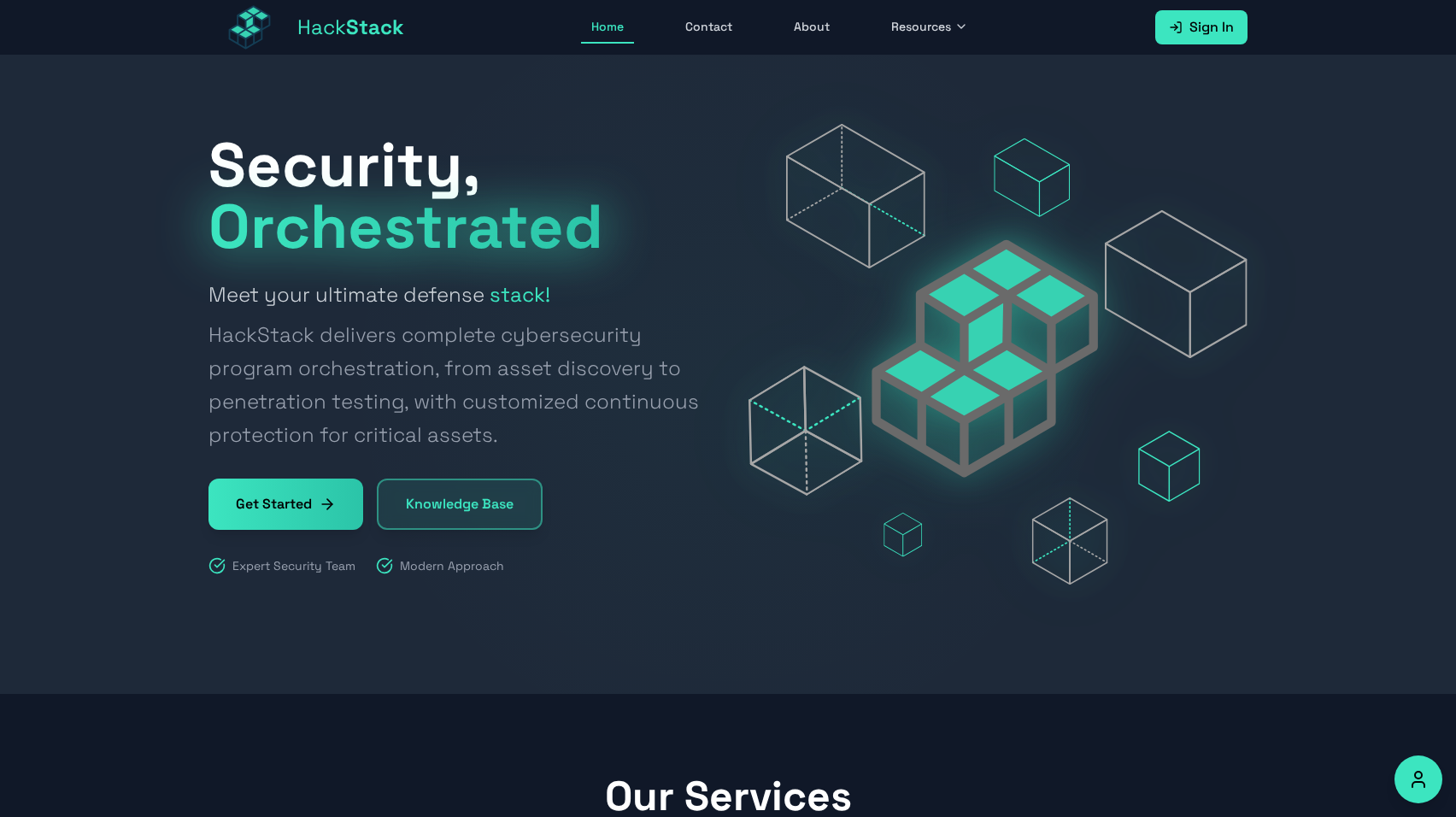
click at [550, 31] on icon at bounding box center [1176, 27] width 14 height 14
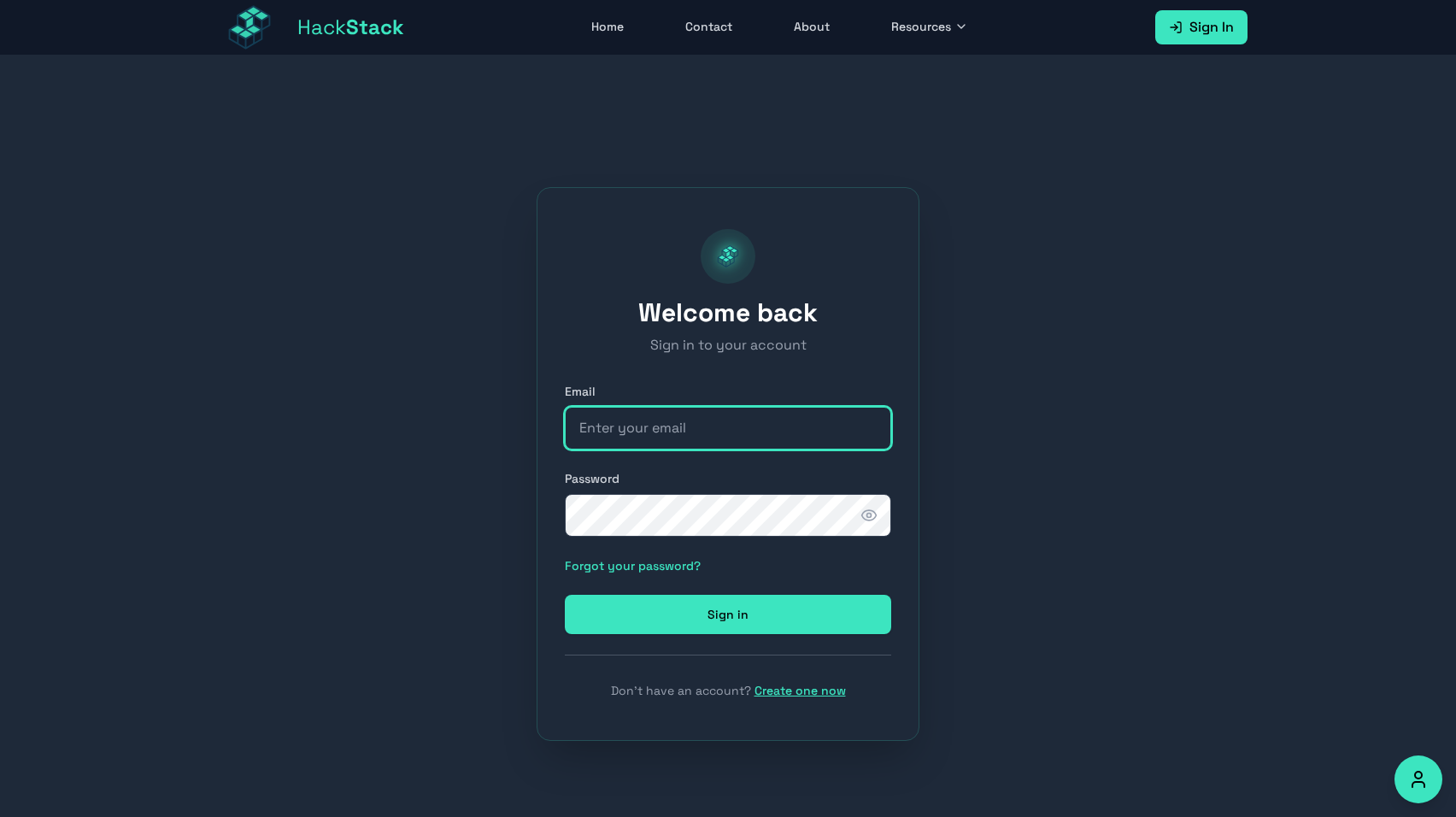
click at [550, 437] on input "email" at bounding box center [728, 428] width 326 height 43
type input "tomer@hackstack.app"
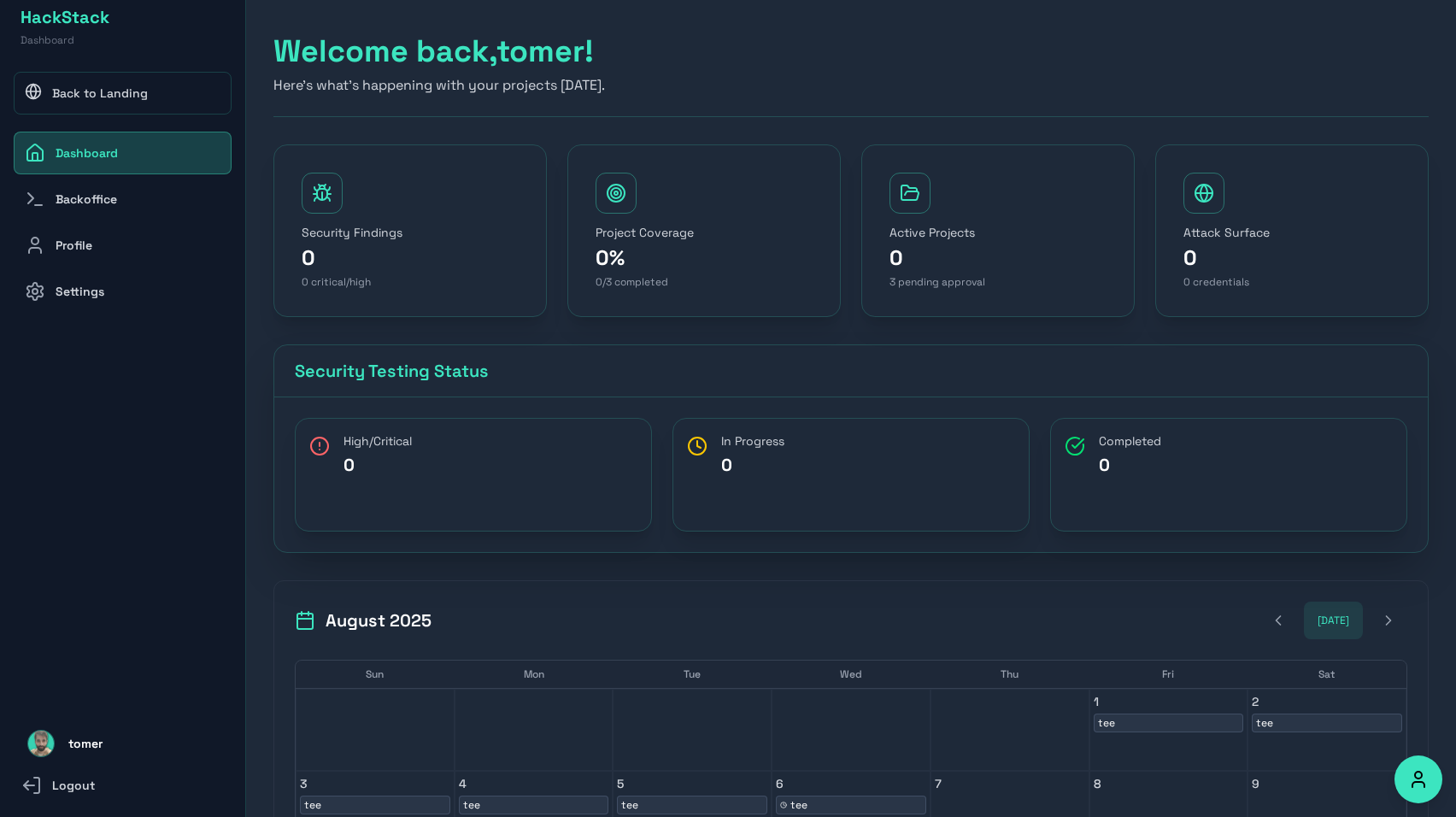
click at [125, 109] on link "Back to Landing" at bounding box center [123, 94] width 218 height 43
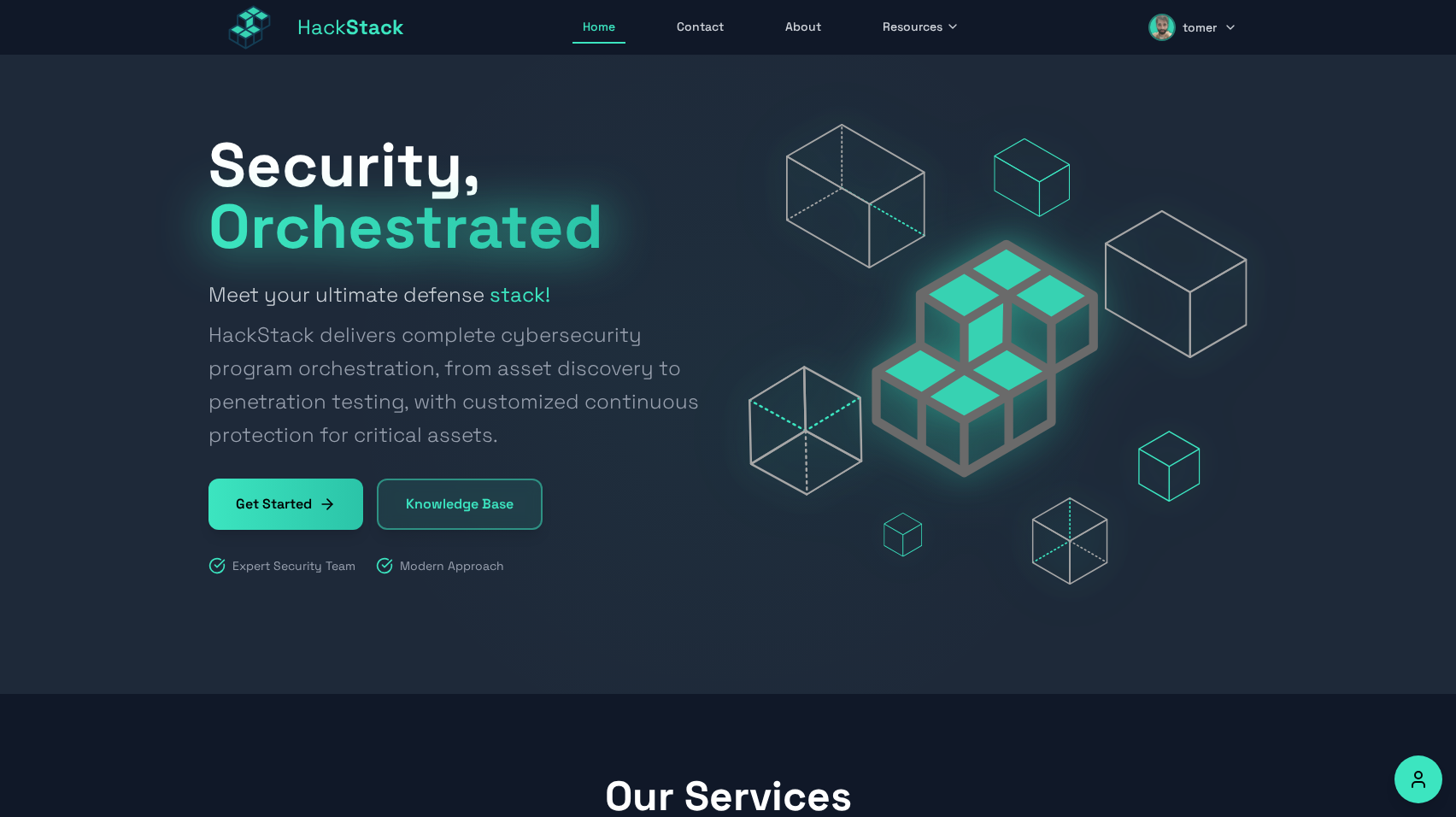
click at [305, 18] on span "Hack Stack" at bounding box center [350, 27] width 107 height 27
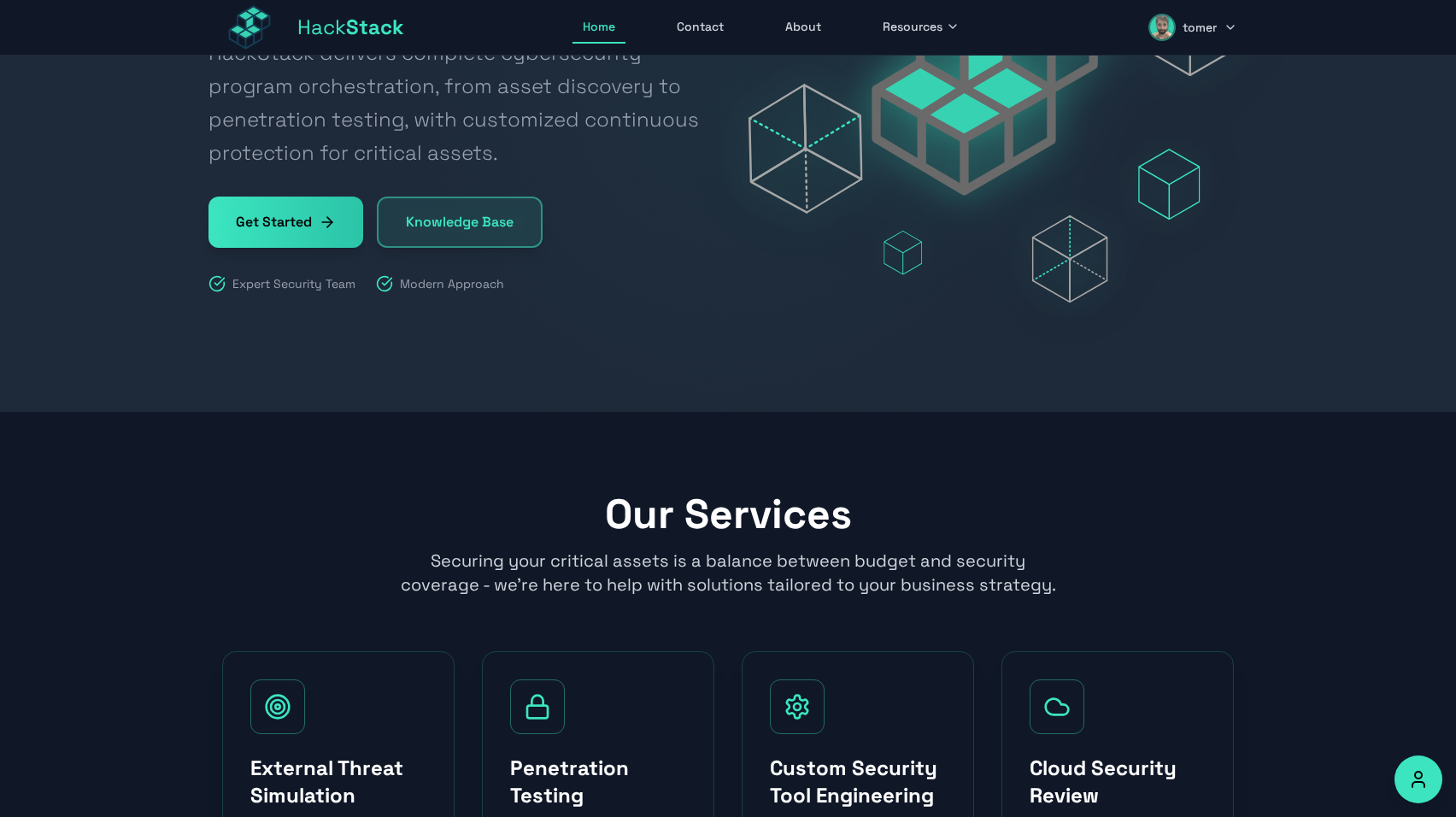
click at [492, 230] on link "Knowledge Base" at bounding box center [459, 222] width 166 height 52
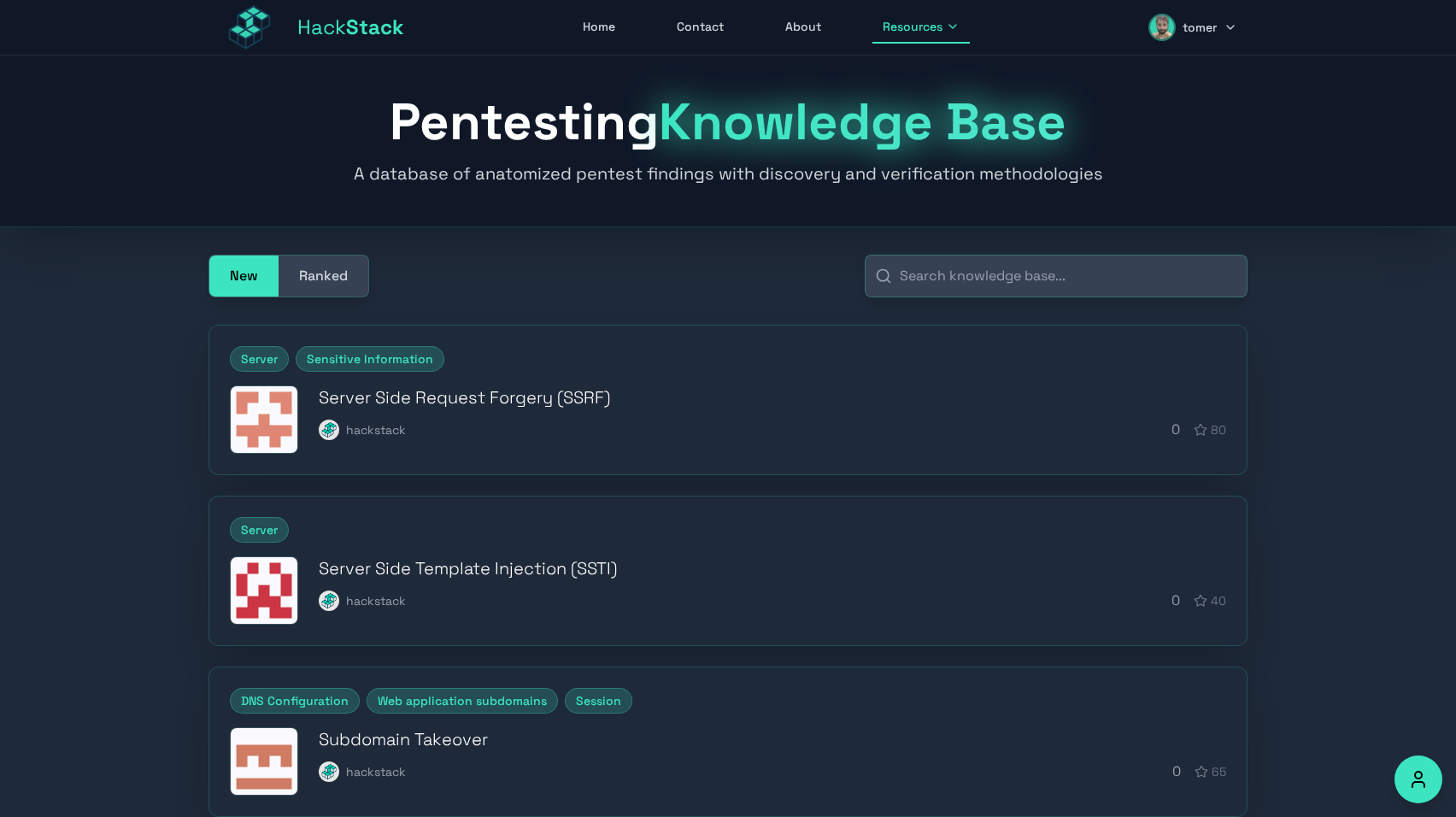
click at [341, 291] on button "Ranked" at bounding box center [323, 276] width 90 height 41
click at [251, 275] on button "New" at bounding box center [244, 276] width 69 height 41
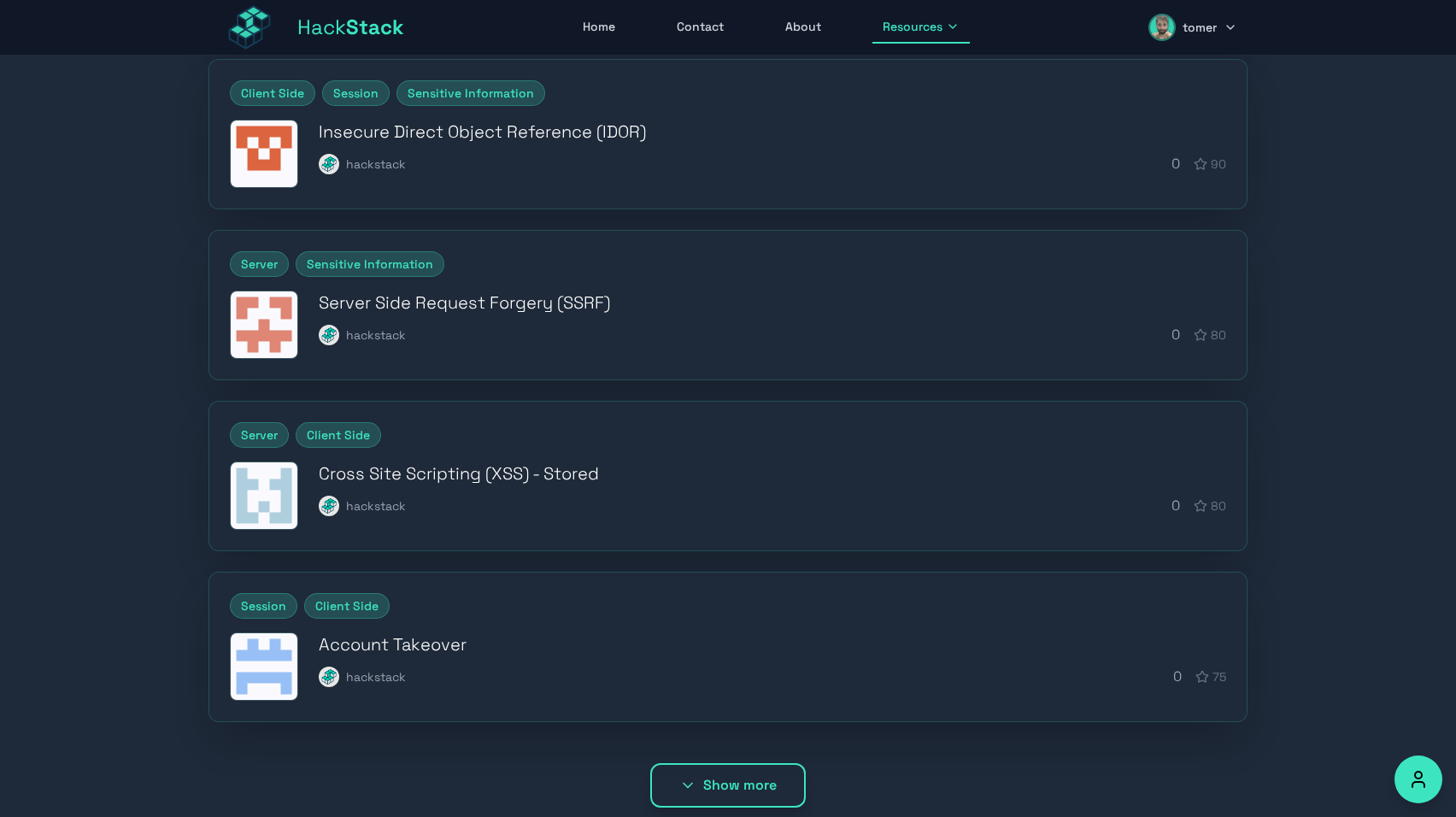
scroll to position [482, 0]
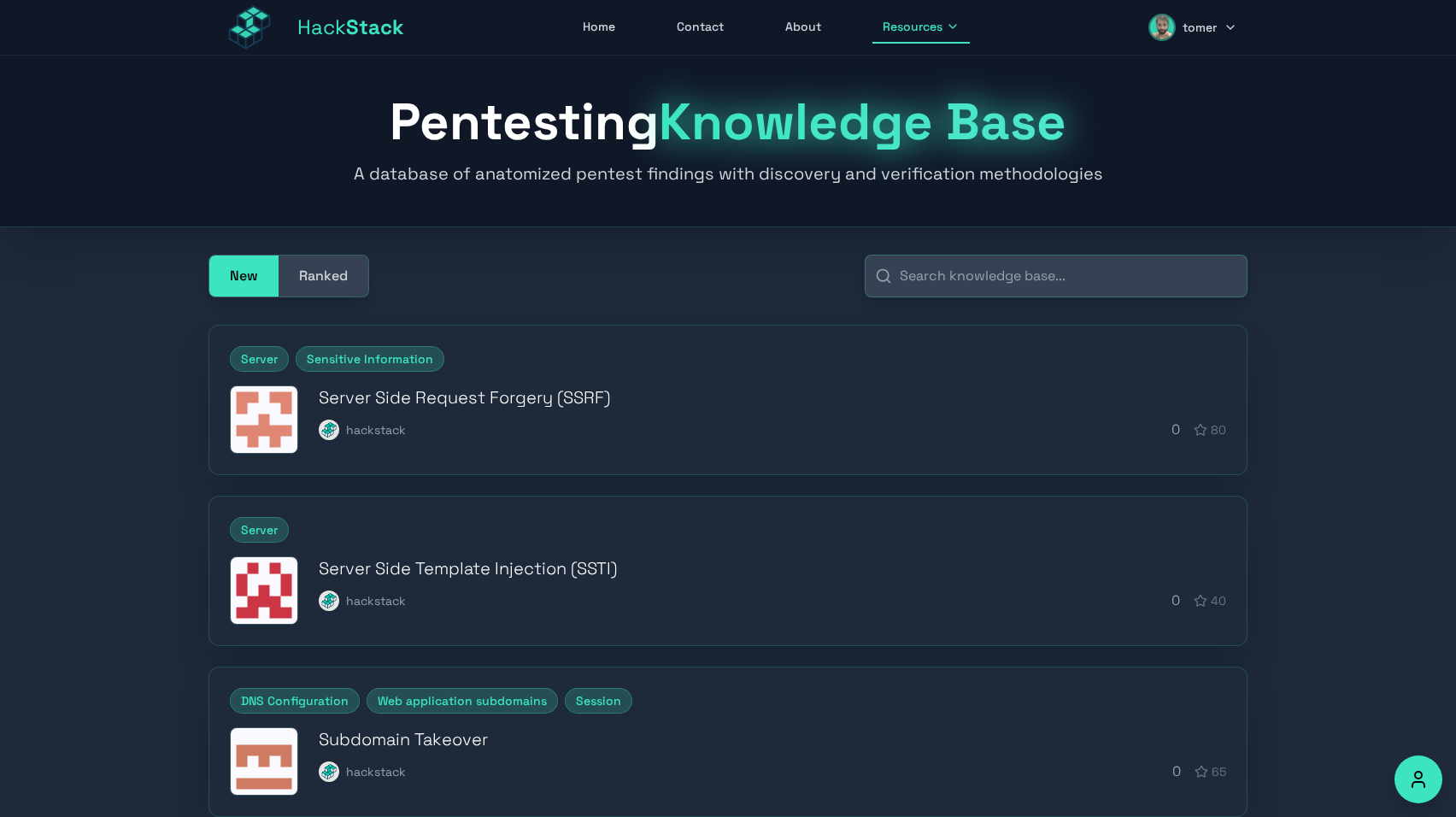
click at [331, 259] on button "Ranked" at bounding box center [323, 276] width 90 height 41
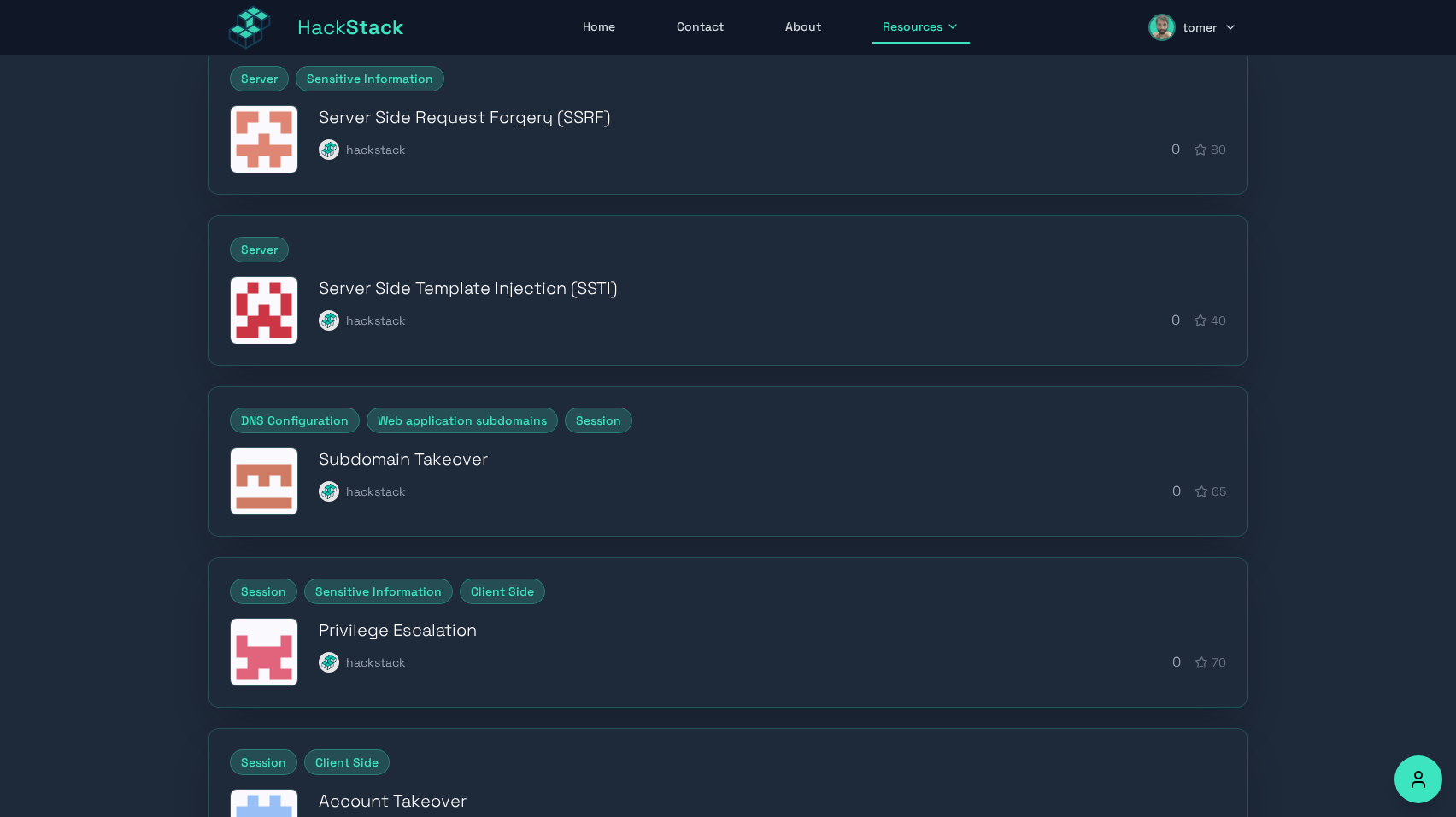
scroll to position [482, 0]
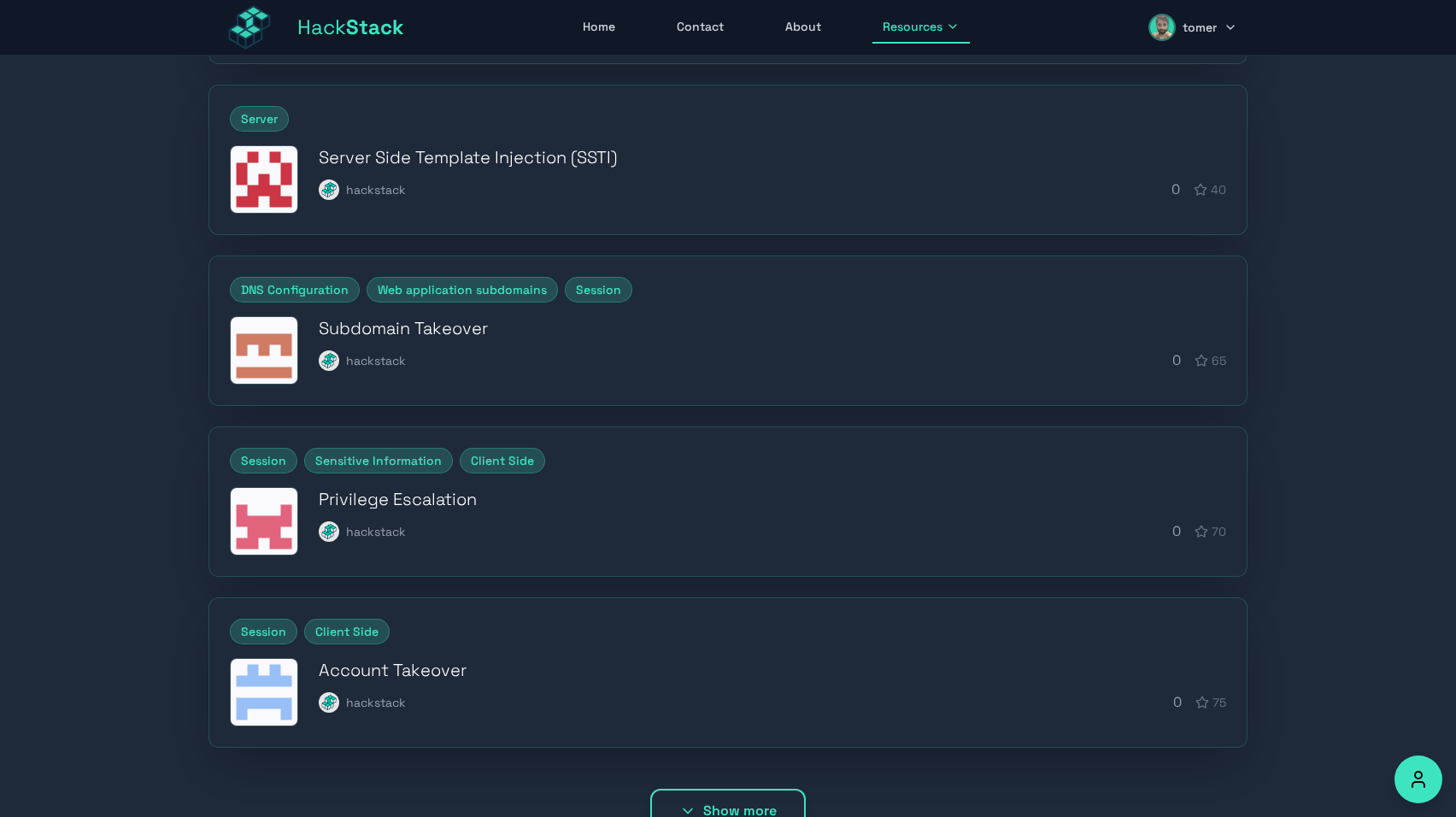
scroll to position [482, 0]
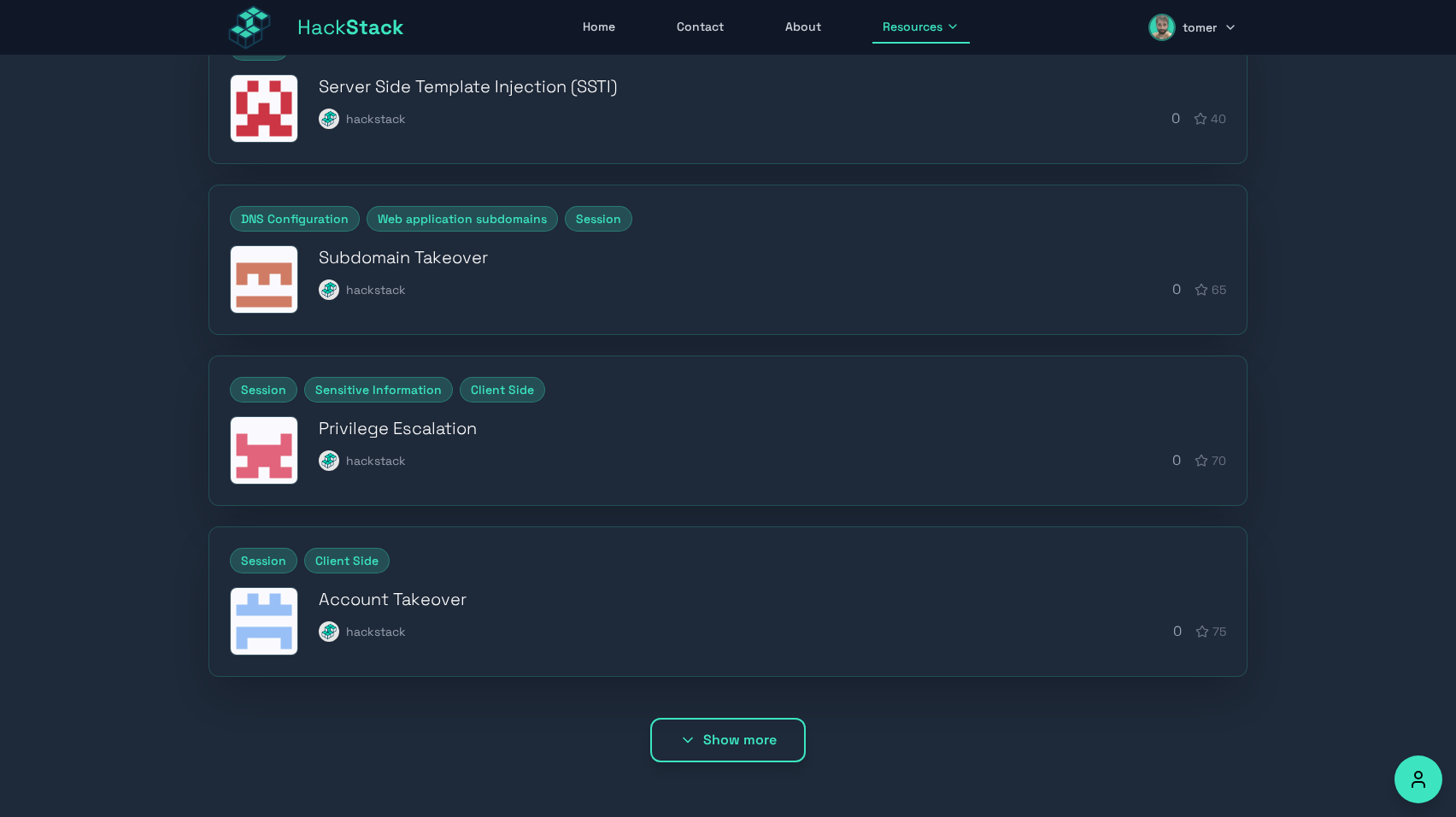
click at [741, 735] on button "Show more" at bounding box center [728, 739] width 156 height 44
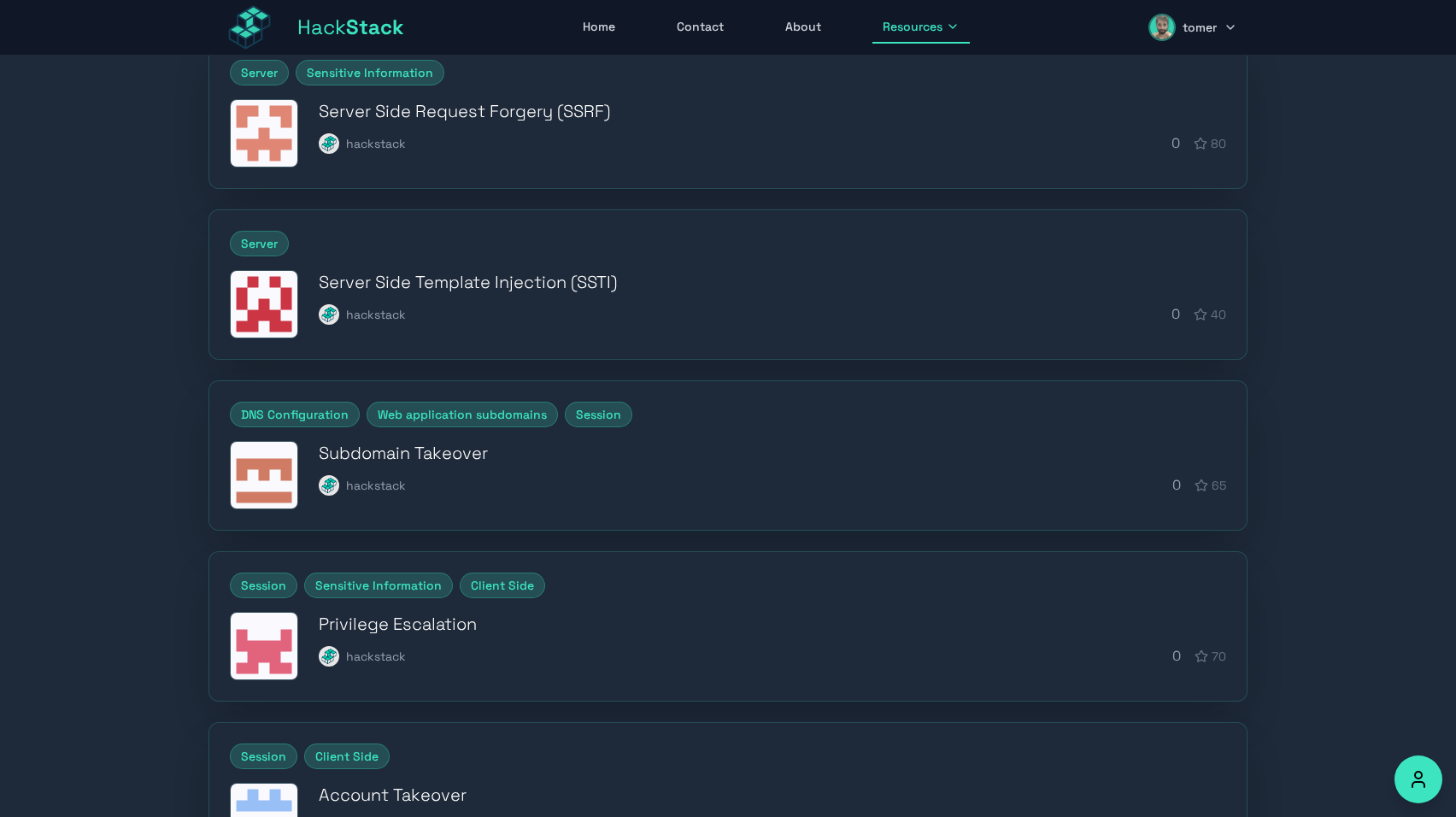
scroll to position [0, 0]
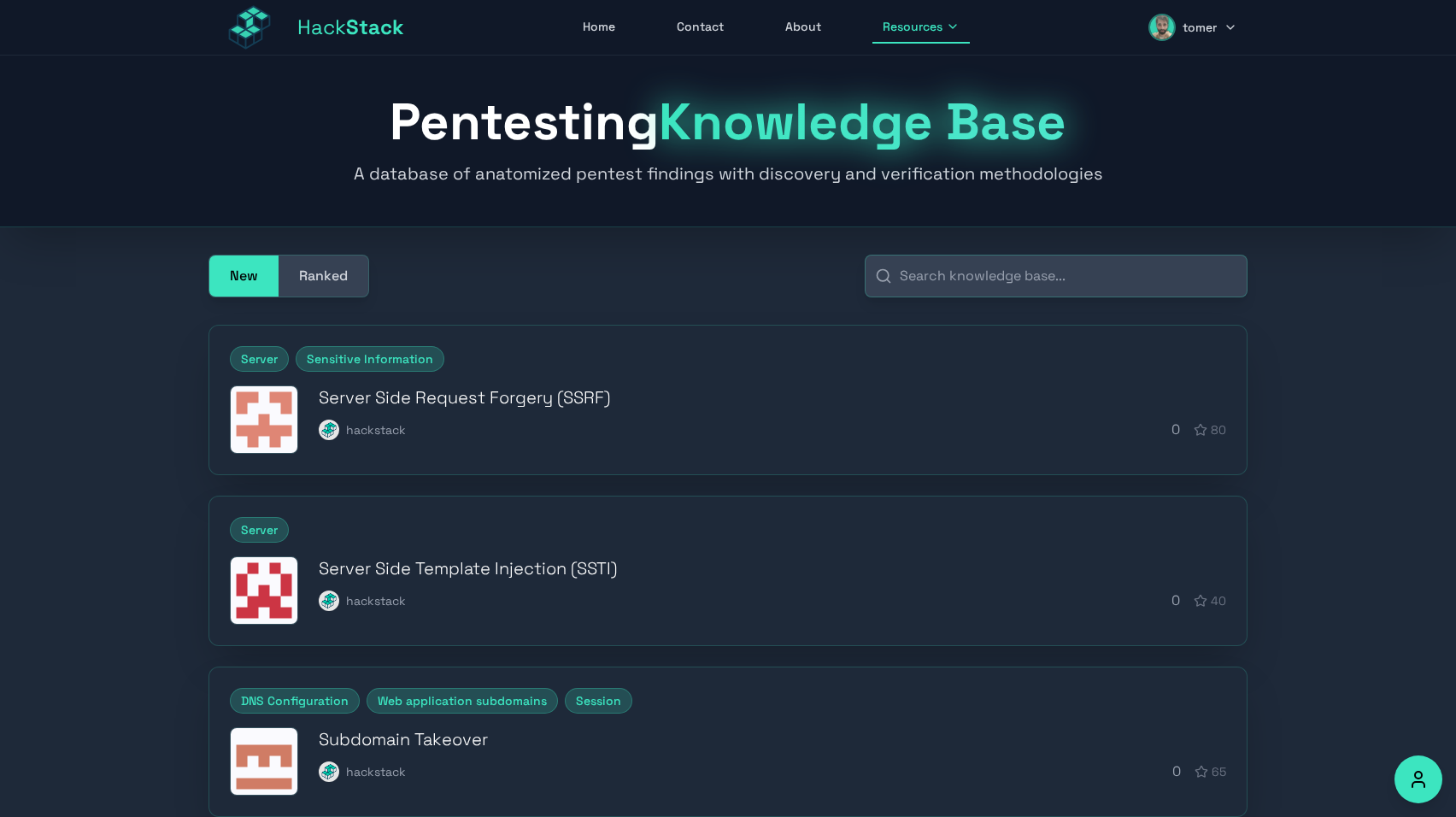
click at [348, 275] on button "Ranked" at bounding box center [323, 276] width 90 height 41
click at [906, 30] on span "Resources" at bounding box center [913, 26] width 60 height 17
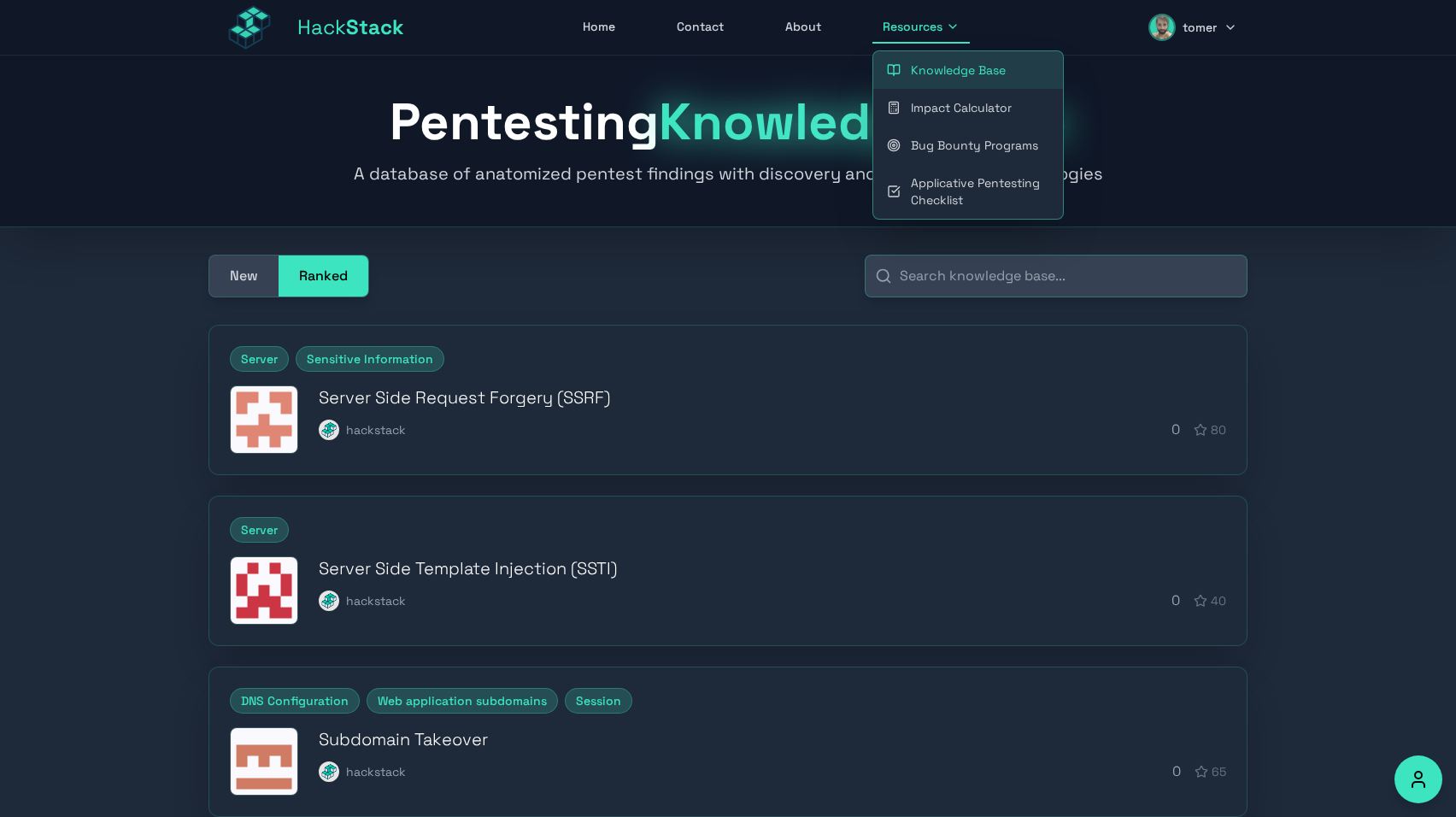
click at [940, 116] on link "Impact Calculator" at bounding box center [968, 108] width 190 height 37
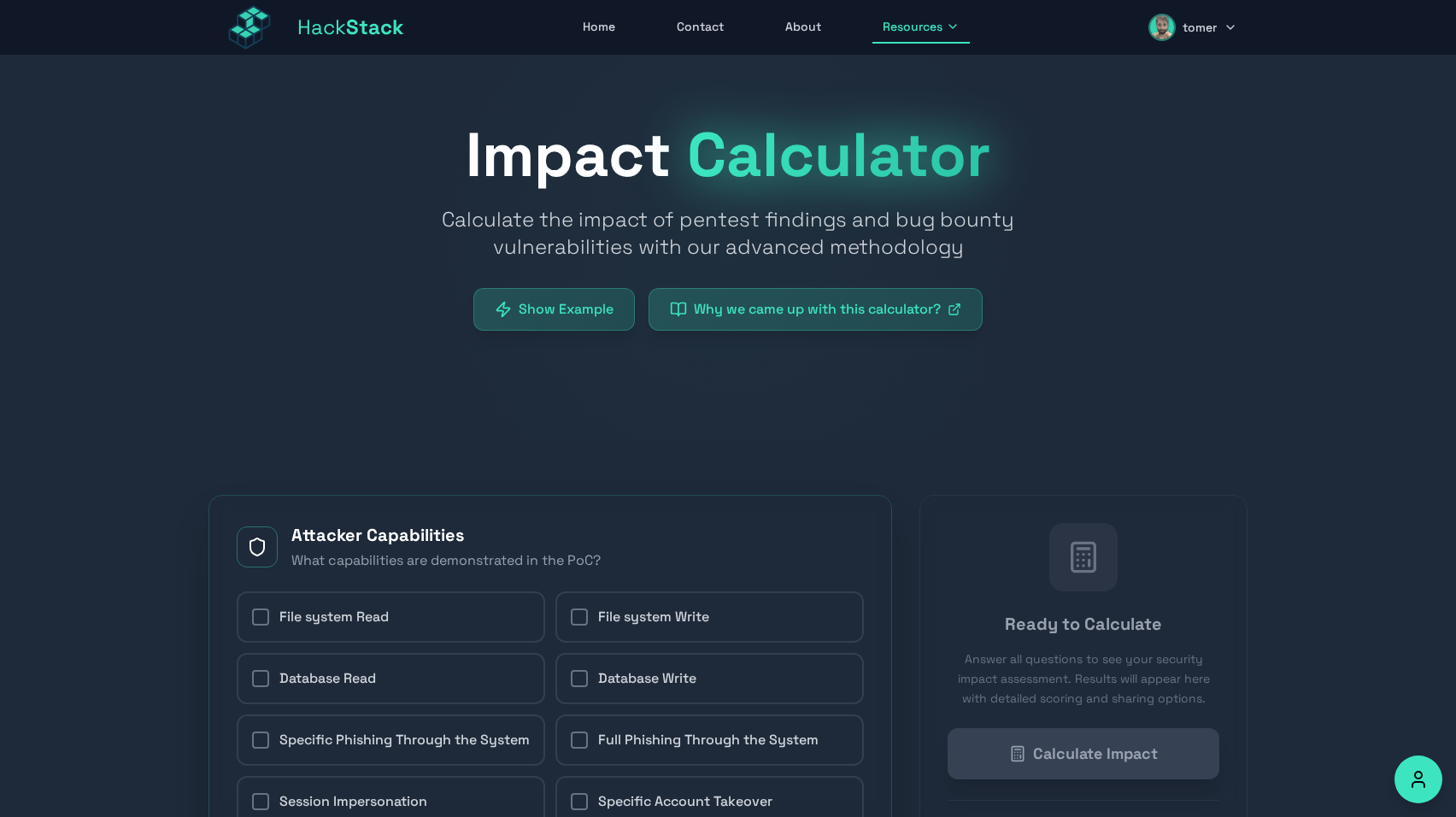
click at [909, 31] on span "Resources" at bounding box center [913, 26] width 60 height 17
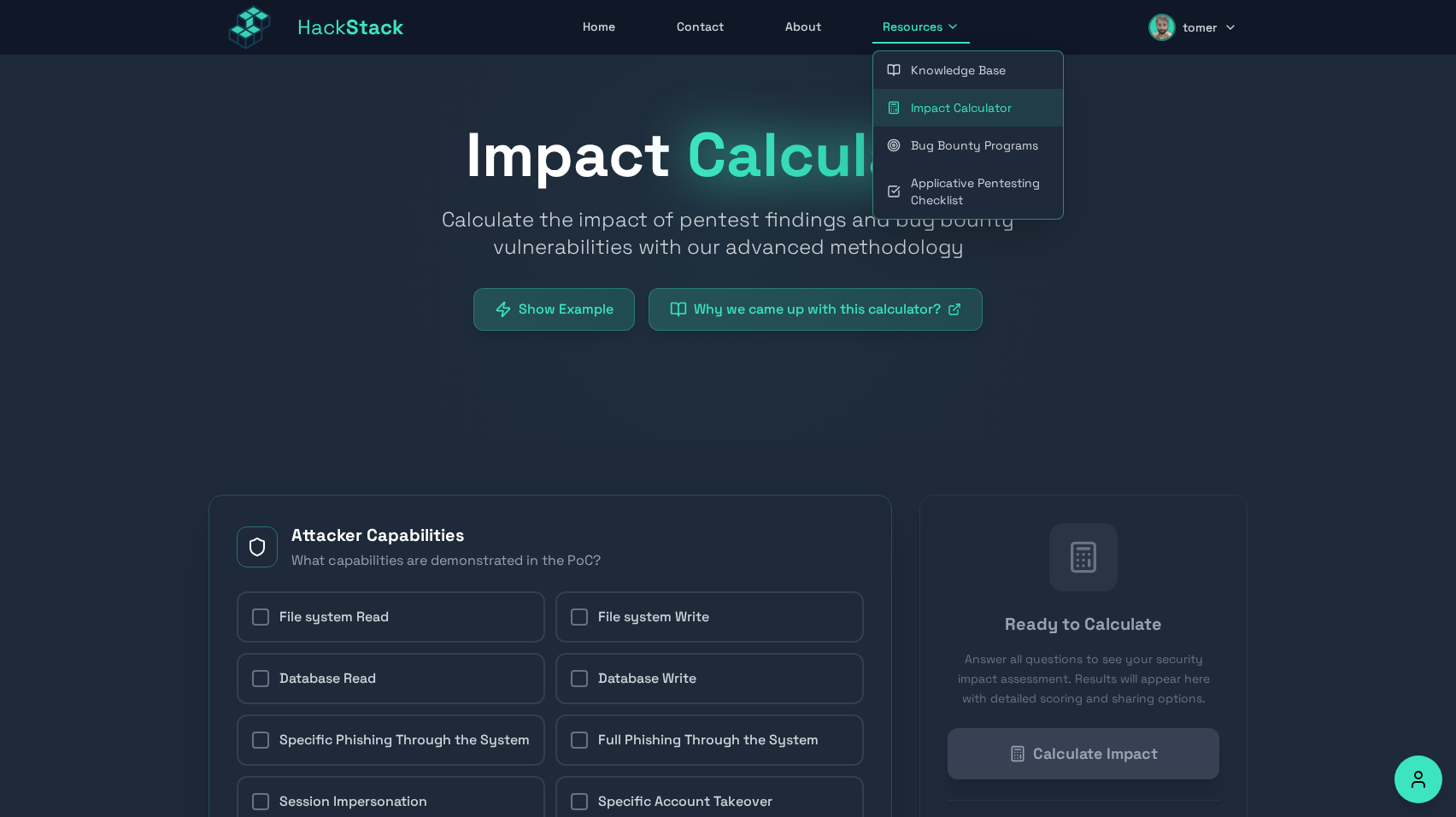
click at [935, 150] on link "Bug Bounty Programs" at bounding box center [968, 145] width 190 height 37
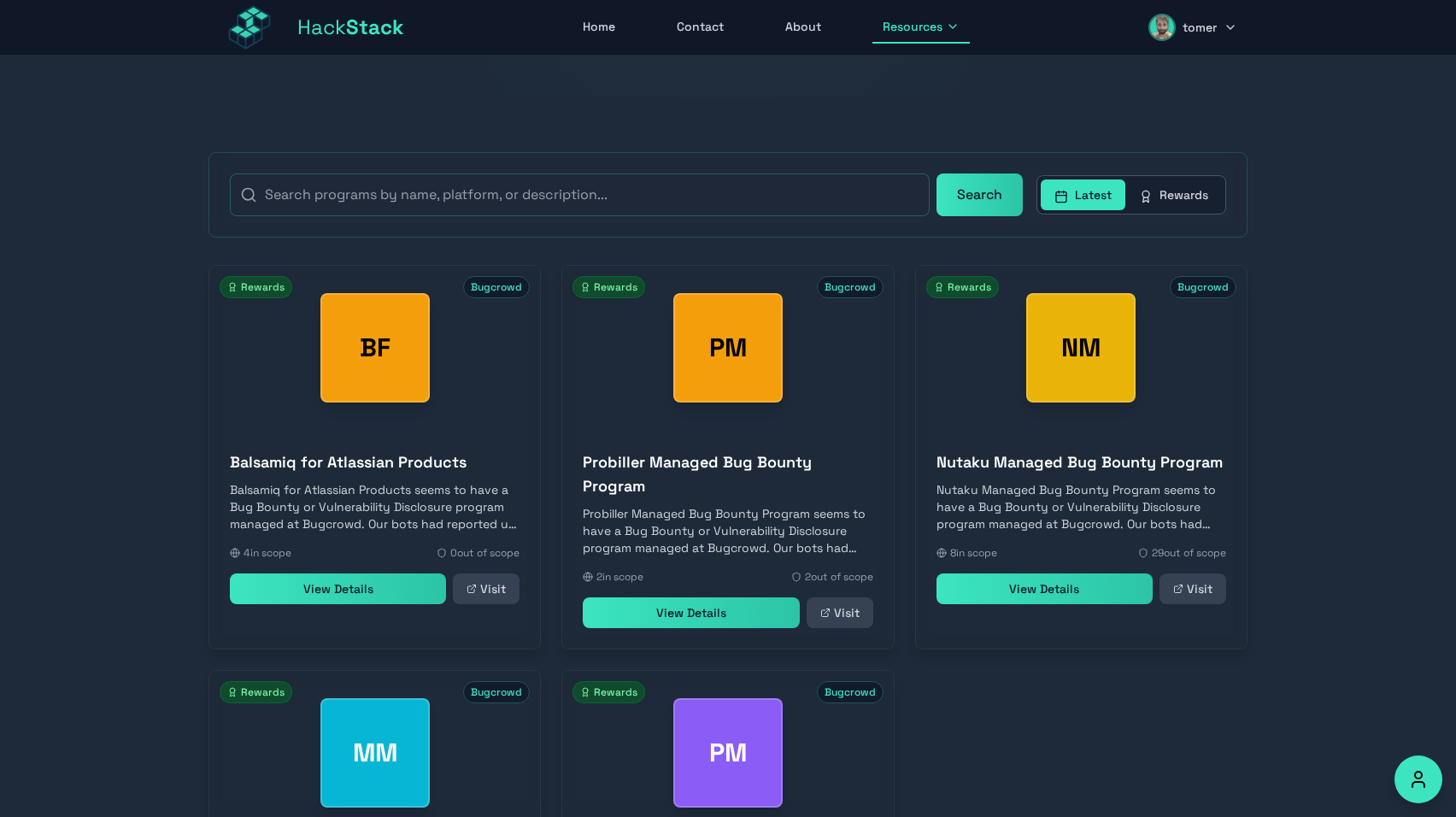
click at [1159, 192] on button "Rewards" at bounding box center [1173, 195] width 97 height 31
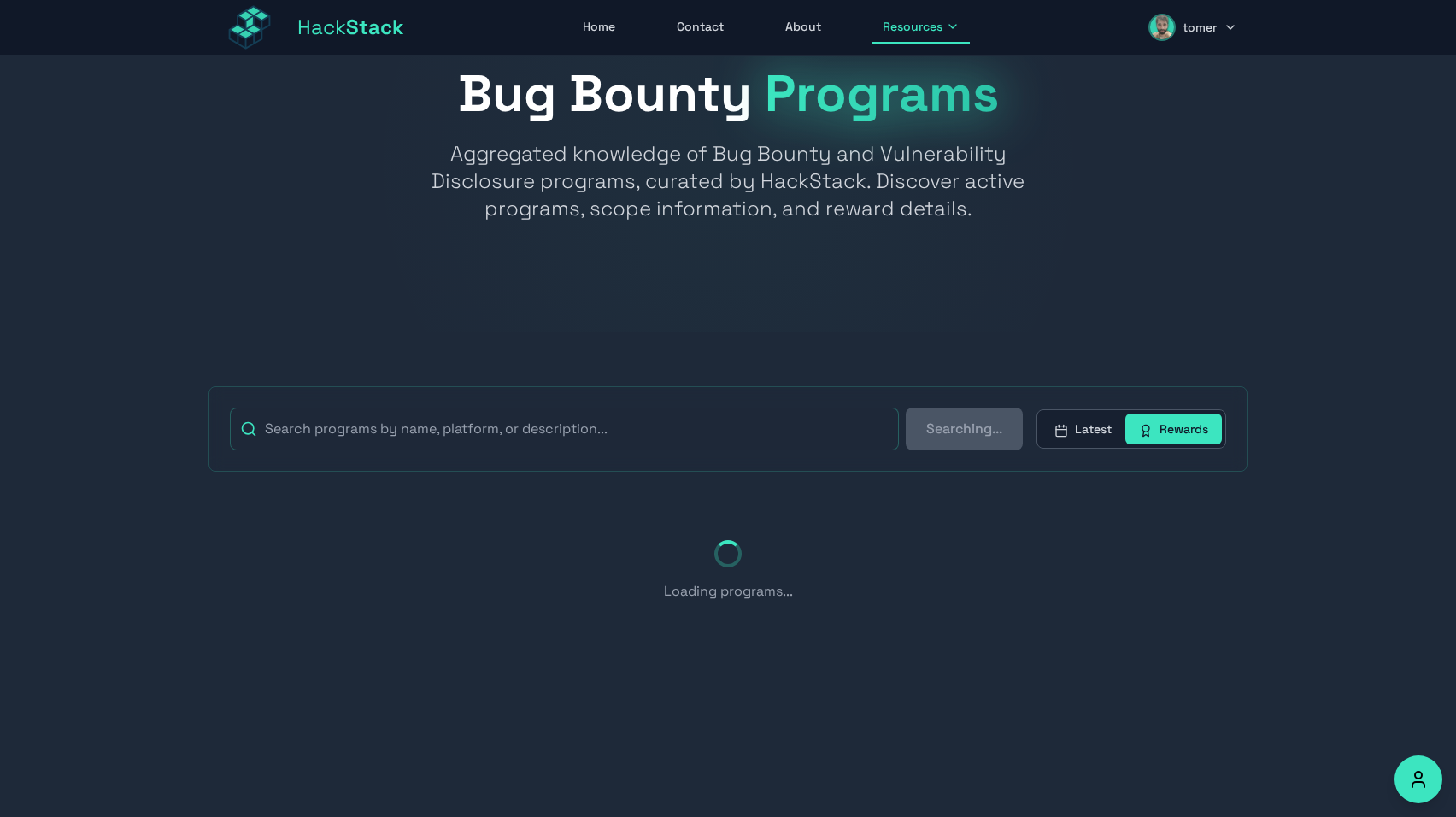
scroll to position [290, 0]
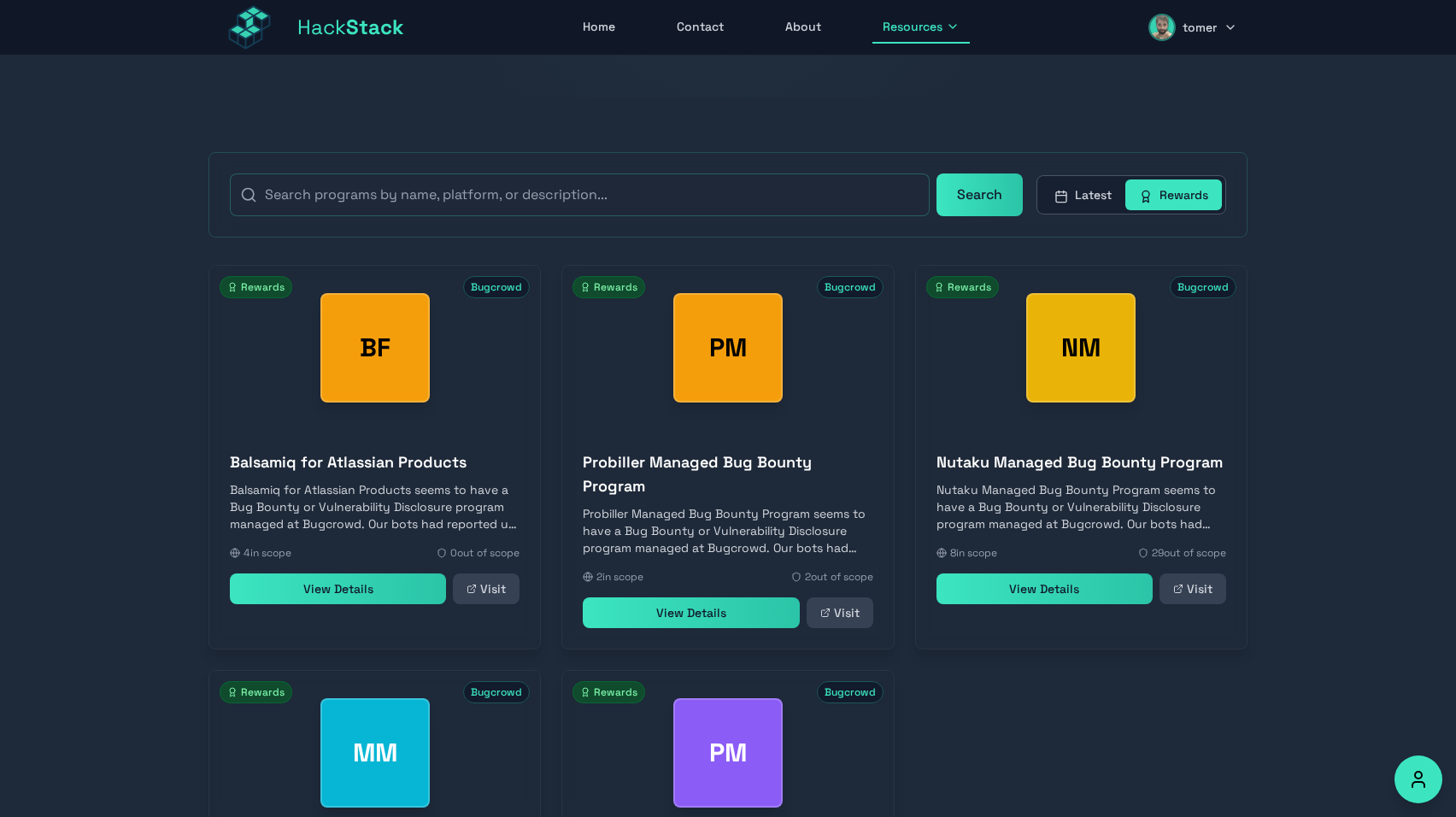
click at [1110, 191] on button "Latest" at bounding box center [1083, 195] width 84 height 31
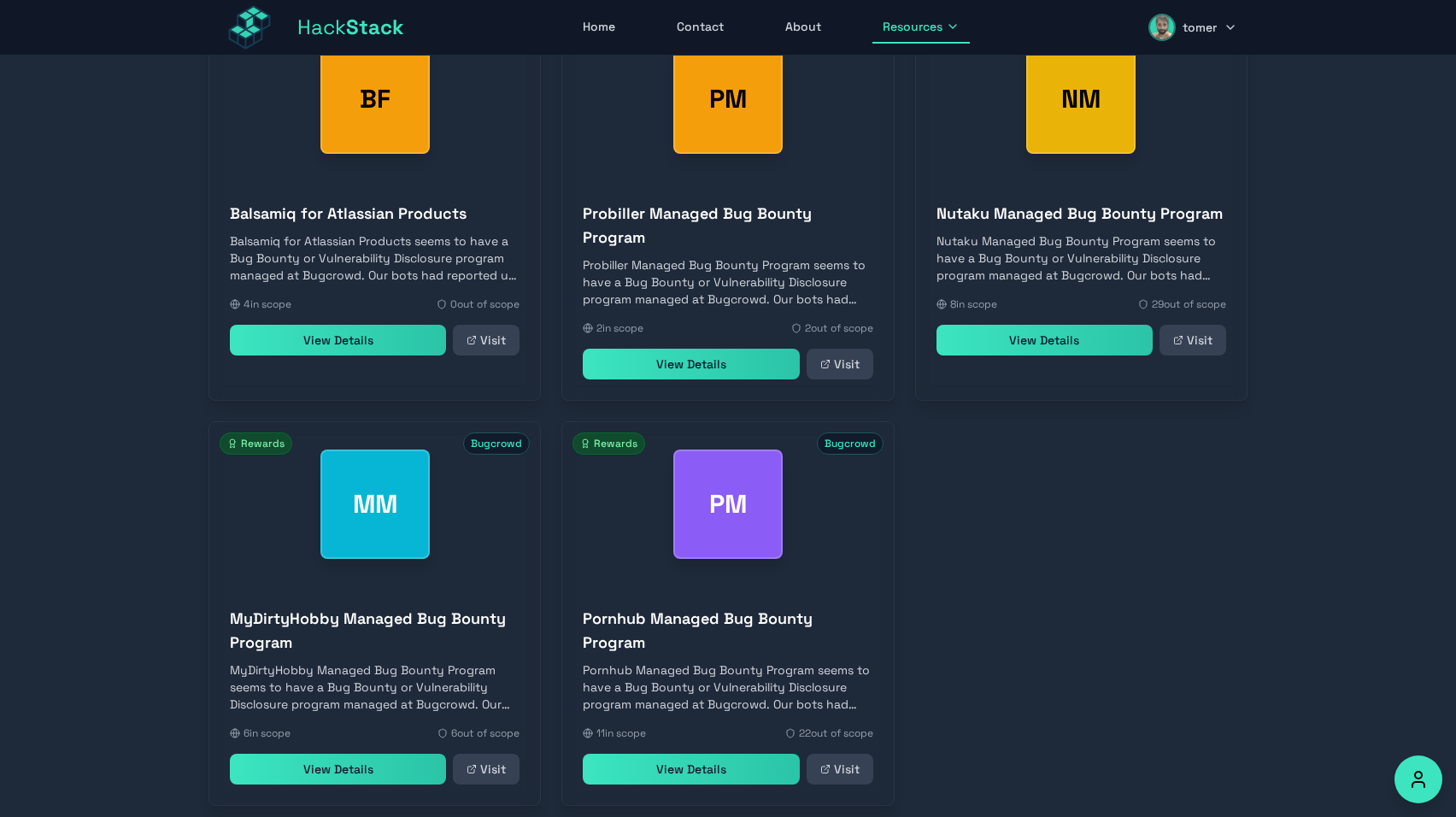
scroll to position [650, 0]
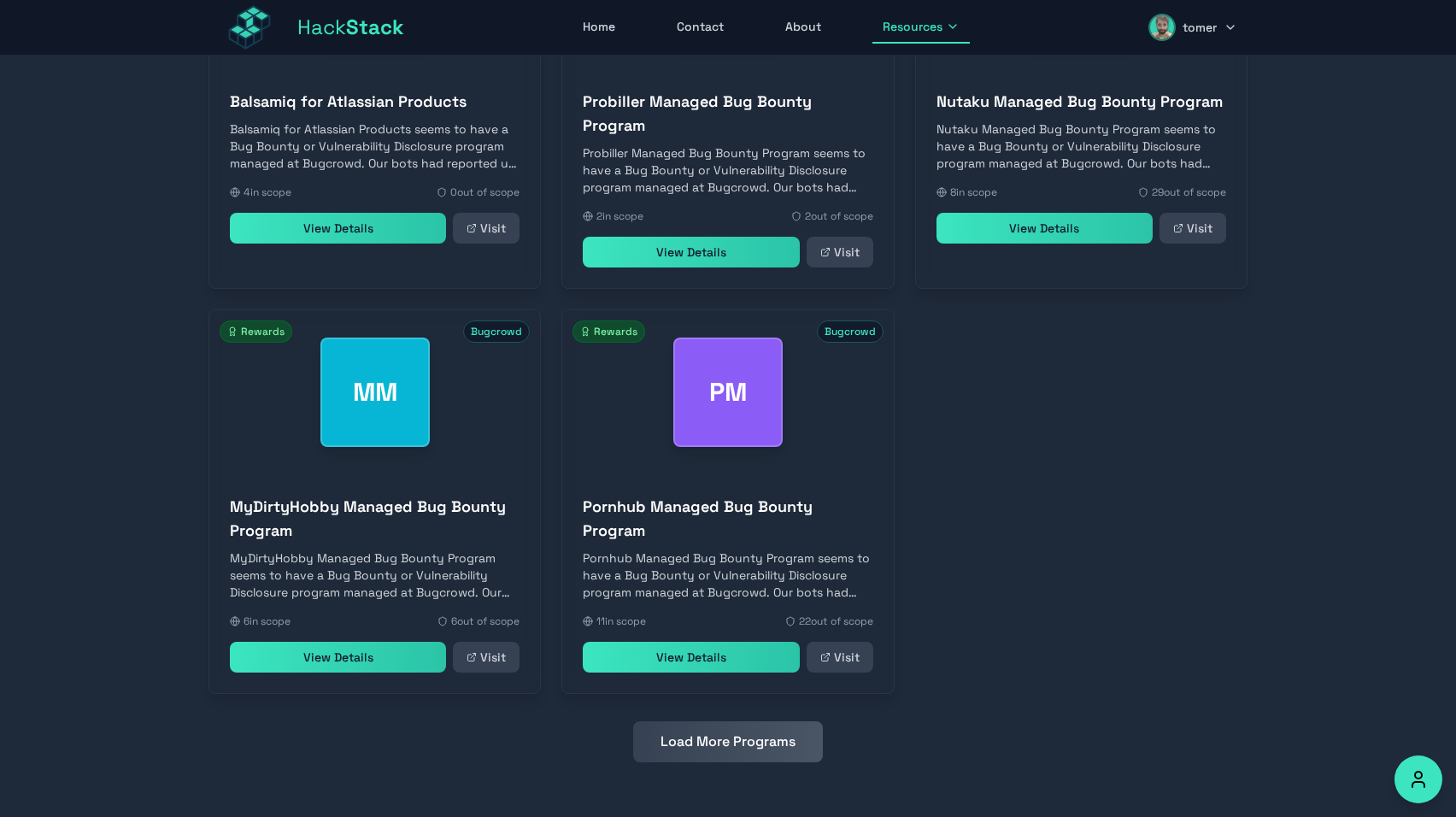
click at [710, 738] on button "Load More Programs" at bounding box center [728, 742] width 190 height 41
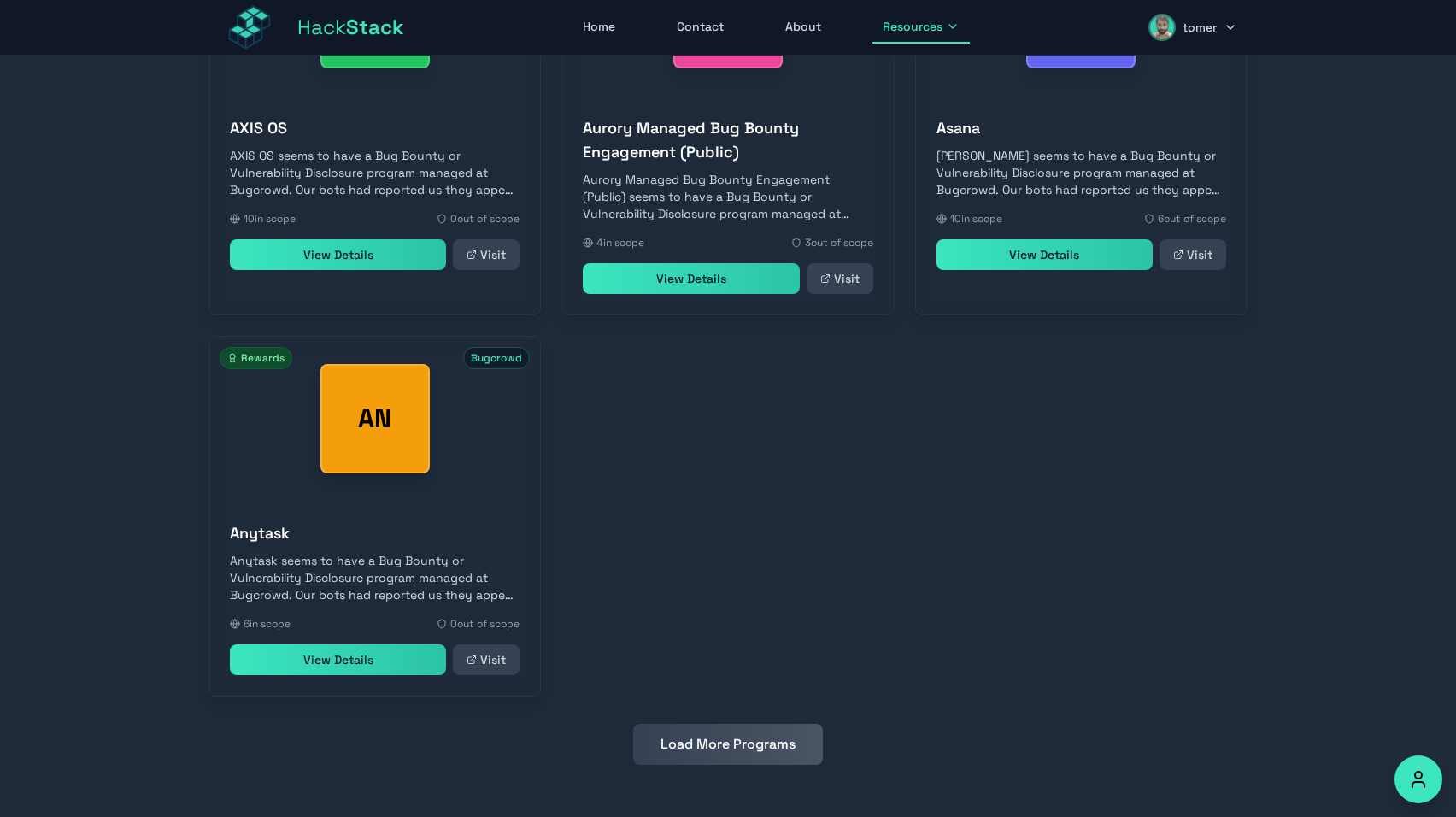
click at [710, 738] on button "Load More Programs" at bounding box center [728, 745] width 190 height 41
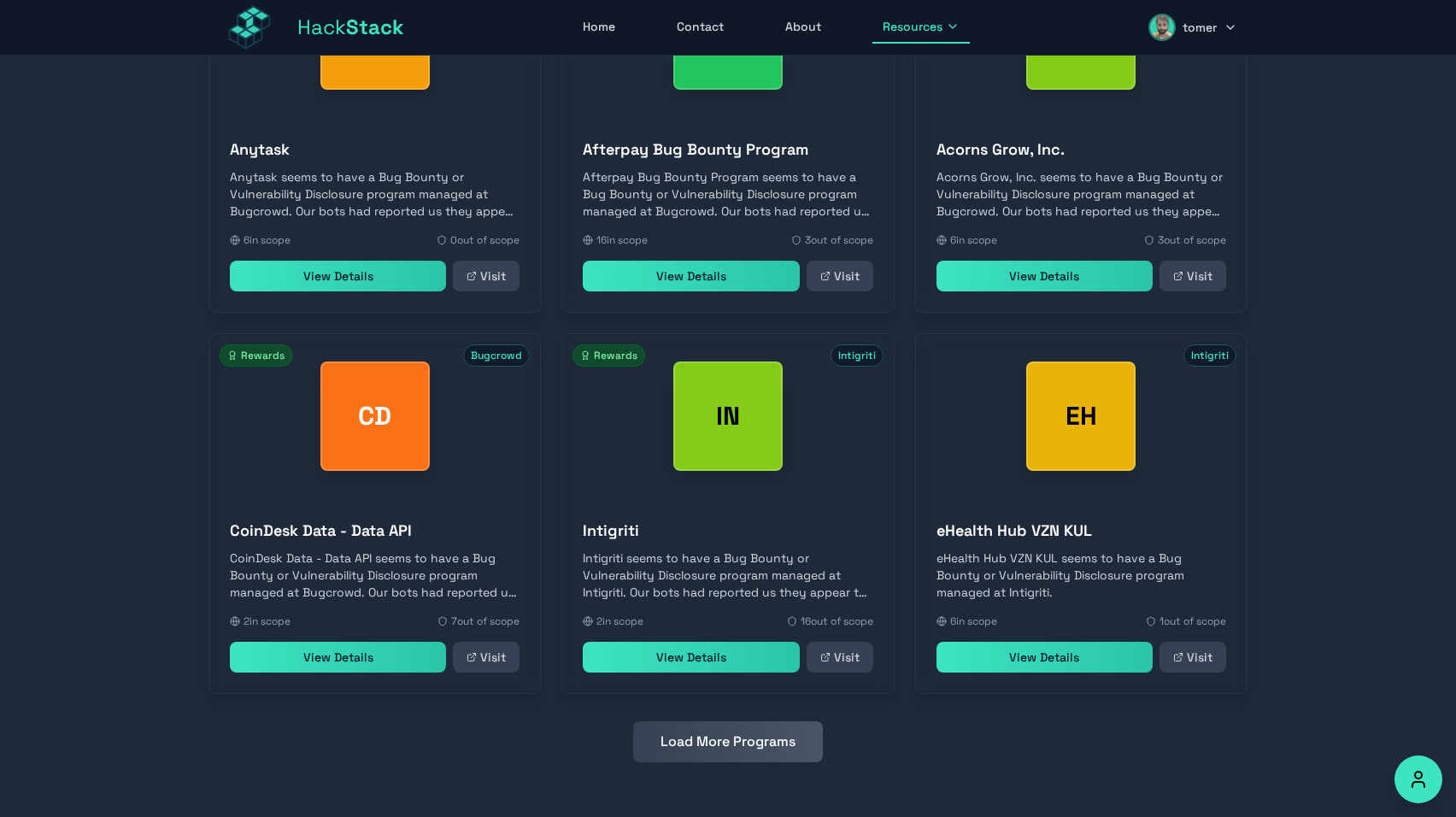
click at [710, 738] on button "Load More Programs" at bounding box center [728, 742] width 190 height 41
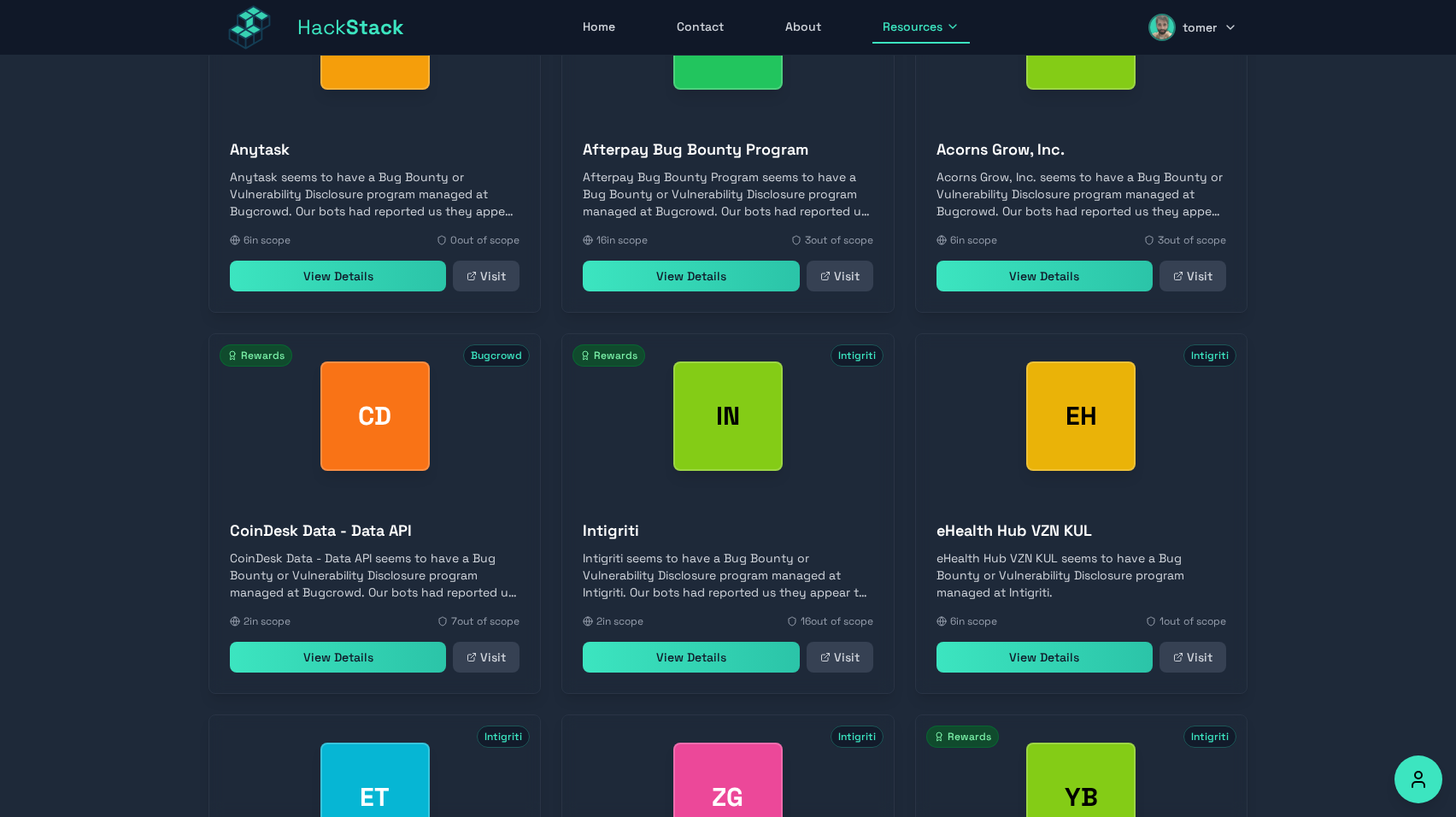
scroll to position [2605, 0]
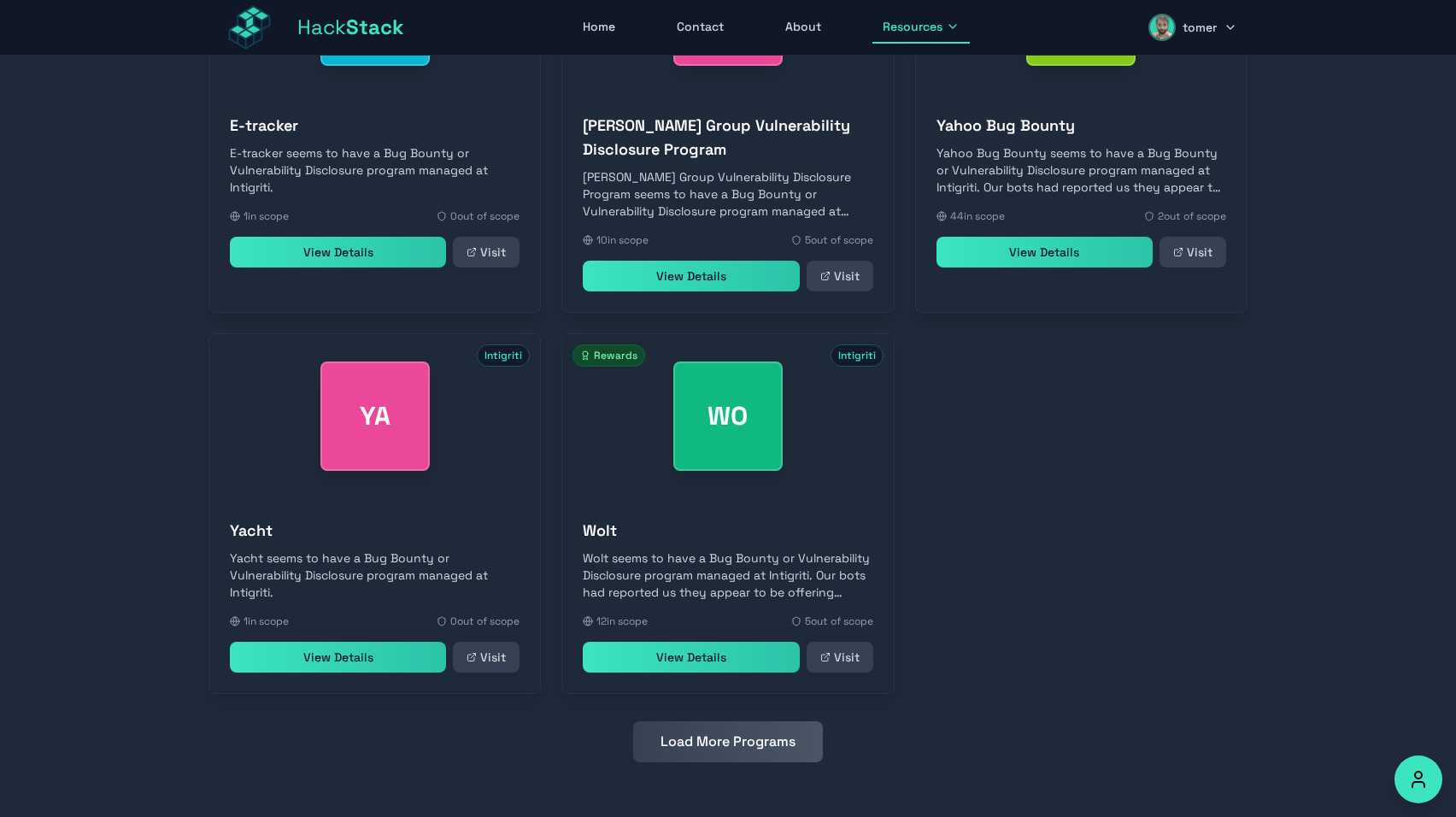
click at [710, 738] on button "Load More Programs" at bounding box center [728, 742] width 190 height 41
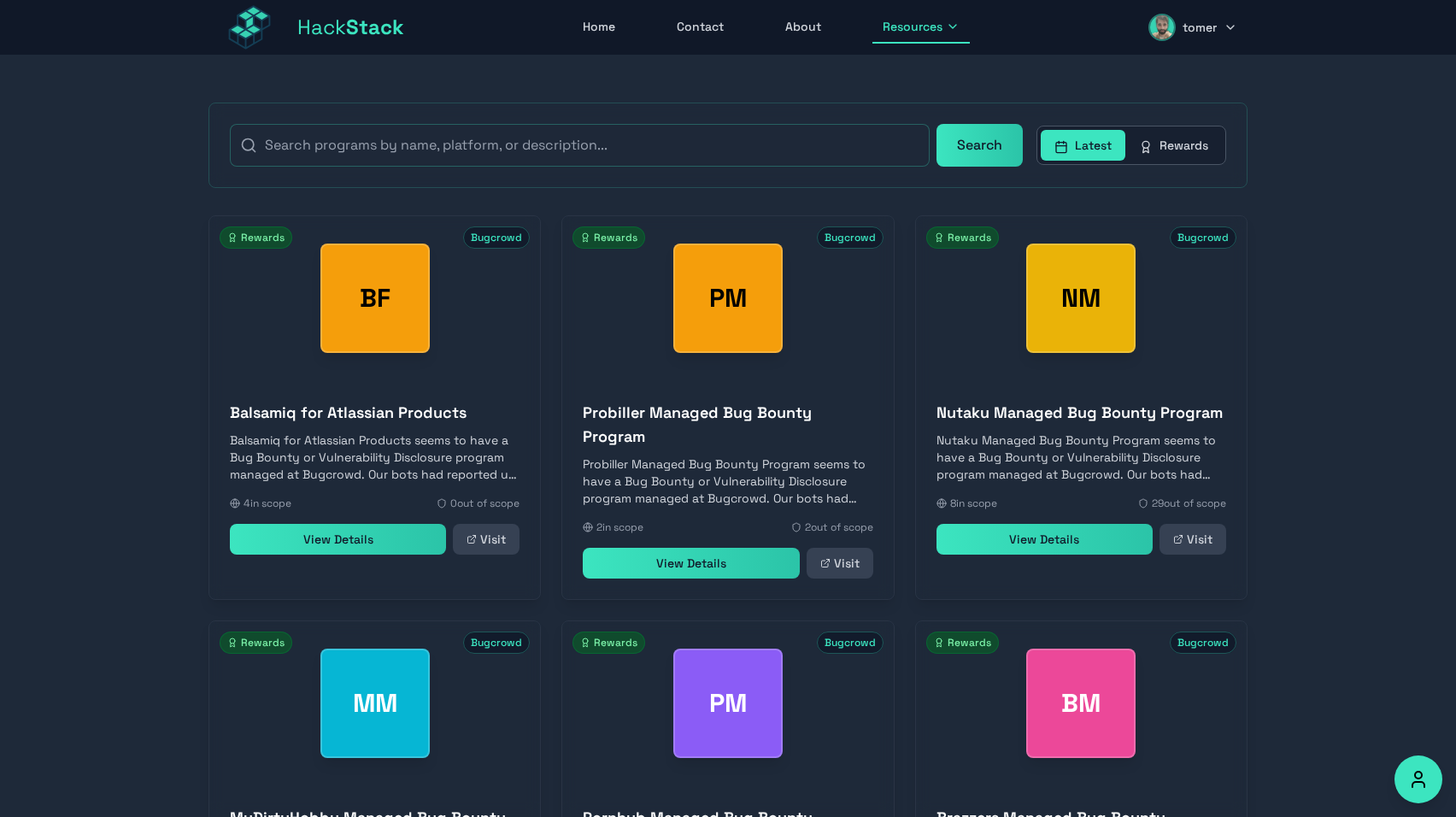
scroll to position [305, 0]
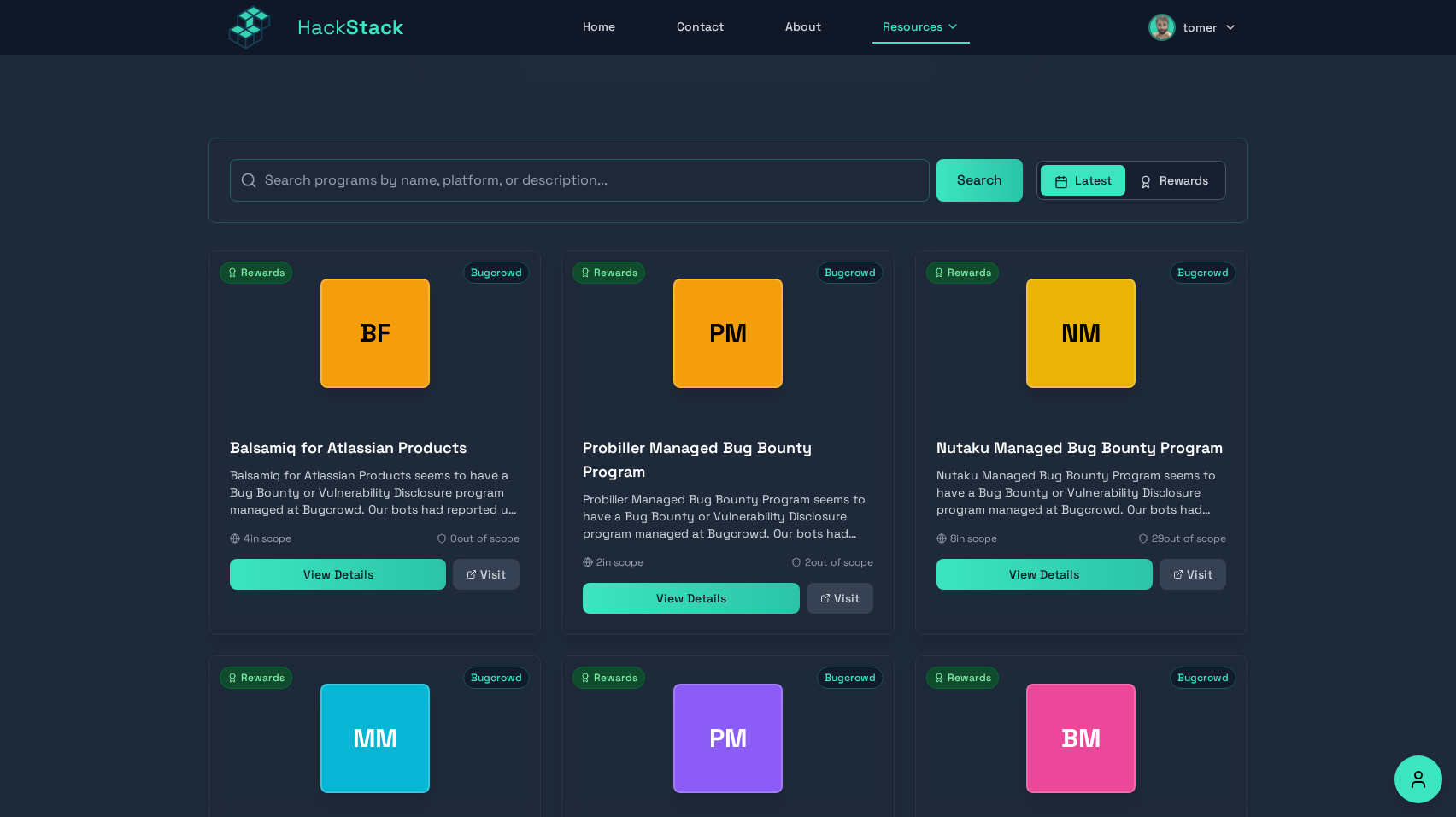
click at [1160, 174] on button "Rewards" at bounding box center [1173, 180] width 97 height 31
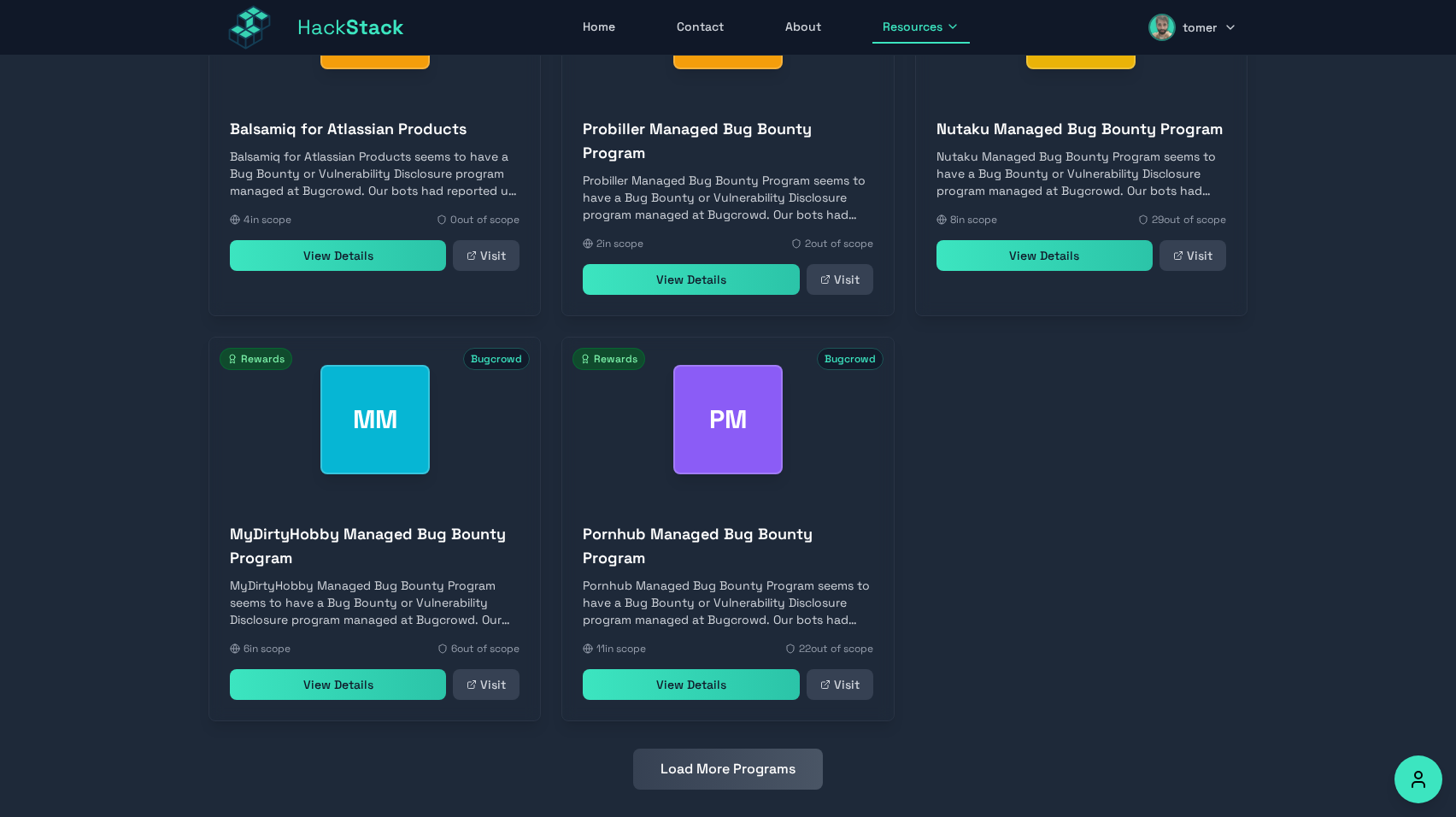
scroll to position [650, 0]
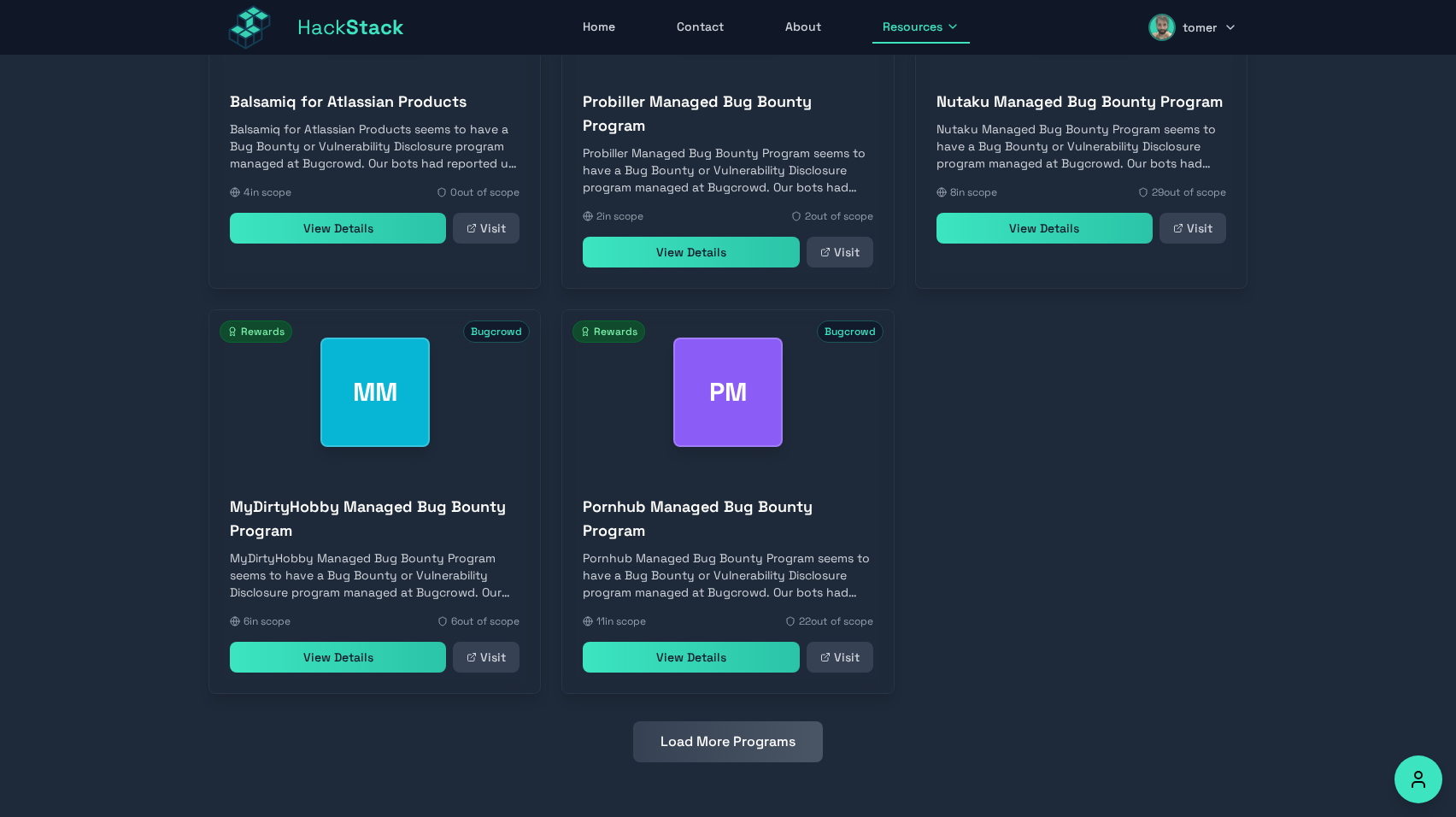
click at [736, 750] on button "Load More Programs" at bounding box center [728, 742] width 190 height 41
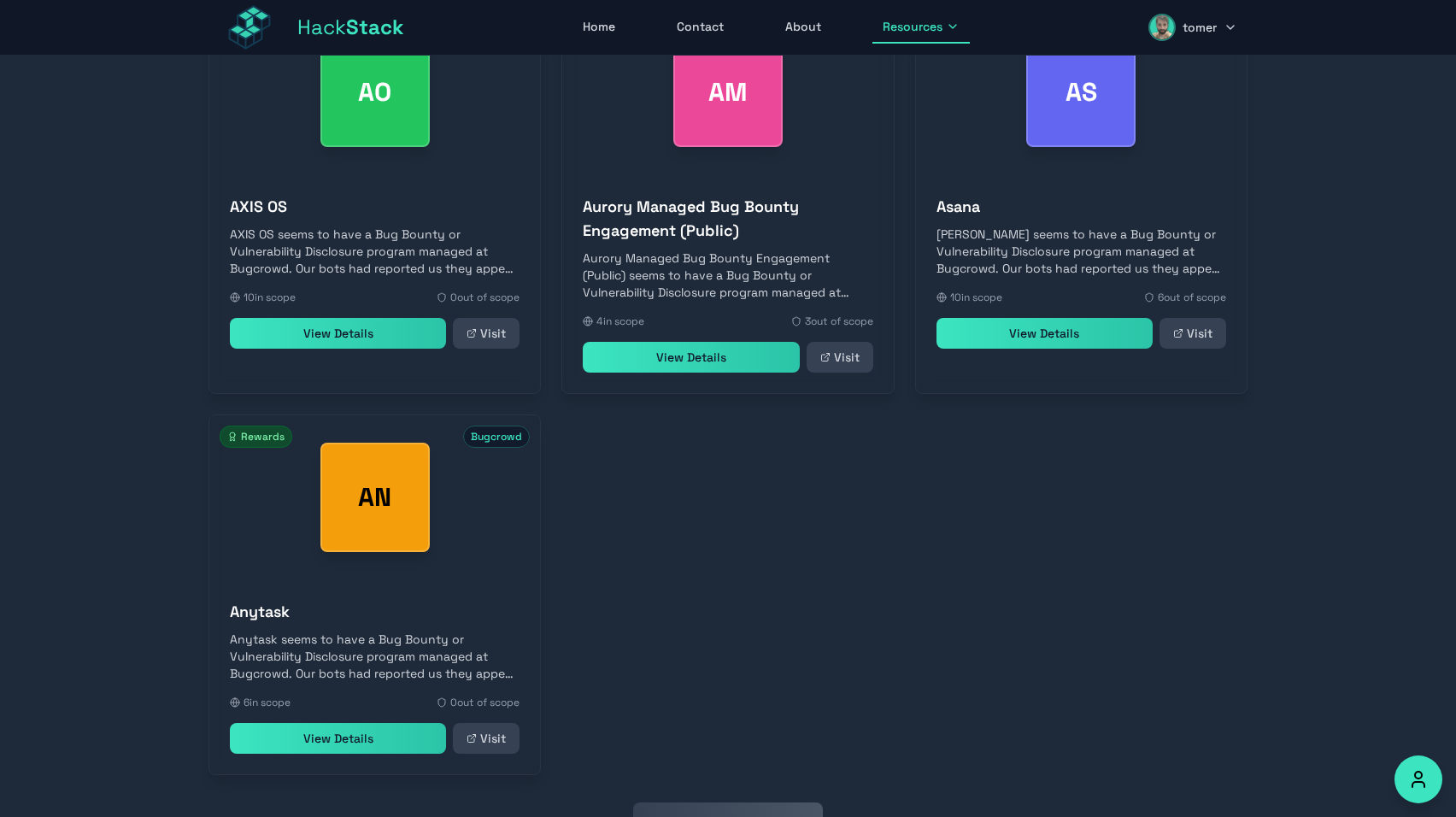
scroll to position [1436, 0]
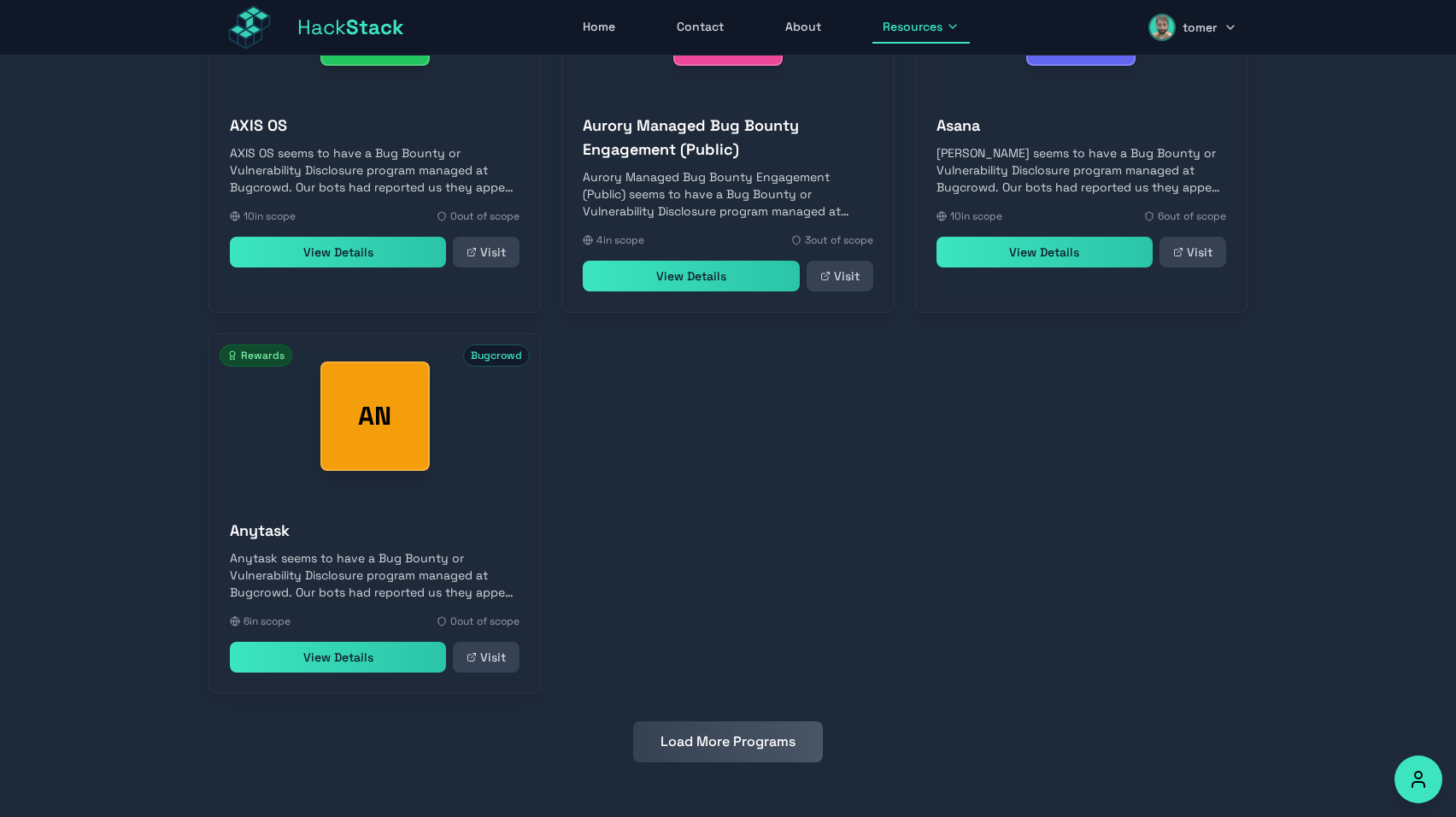
click at [736, 750] on button "Load More Programs" at bounding box center [728, 742] width 190 height 41
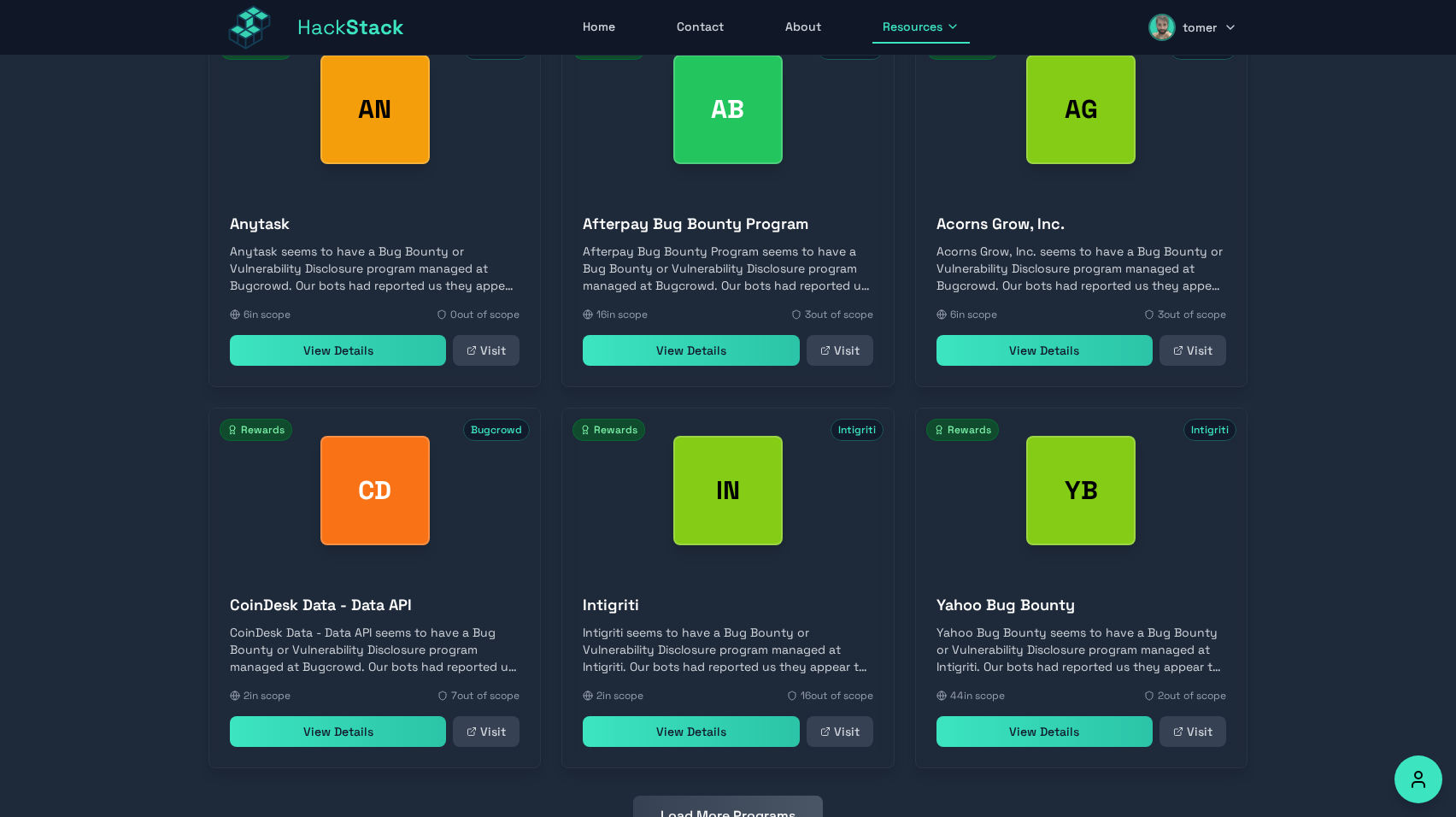
scroll to position [1818, 0]
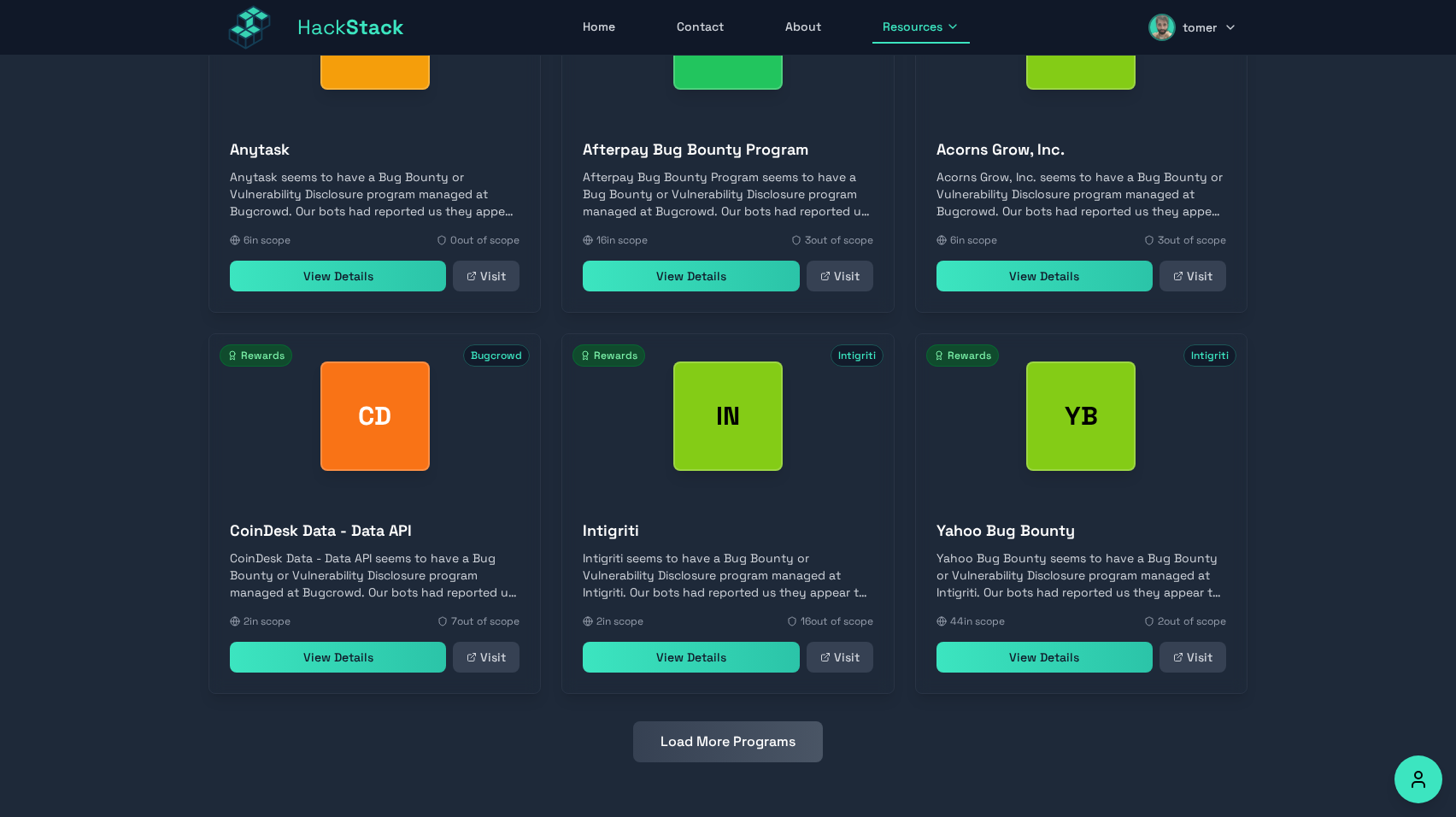
click at [736, 750] on button "Load More Programs" at bounding box center [728, 742] width 190 height 41
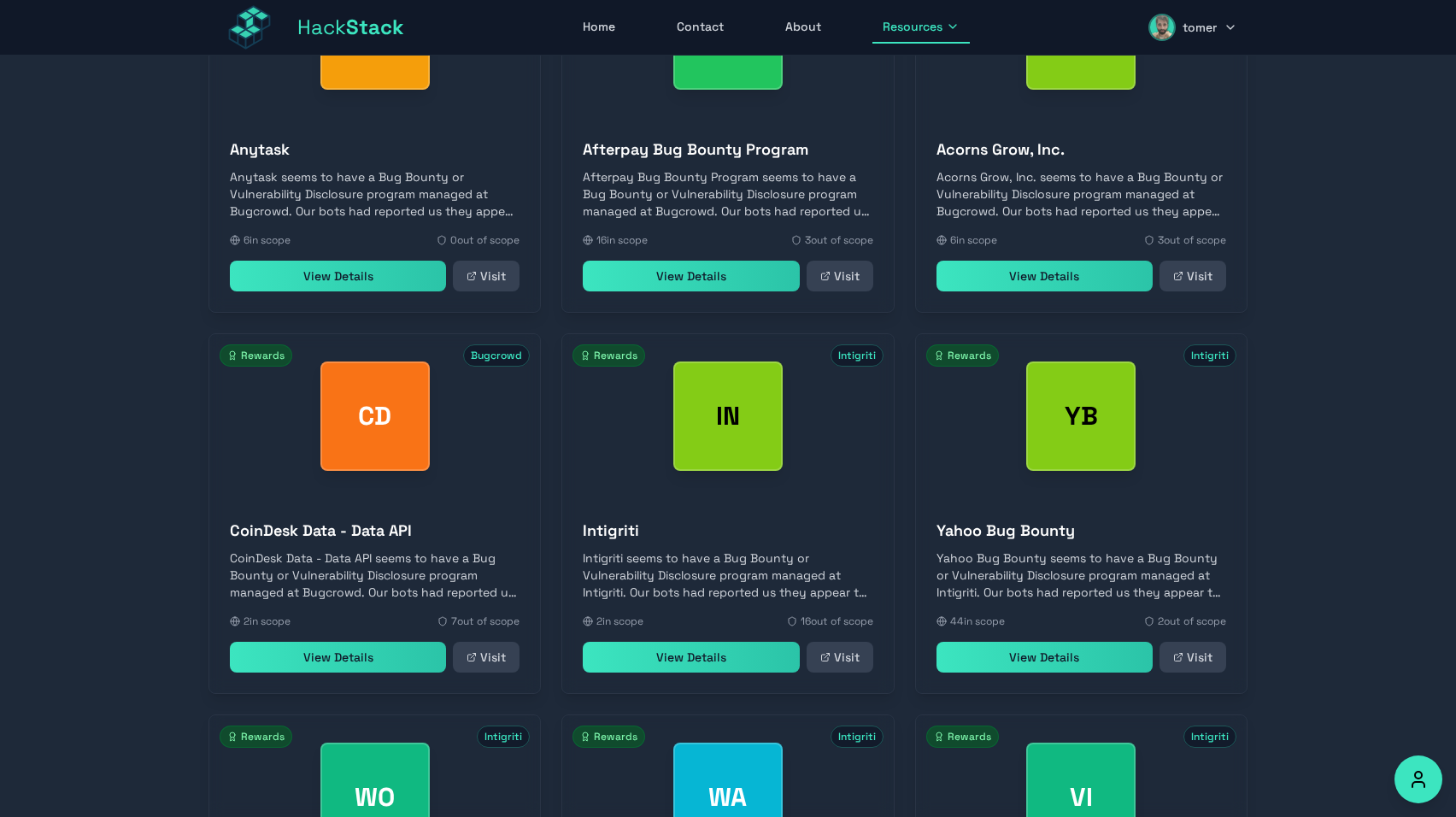
scroll to position [2580, 0]
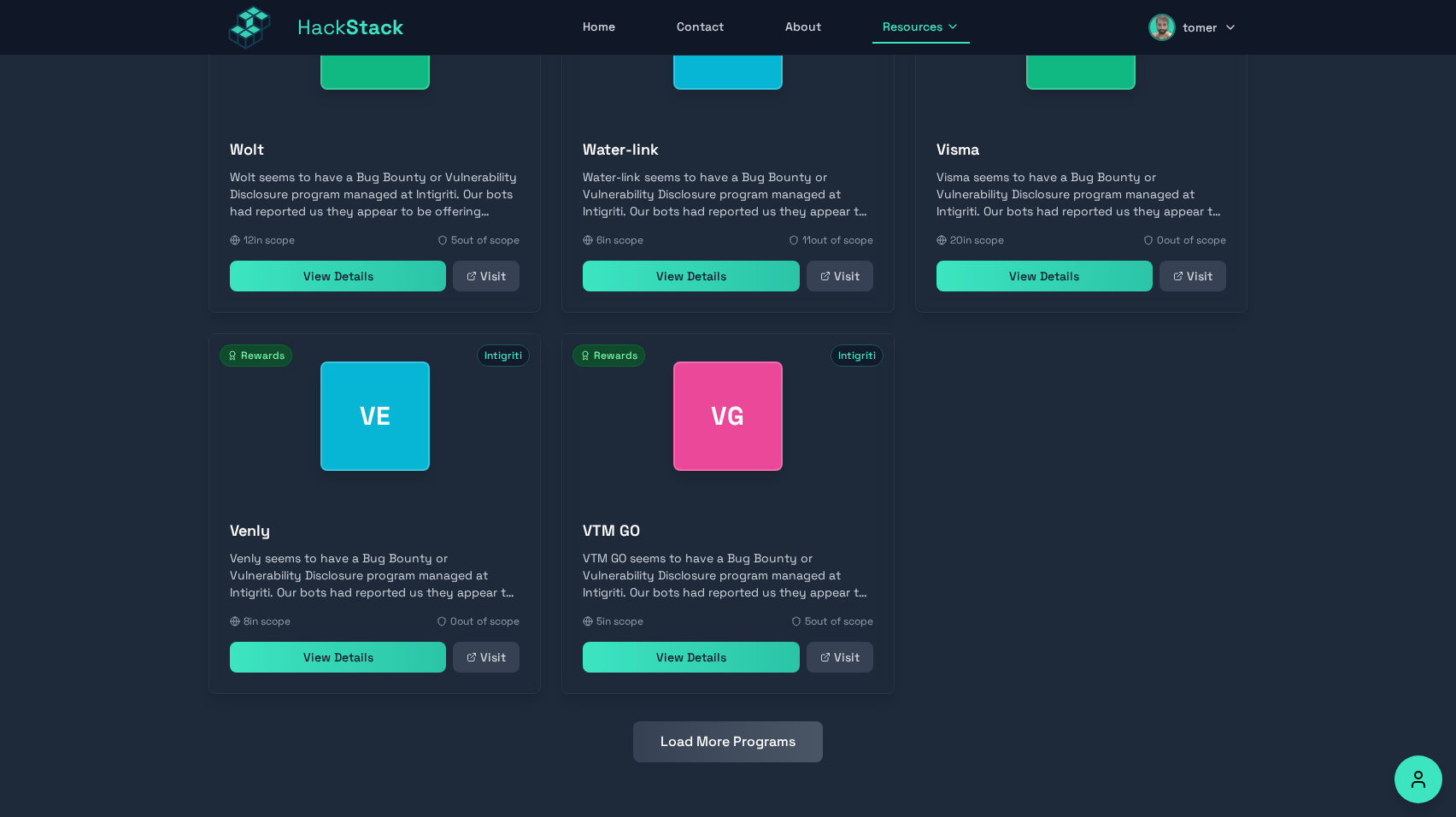
click at [736, 750] on button "Load More Programs" at bounding box center [728, 742] width 190 height 41
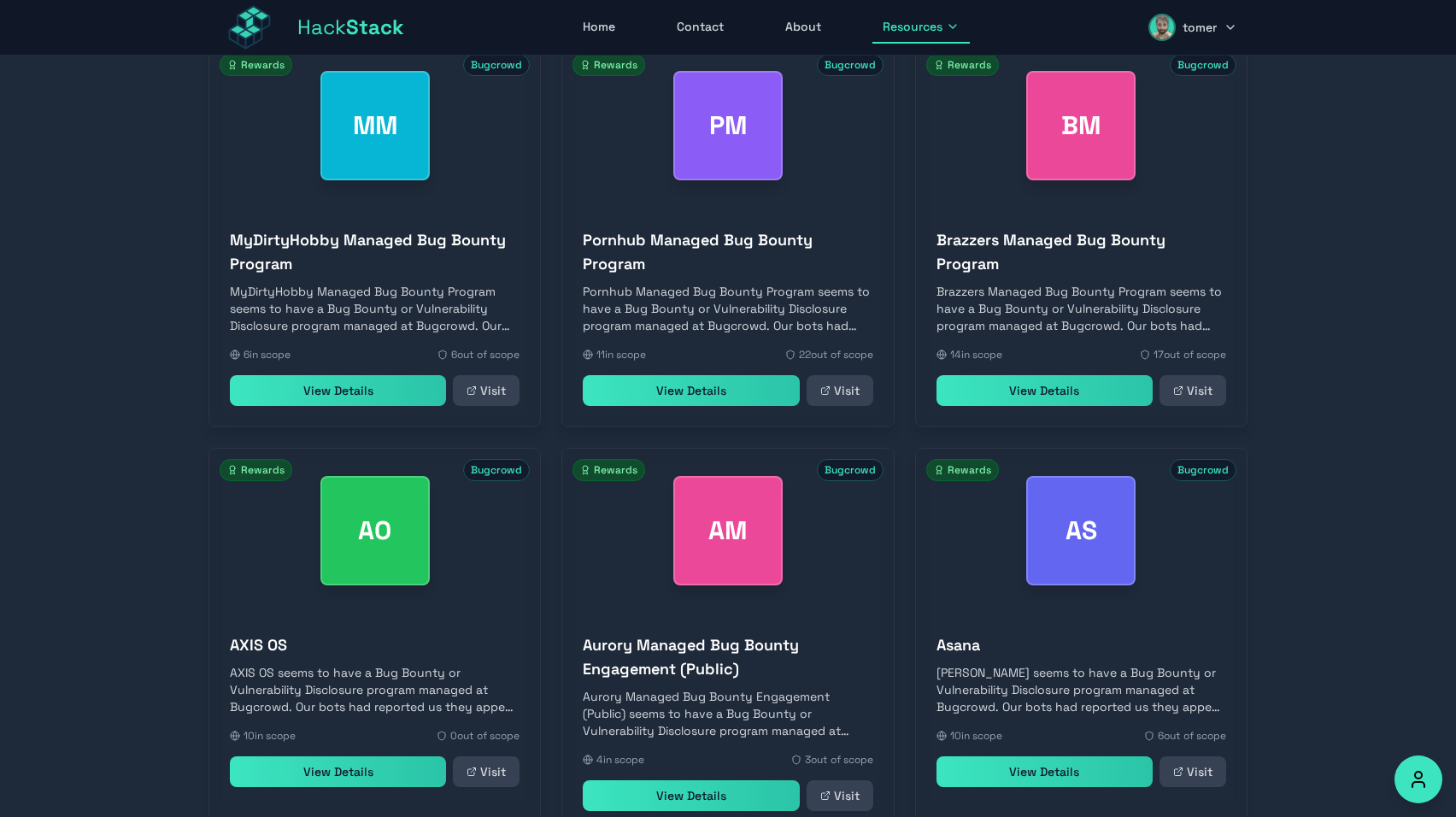
scroll to position [0, 0]
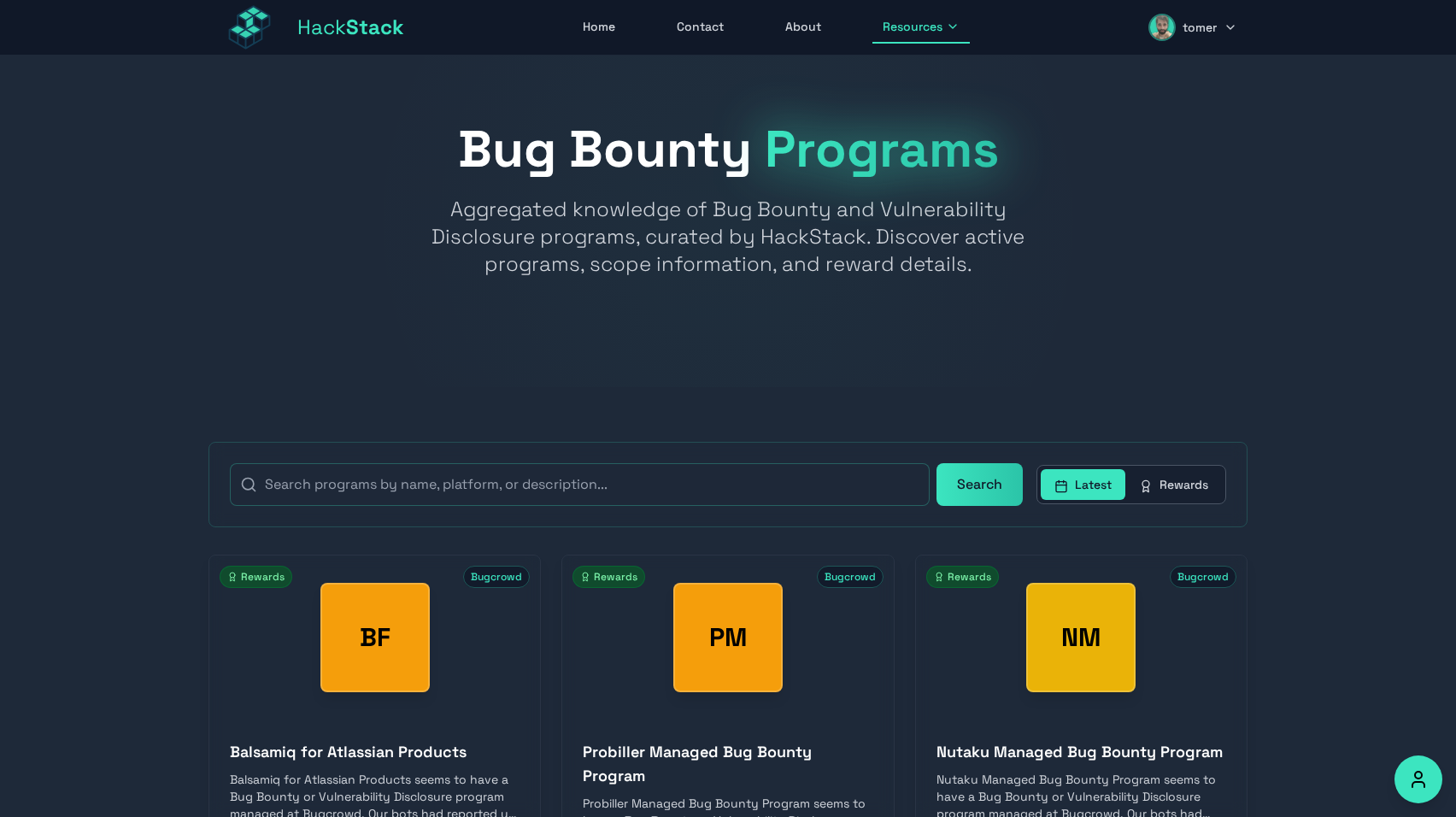
click at [336, 22] on span "Hack Stack" at bounding box center [350, 27] width 107 height 27
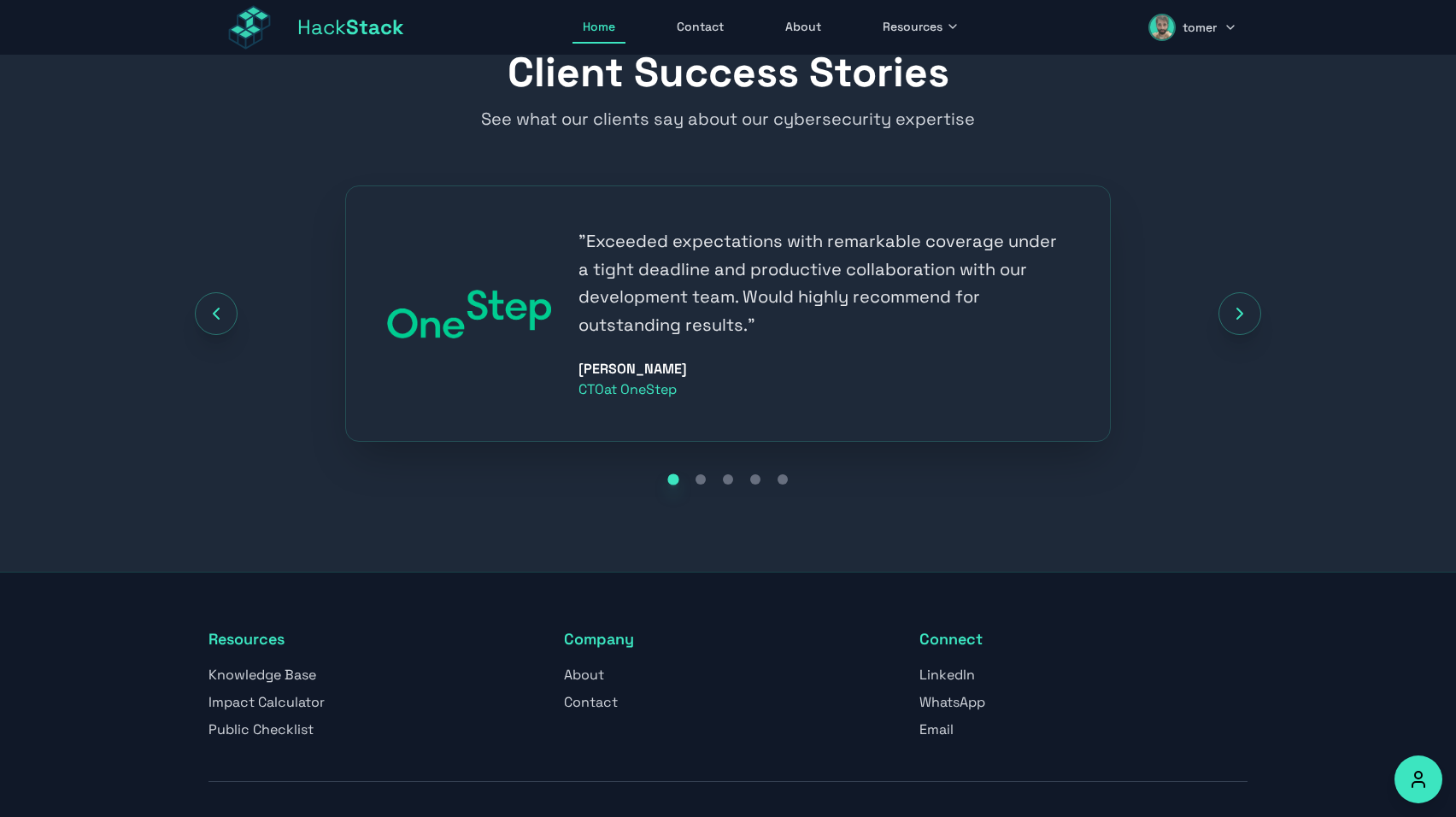
scroll to position [1874, 0]
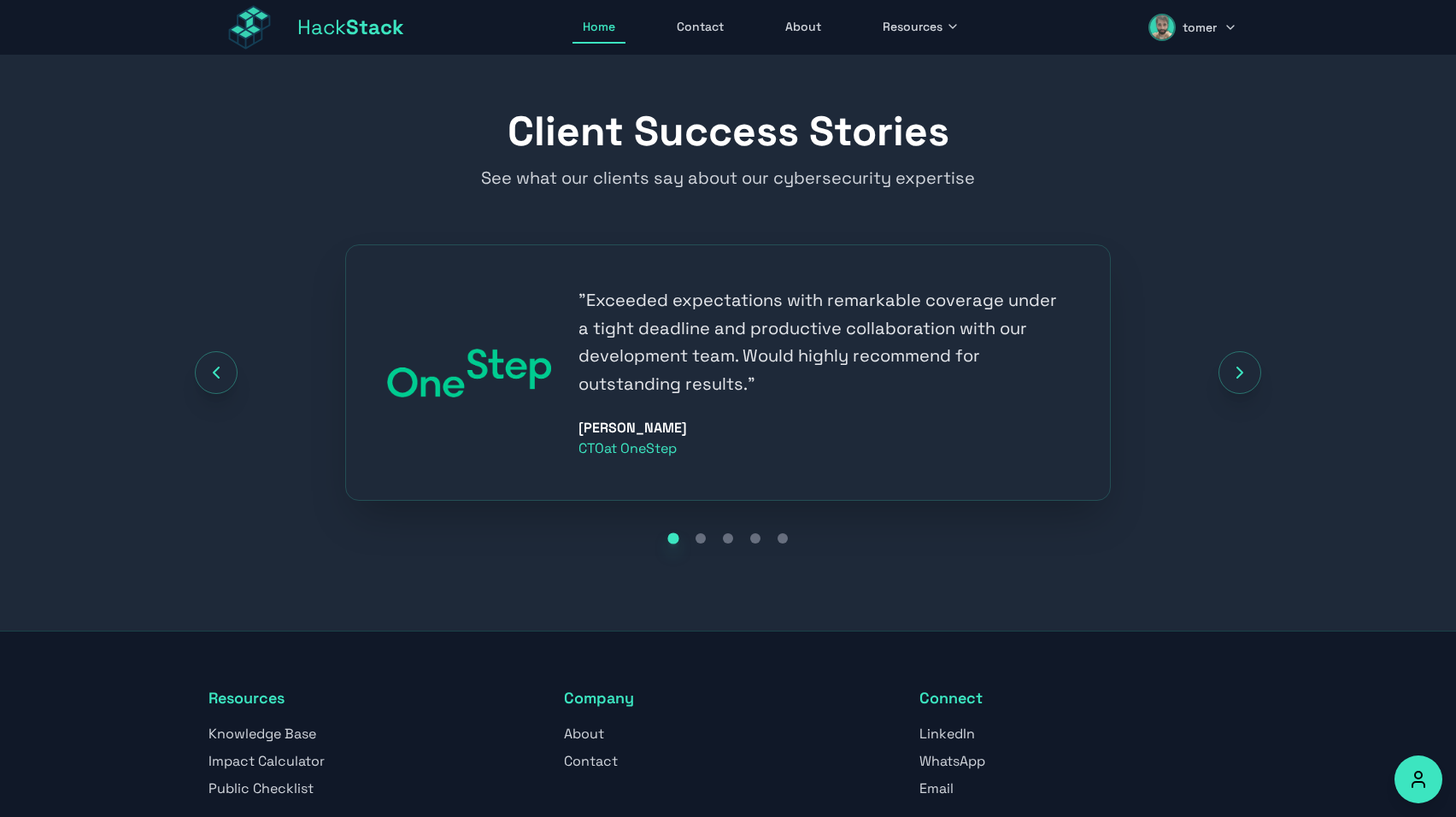
click at [1233, 369] on icon "Next testimonial" at bounding box center [1241, 373] width 21 height 21
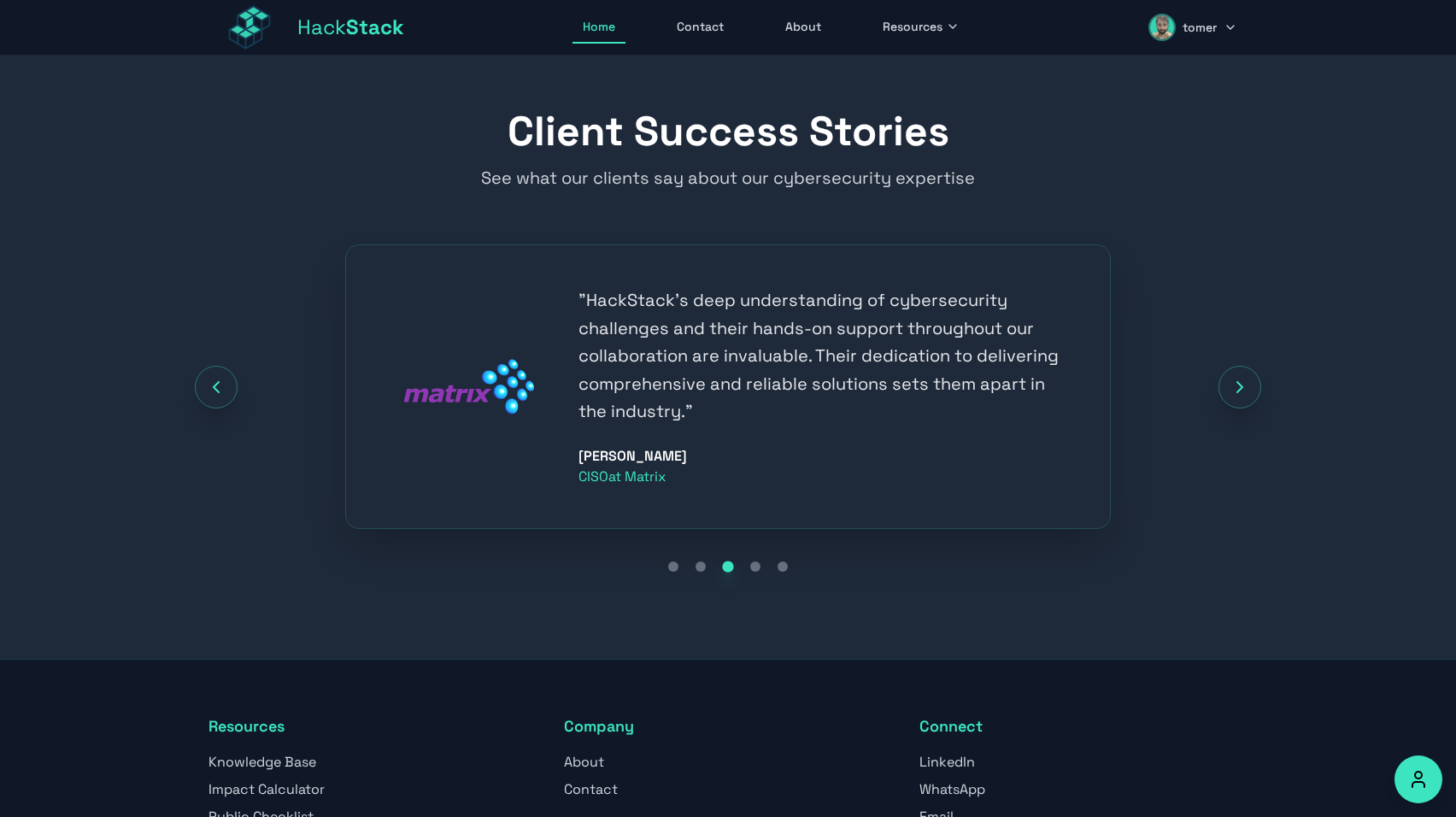
click at [1233, 369] on button "Next testimonial" at bounding box center [1241, 387] width 43 height 43
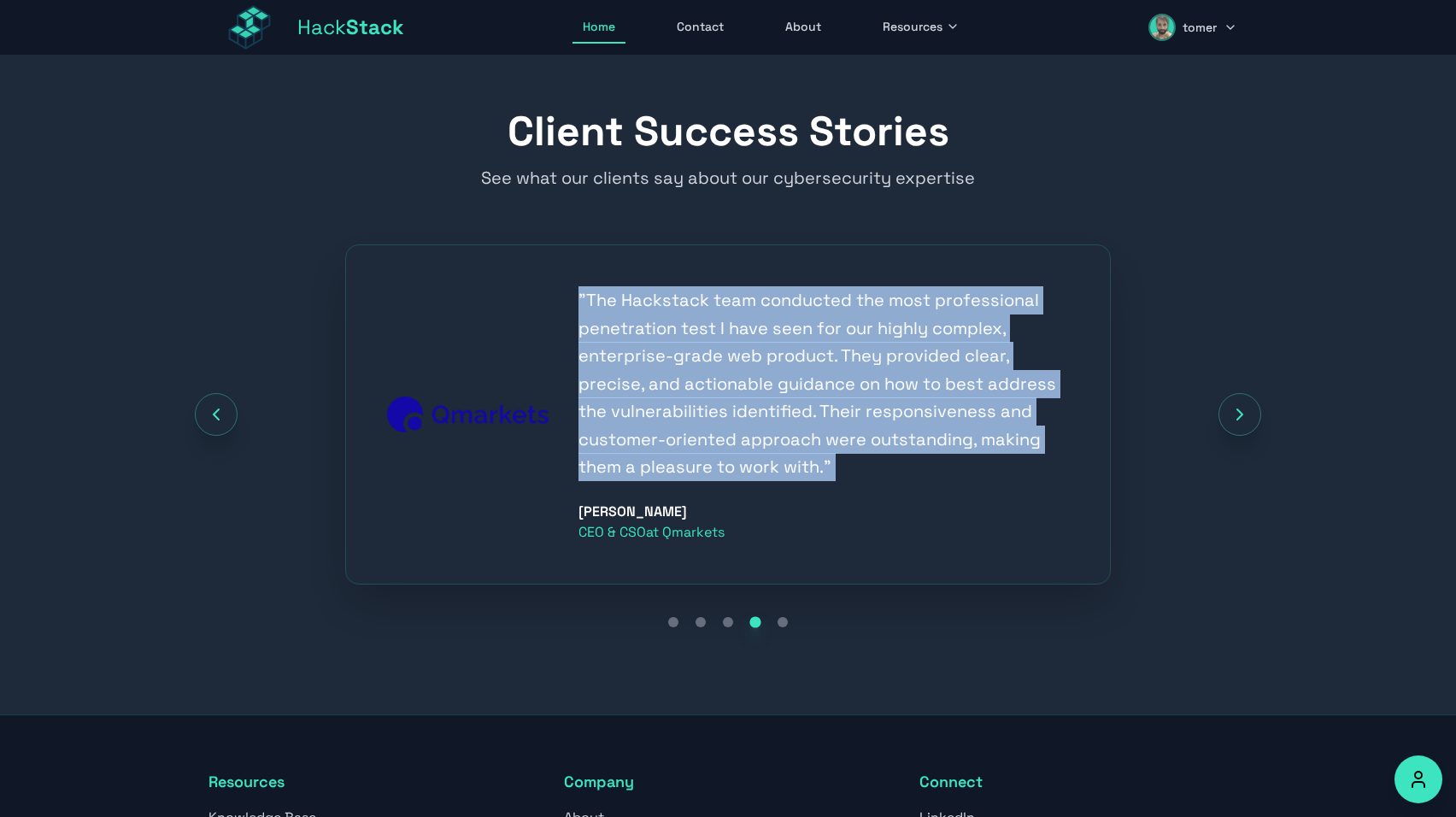
click at [1233, 369] on div "" The Hackstack team conducted the most professional penetration test I have se…" at bounding box center [728, 414] width 1039 height 340
click at [1251, 416] on icon "Next testimonial" at bounding box center [1241, 414] width 21 height 21
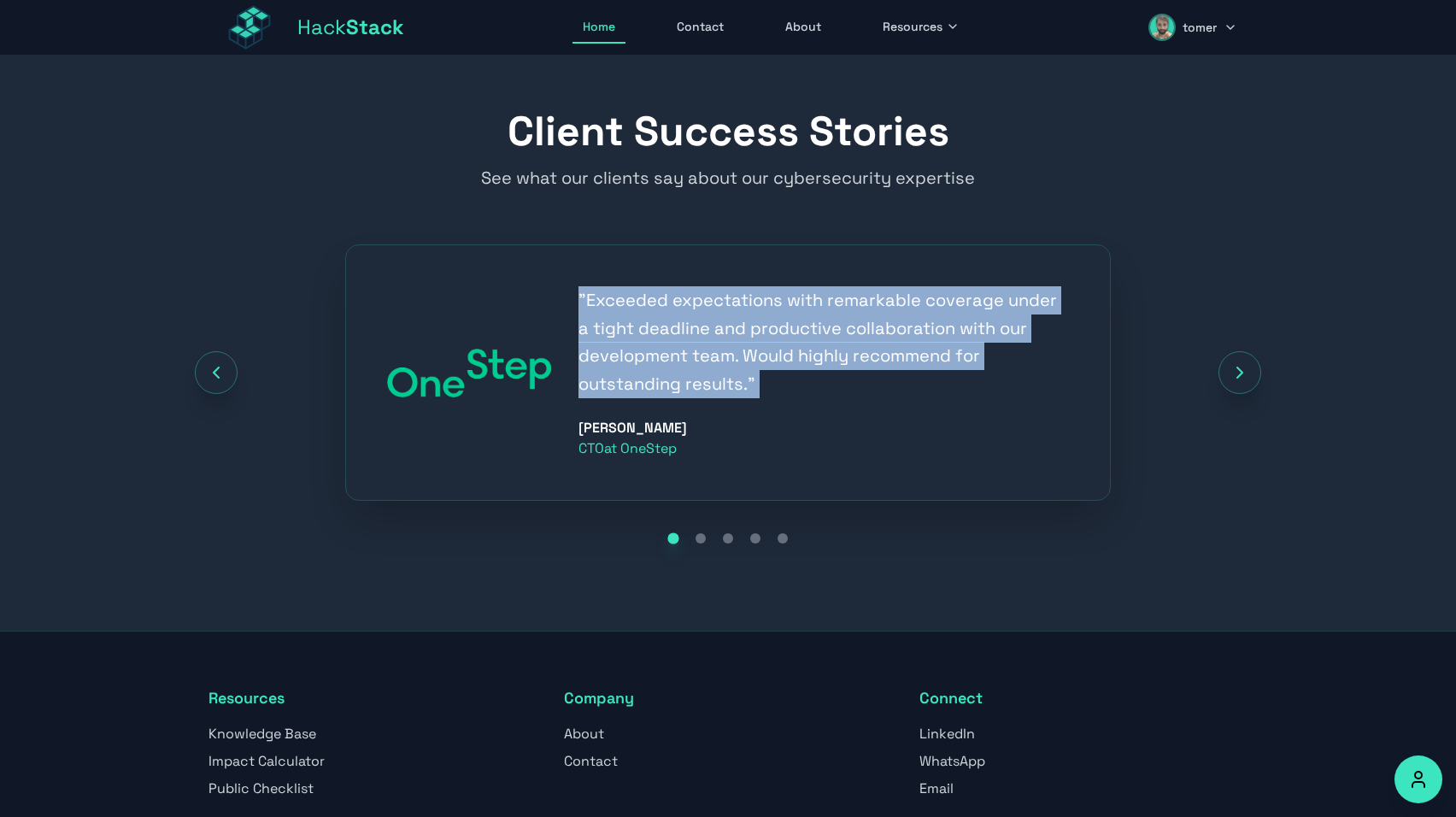
click at [1234, 355] on button "Next testimonial" at bounding box center [1241, 373] width 43 height 43
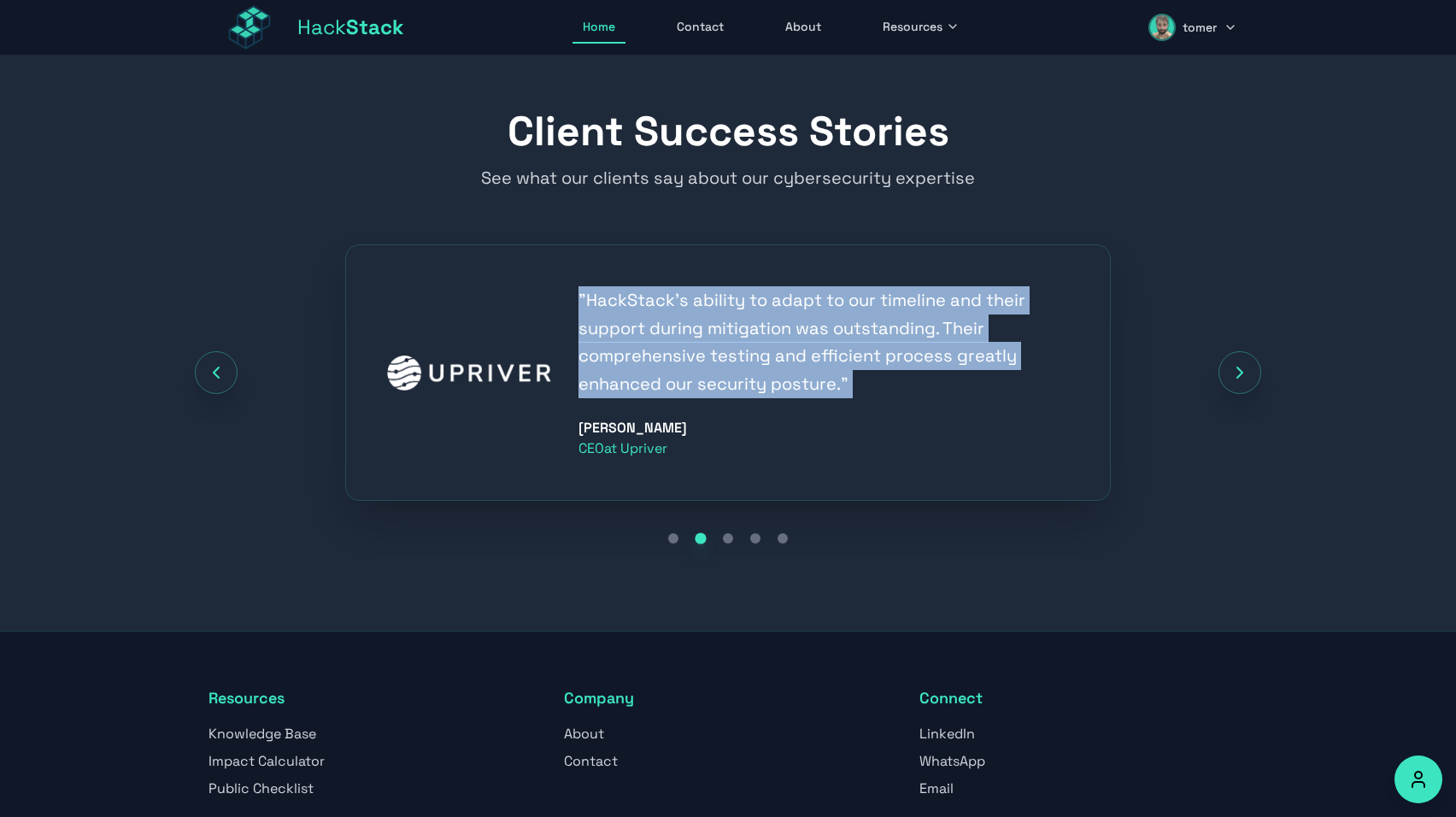
click at [1158, 354] on div "" HackStack's ability to adapt to our timeline and their support during mitigat…" at bounding box center [728, 373] width 1039 height 257
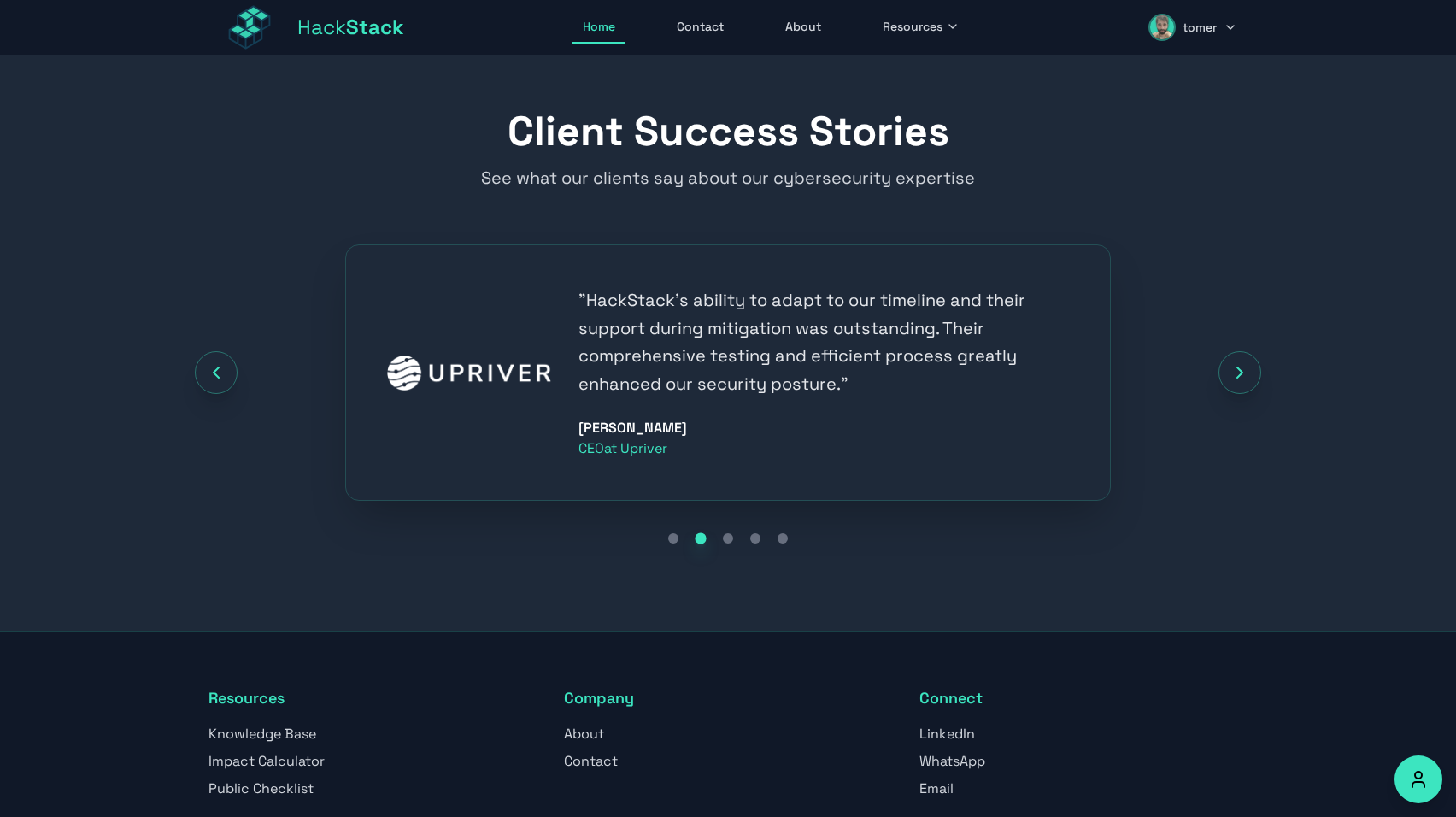
click at [1234, 375] on icon "Next testimonial" at bounding box center [1241, 373] width 21 height 21
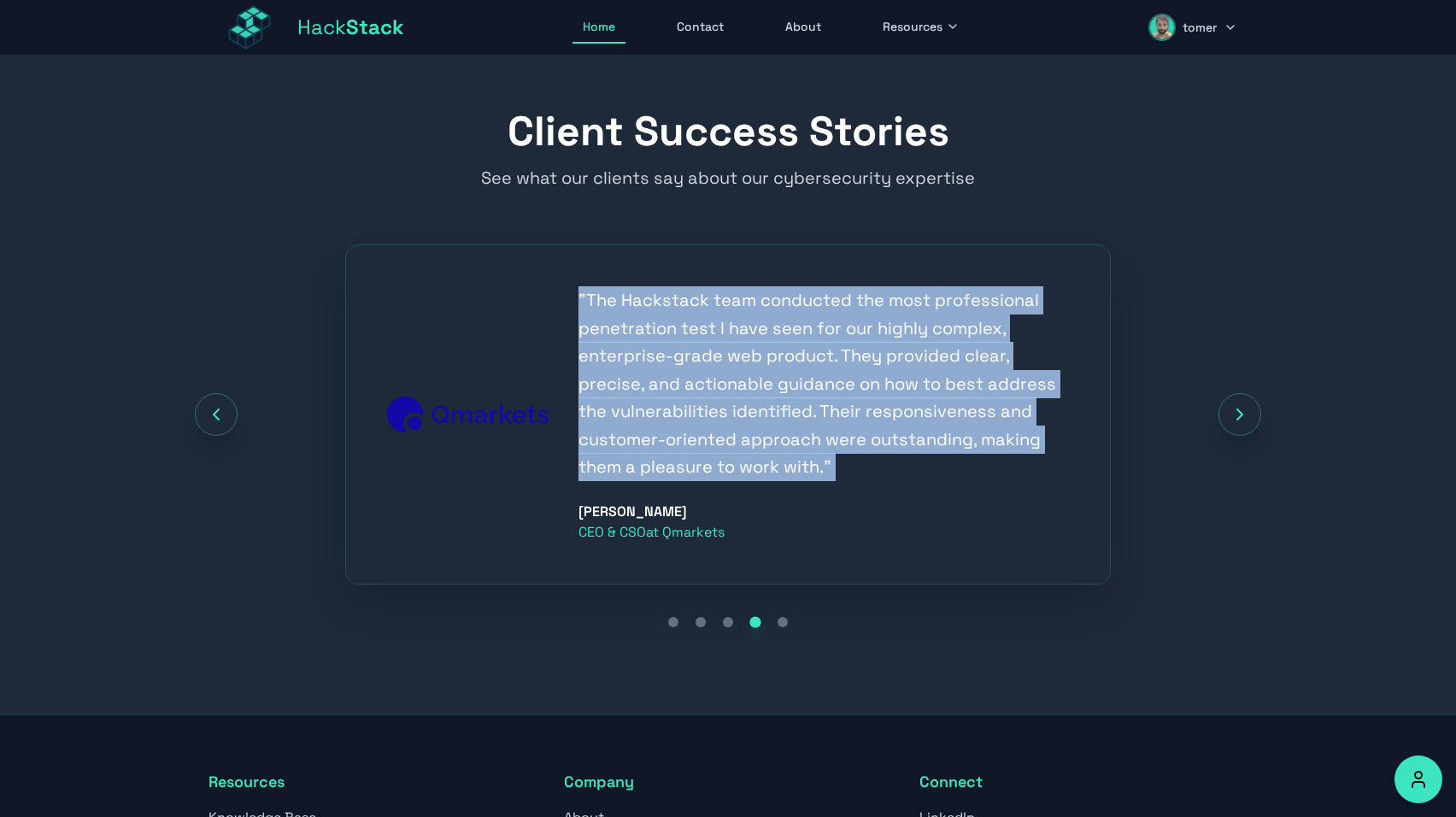
click at [1234, 375] on div "" The Hackstack team conducted the most professional penetration test I have se…" at bounding box center [728, 414] width 1039 height 340
click at [1252, 409] on button "Next testimonial" at bounding box center [1241, 416] width 43 height 43
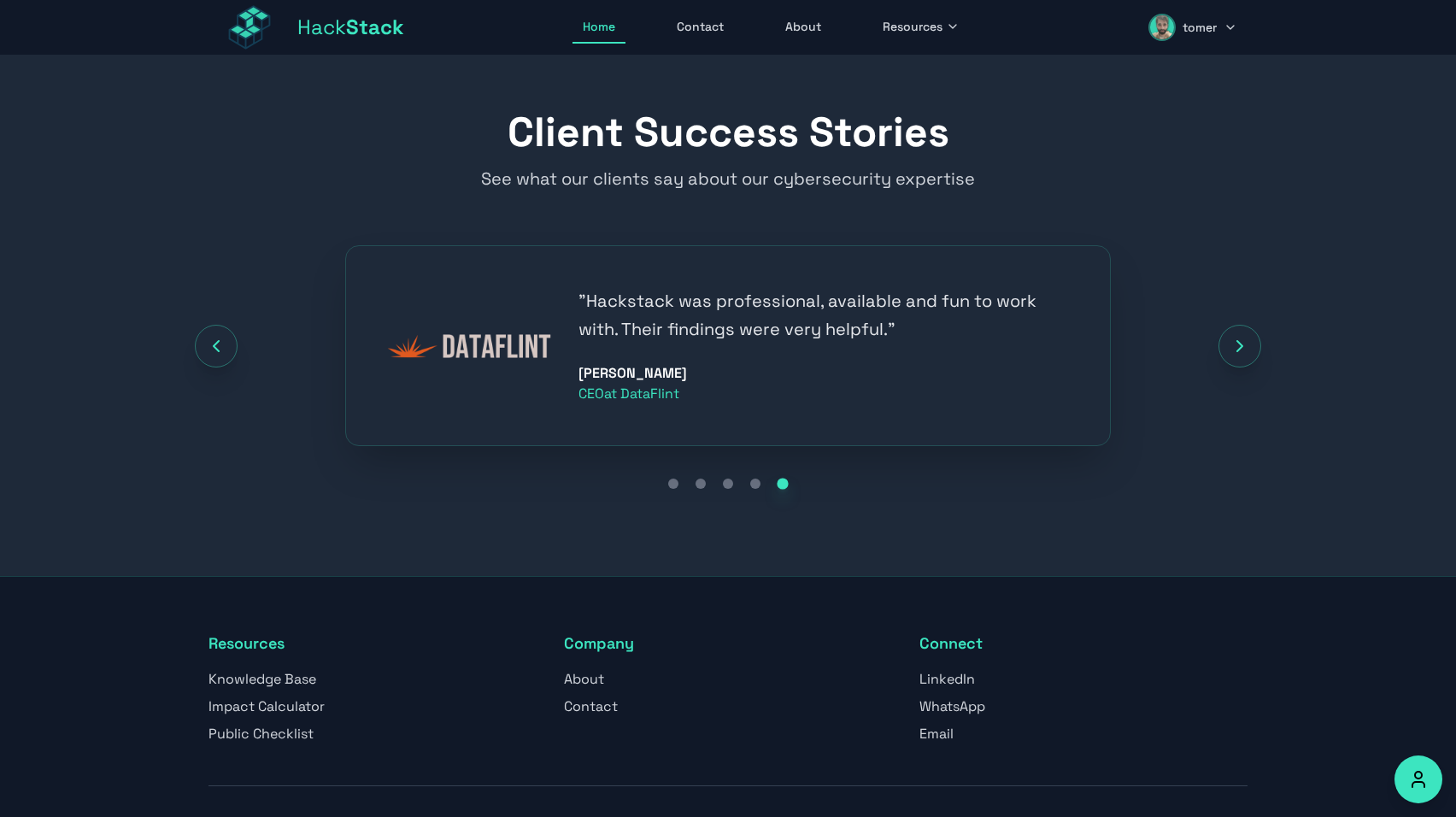
click at [1241, 375] on div "" Hackstack was professional, available and fun to work with. Their findings we…" at bounding box center [728, 346] width 1039 height 201
click at [1241, 353] on icon "Next testimonial" at bounding box center [1241, 347] width 21 height 21
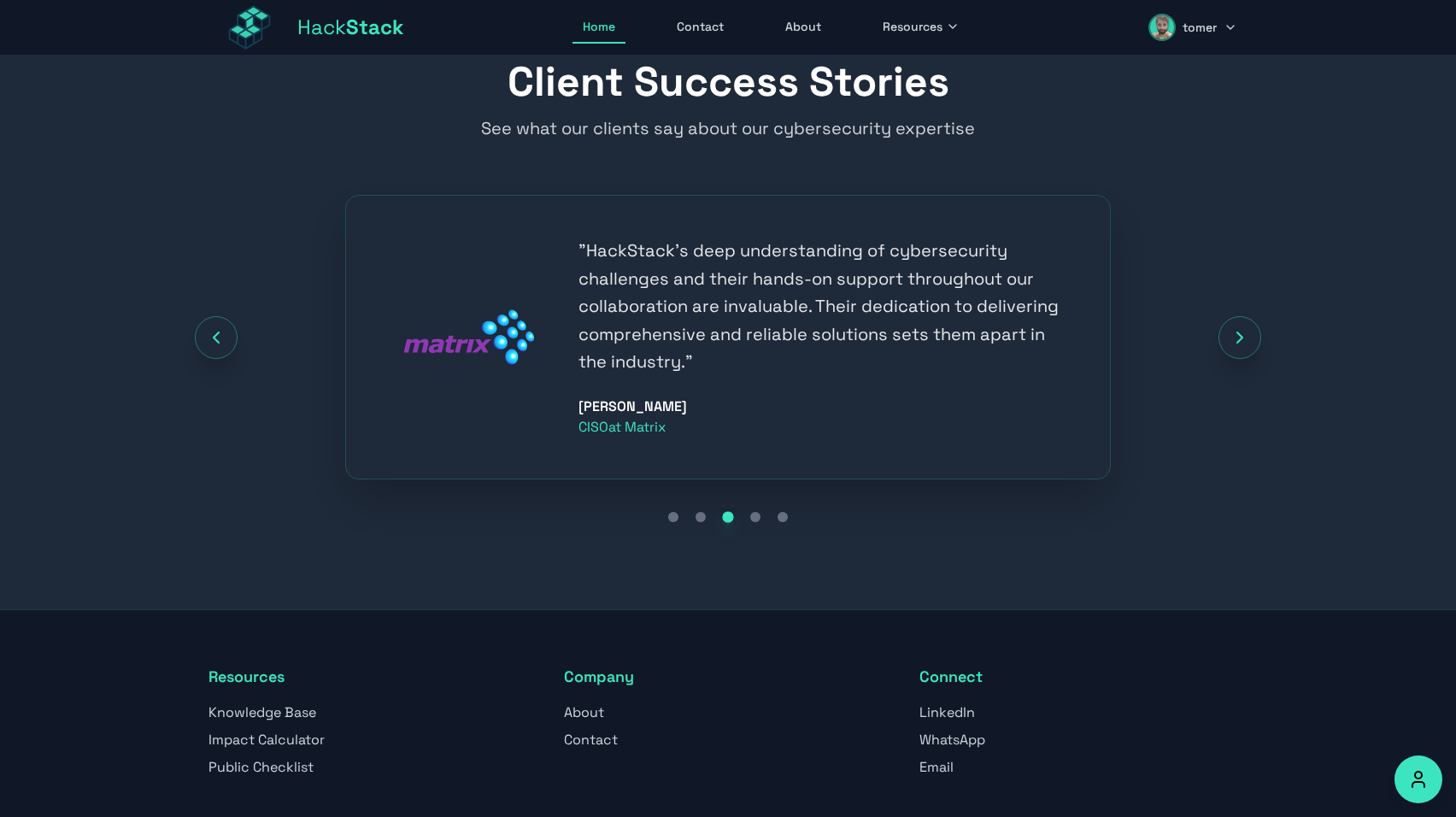
scroll to position [1894, 0]
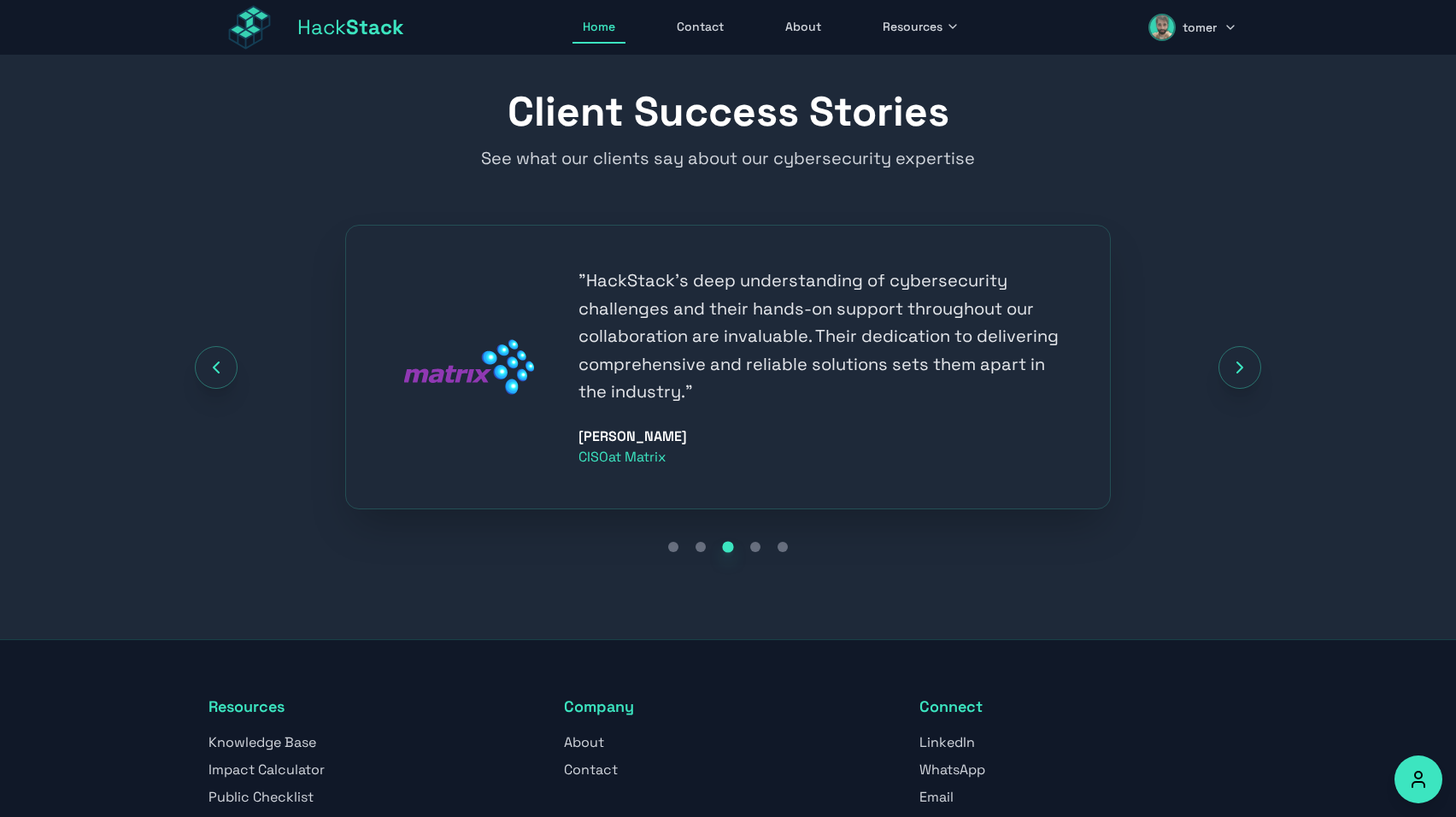
click at [1245, 371] on icon "Next testimonial" at bounding box center [1241, 367] width 21 height 21
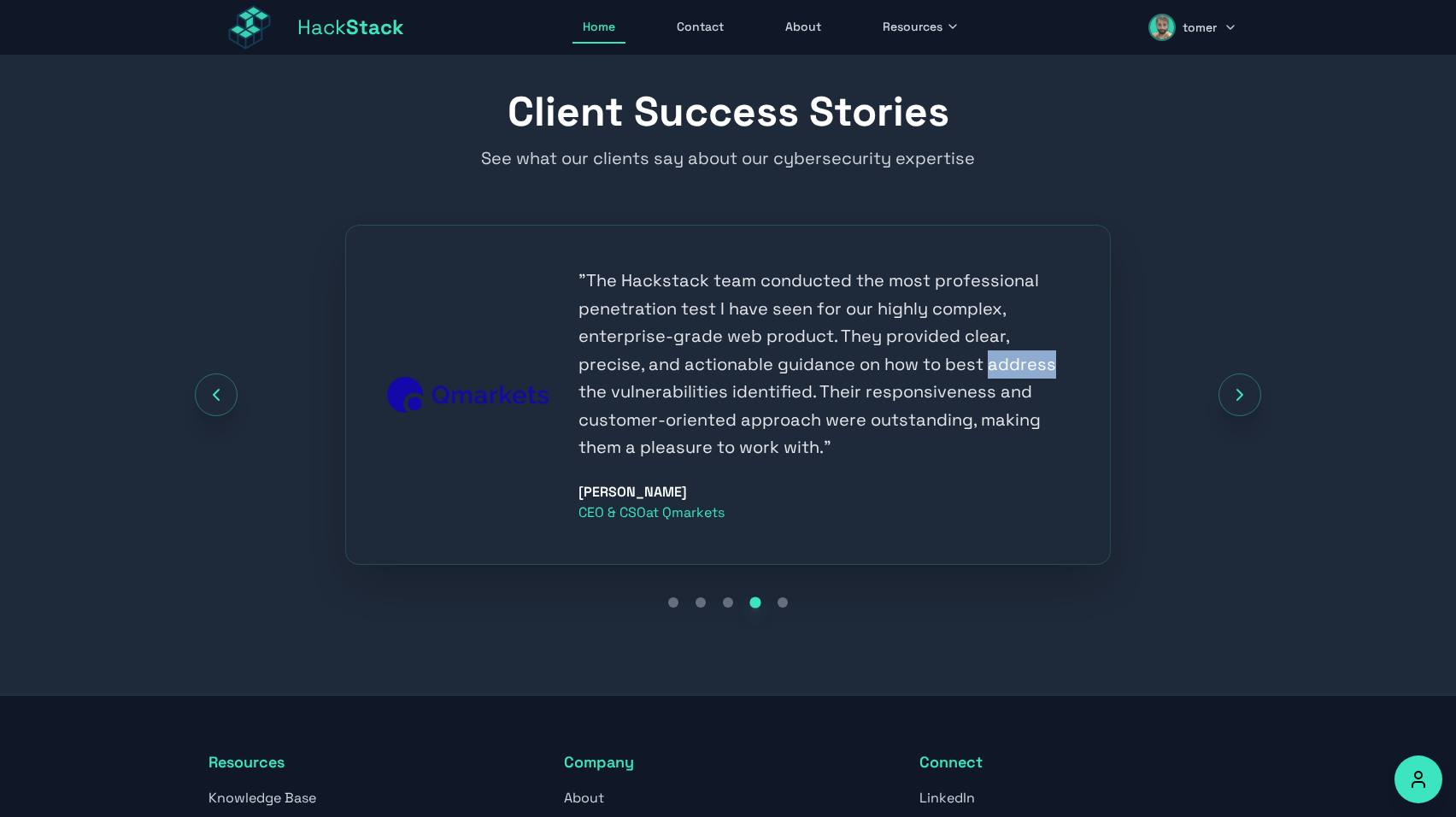
click at [1245, 371] on div "" The Hackstack team conducted the most professional penetration test I have se…" at bounding box center [728, 394] width 1039 height 340
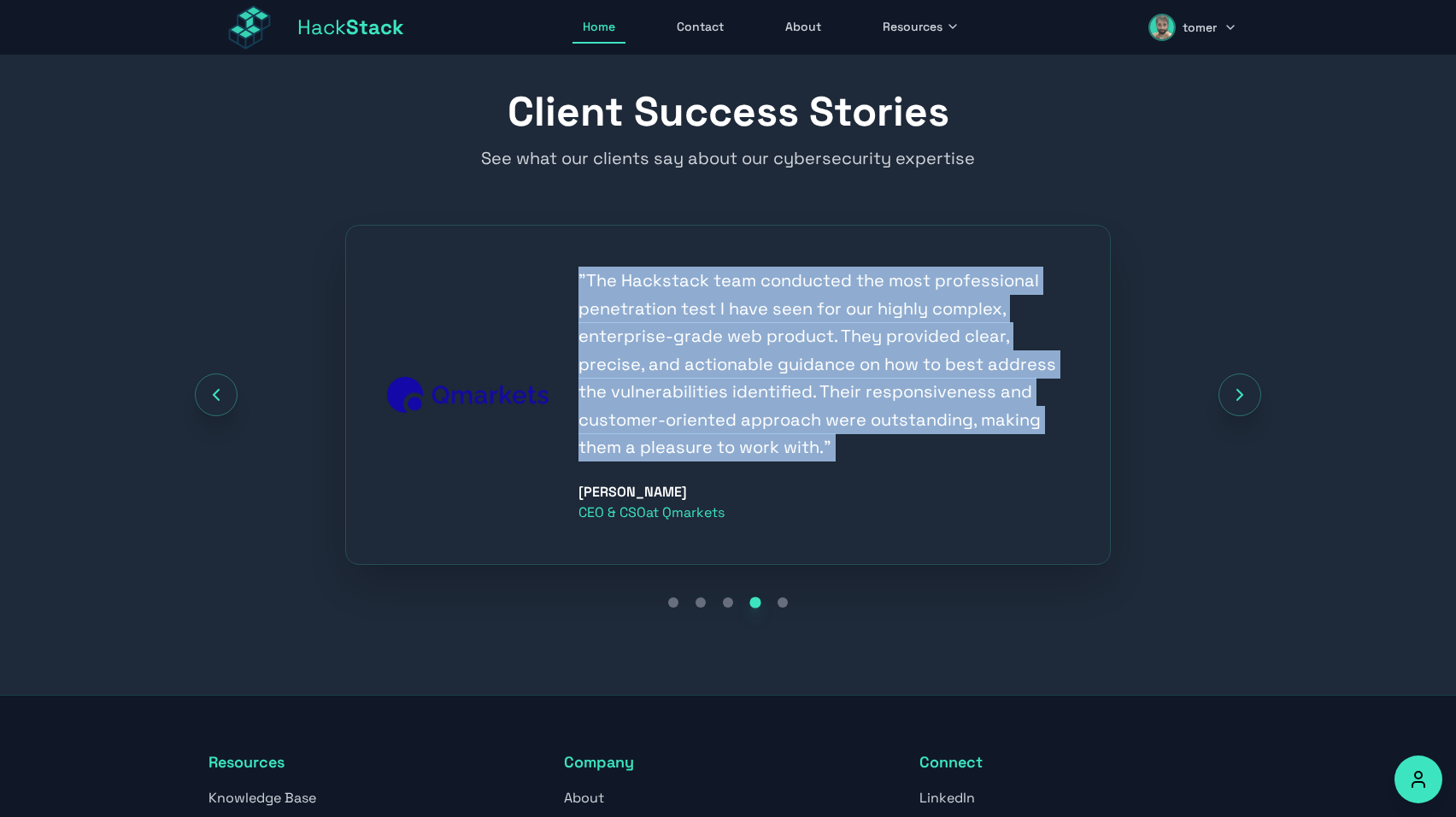
click at [1245, 371] on div "" The Hackstack team conducted the most professional penetration test I have se…" at bounding box center [728, 394] width 1039 height 340
click at [1196, 379] on div "" The Hackstack team conducted the most professional penetration test I have se…" at bounding box center [728, 394] width 1039 height 340
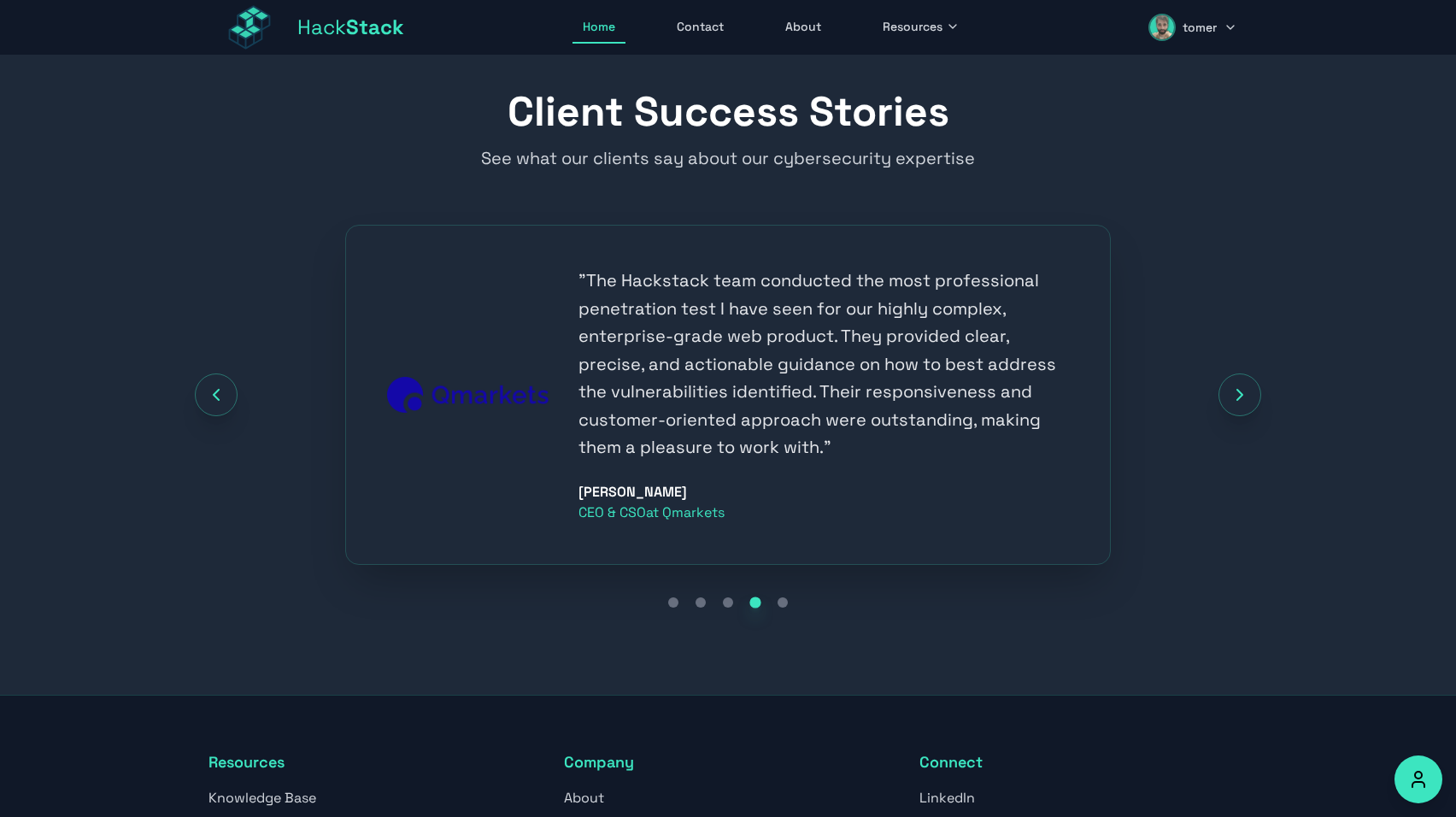
click at [1237, 394] on icon "Next testimonial" at bounding box center [1241, 394] width 21 height 21
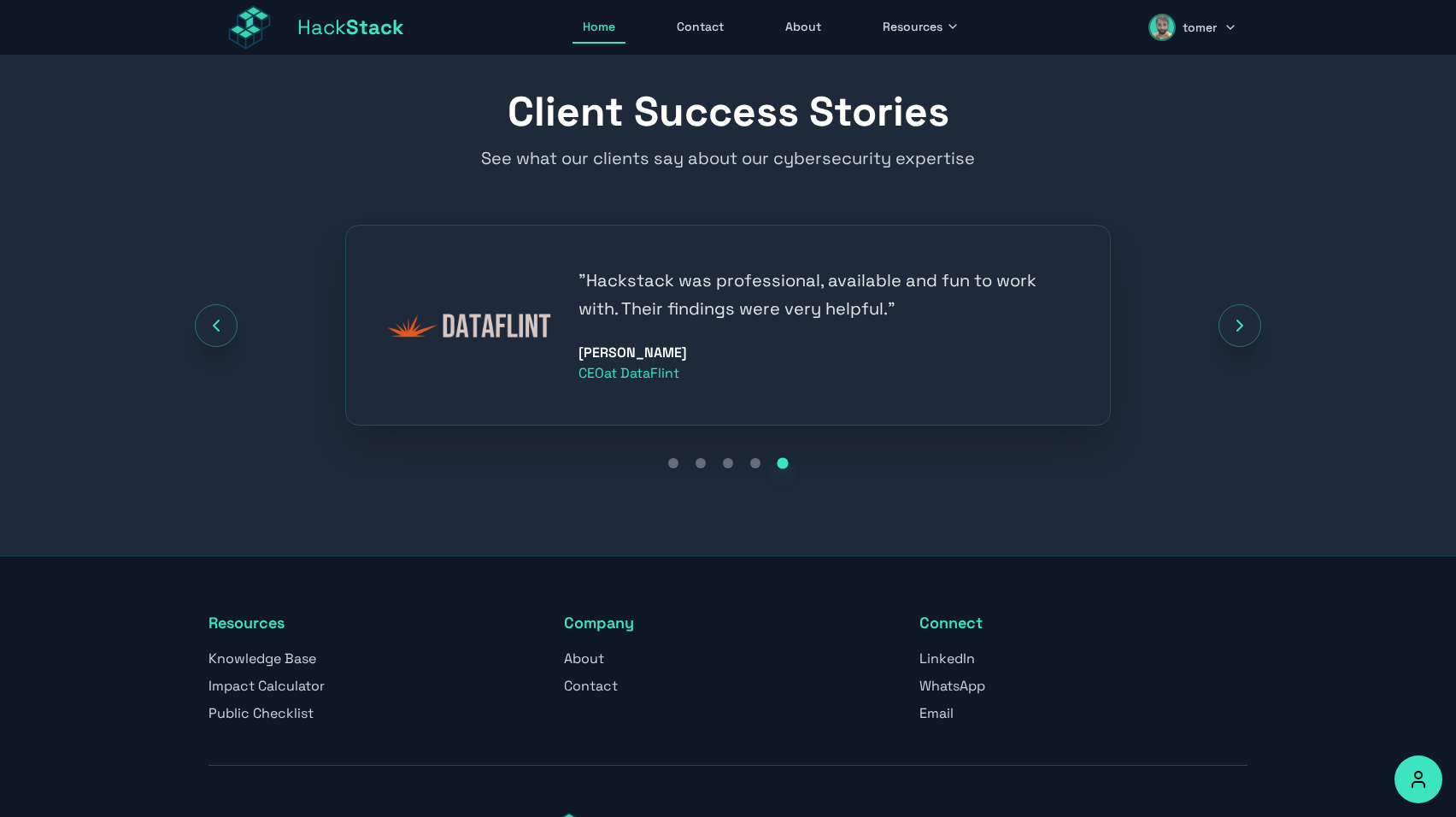
click at [1237, 394] on div "" Hackstack was professional, available and fun to work with. Their findings we…" at bounding box center [728, 325] width 1039 height 201
click at [1233, 322] on icon "Next testimonial" at bounding box center [1241, 326] width 21 height 21
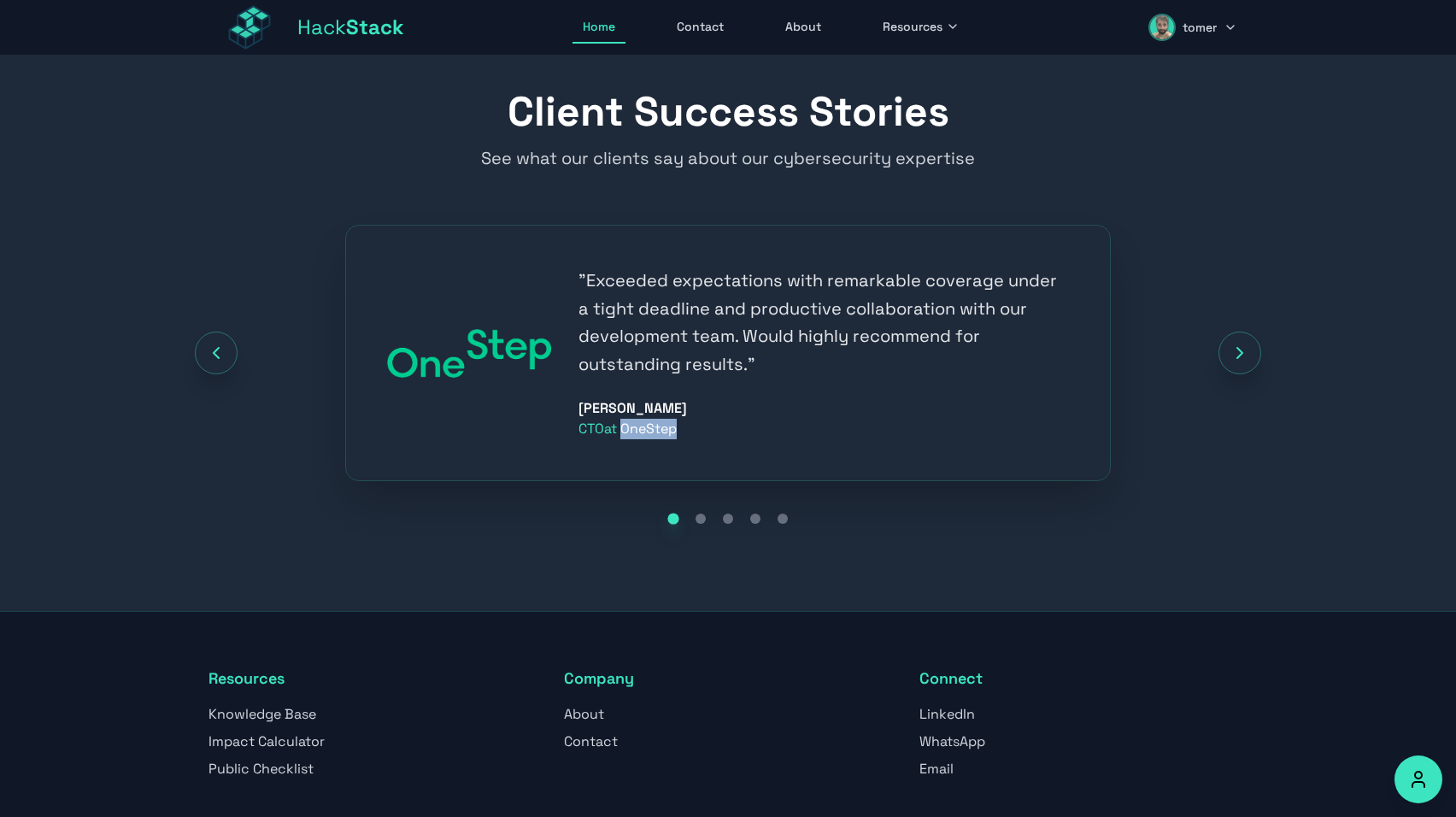
click at [1233, 322] on div "" Exceeded expectations with remarkable coverage under a tight deadline and pro…" at bounding box center [728, 353] width 1039 height 257
click at [1241, 364] on icon "Next testimonial" at bounding box center [1241, 353] width 21 height 21
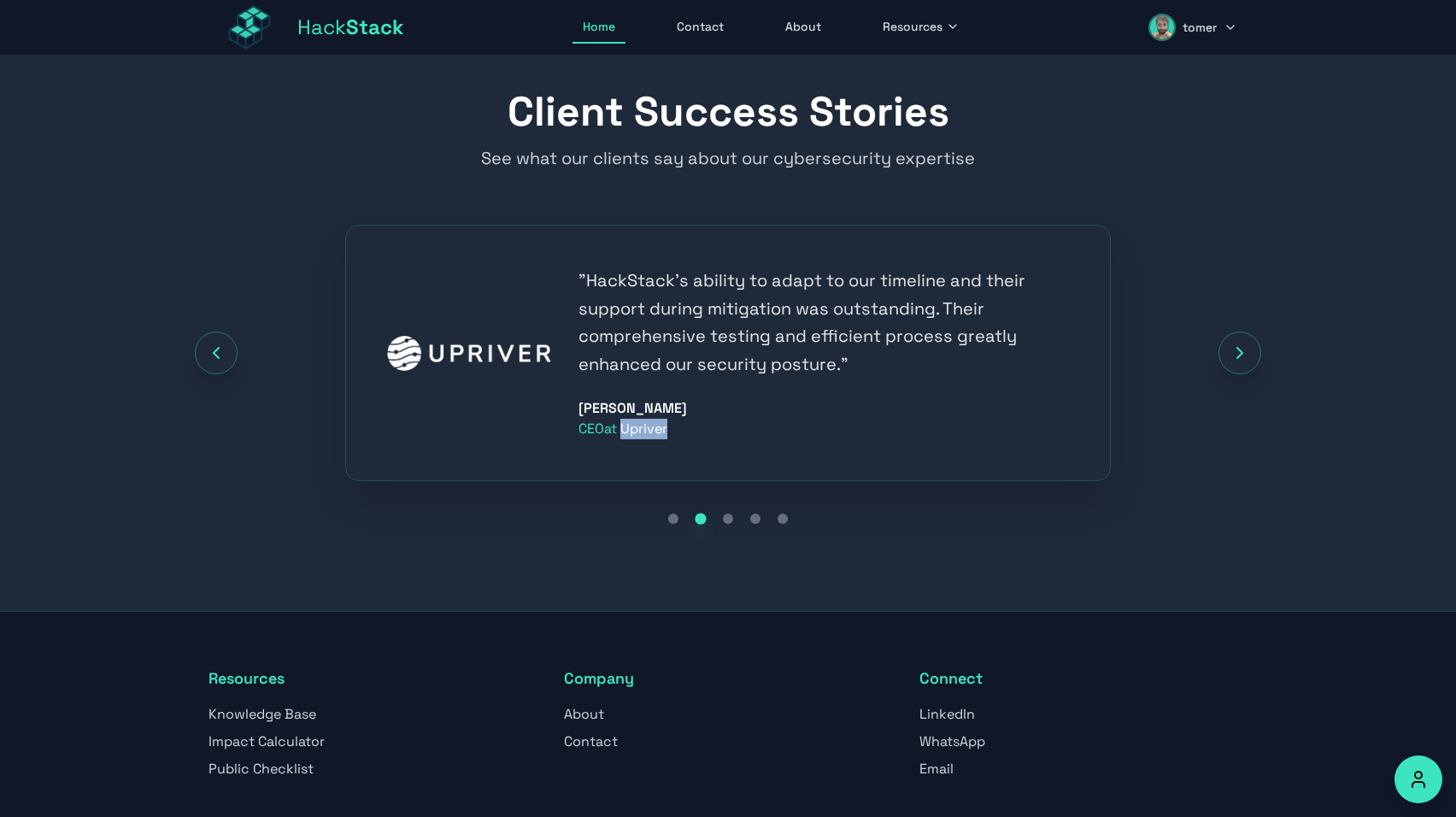
click at [1241, 364] on icon "Next testimonial" at bounding box center [1241, 353] width 21 height 21
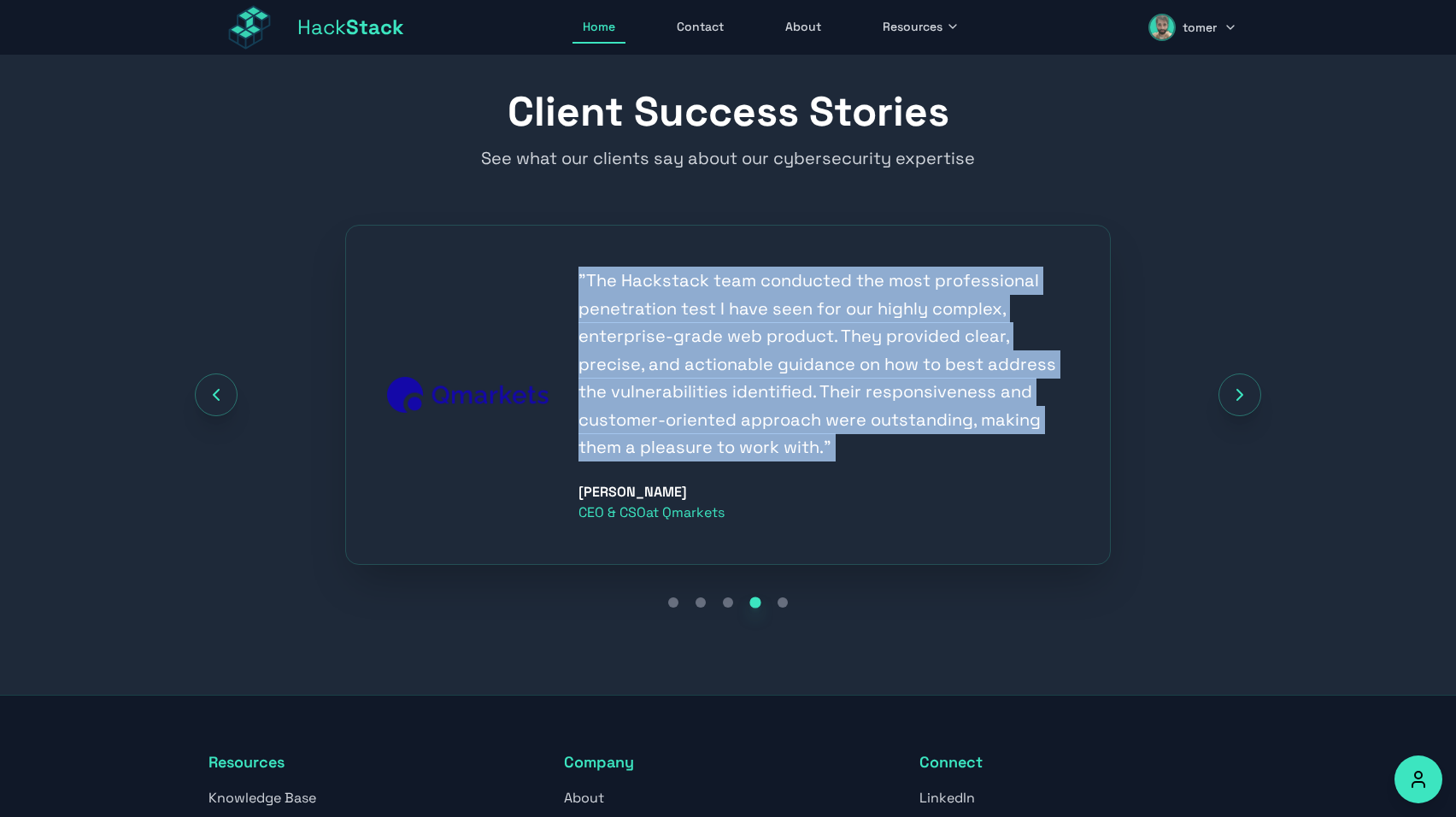
click at [1241, 364] on div "" The Hackstack team conducted the most professional penetration test I have se…" at bounding box center [728, 394] width 1039 height 340
click at [1223, 410] on button "Next testimonial" at bounding box center [1241, 395] width 43 height 43
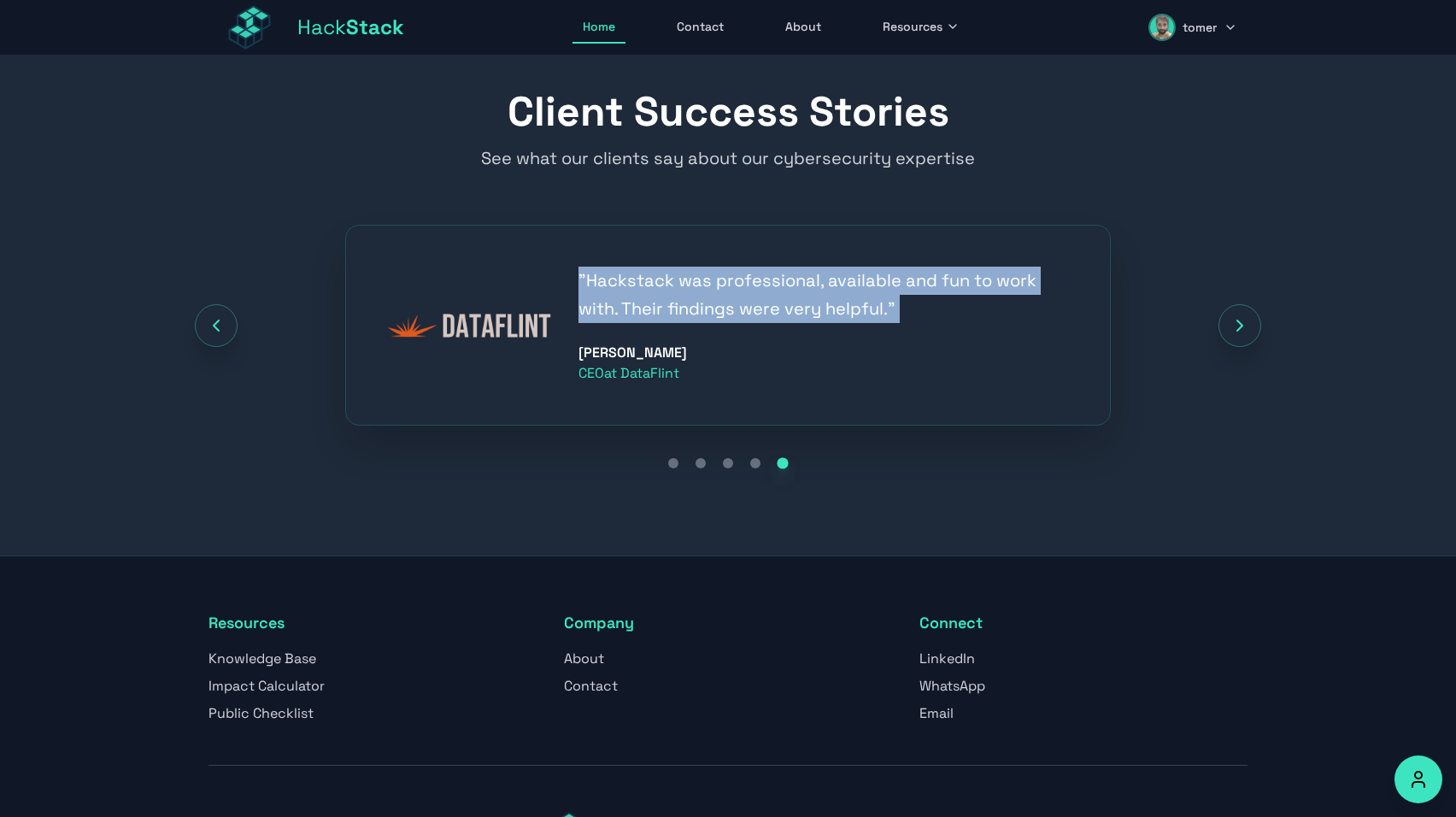
click at [836, 200] on div "Client Success Stories See what our clients say about our cybersecurity experti…" at bounding box center [728, 283] width 1094 height 382
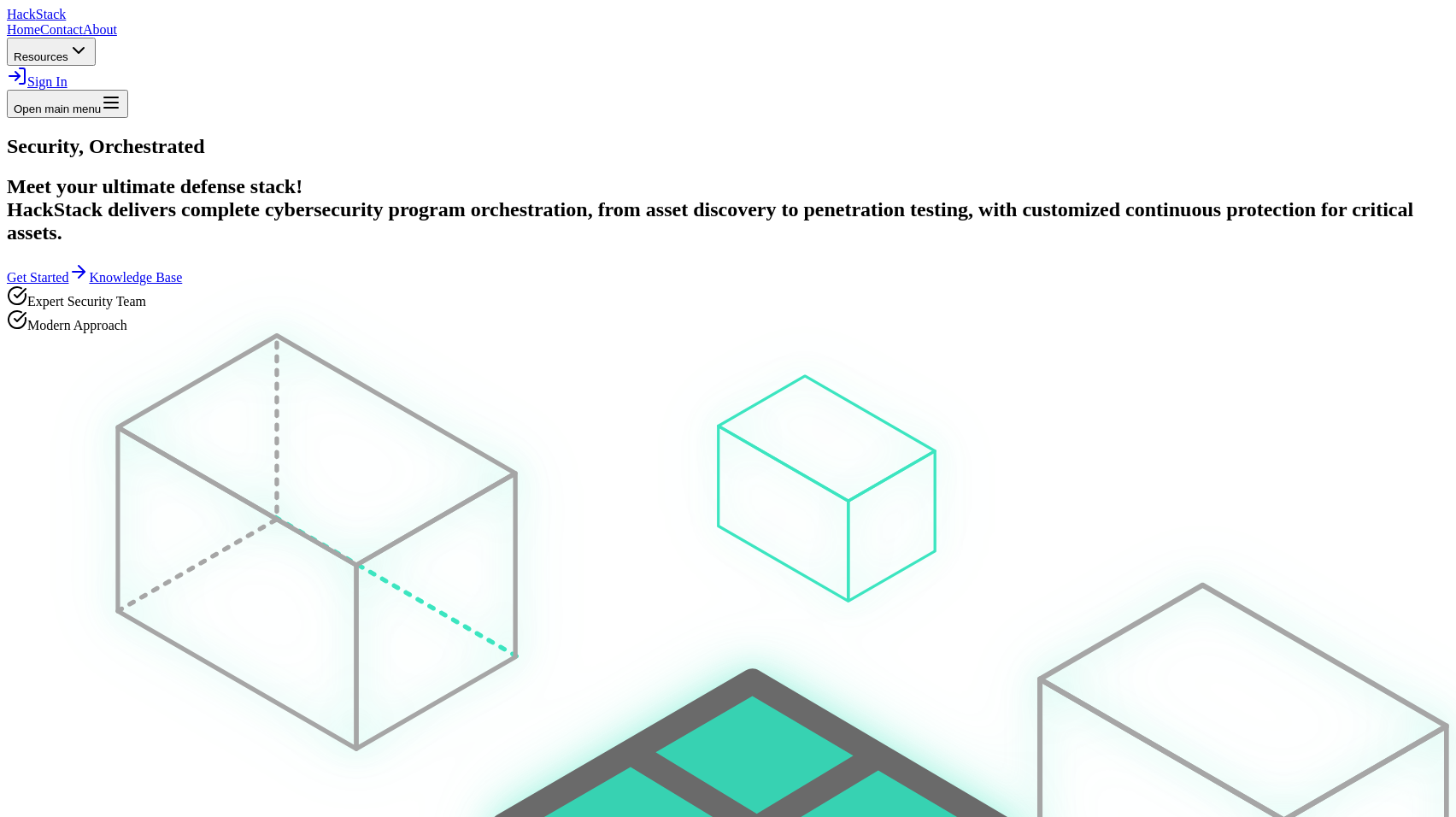
click at [68, 51] on span "Resources" at bounding box center [41, 57] width 54 height 13
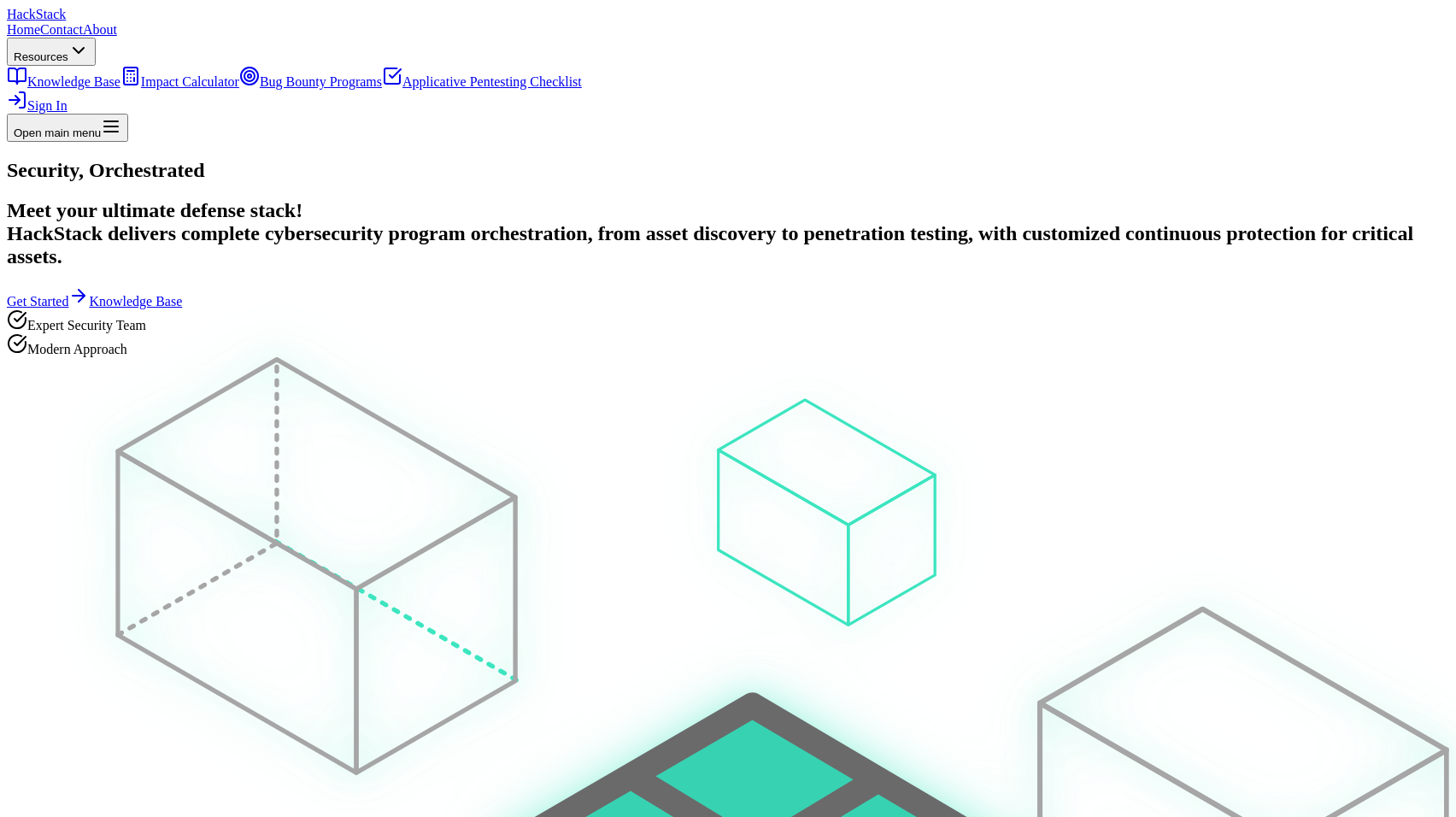
click at [117, 37] on link "About" at bounding box center [99, 30] width 34 height 15
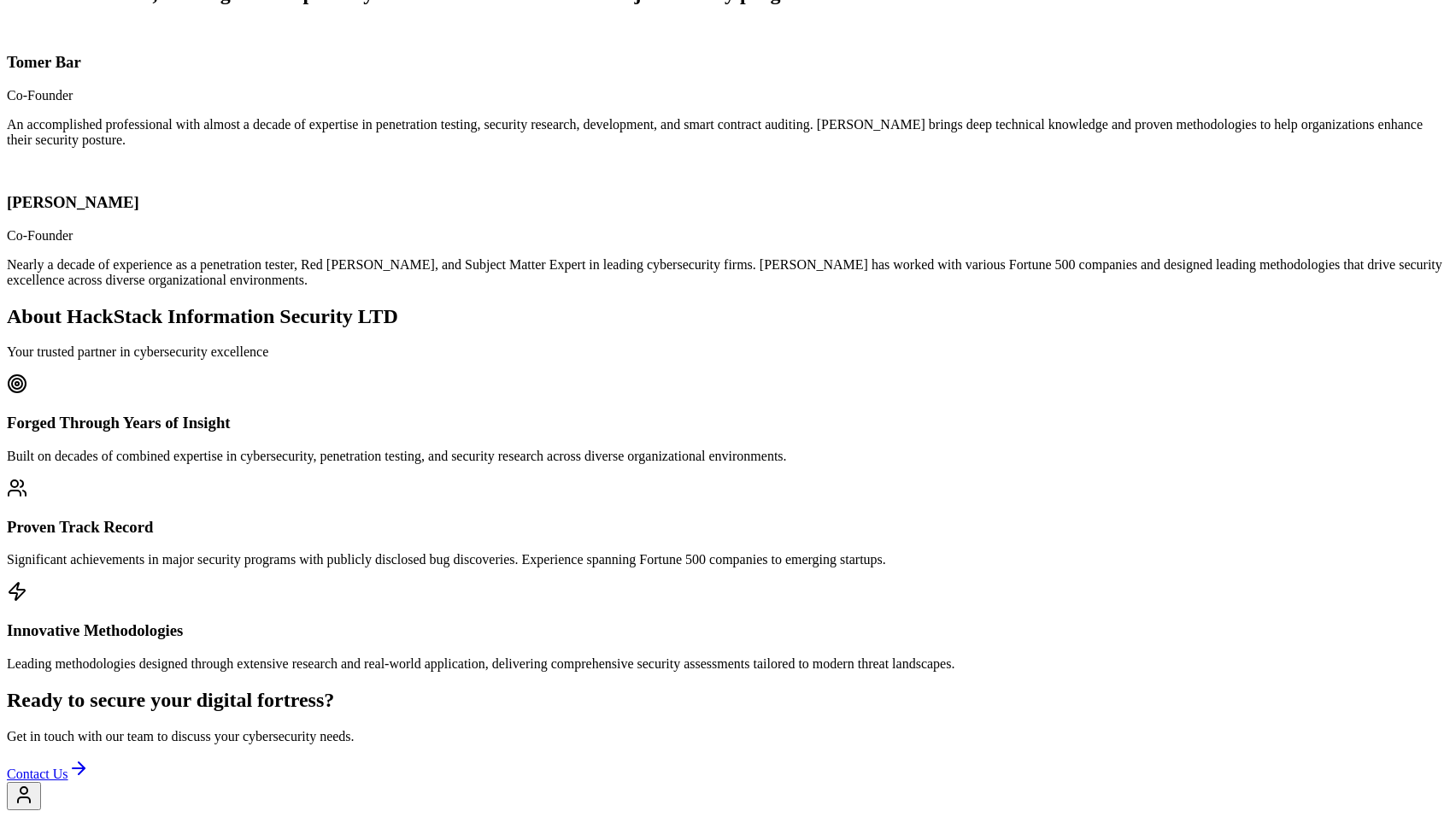
scroll to position [289, 0]
click at [7, 34] on img at bounding box center [7, 34] width 0 height 0
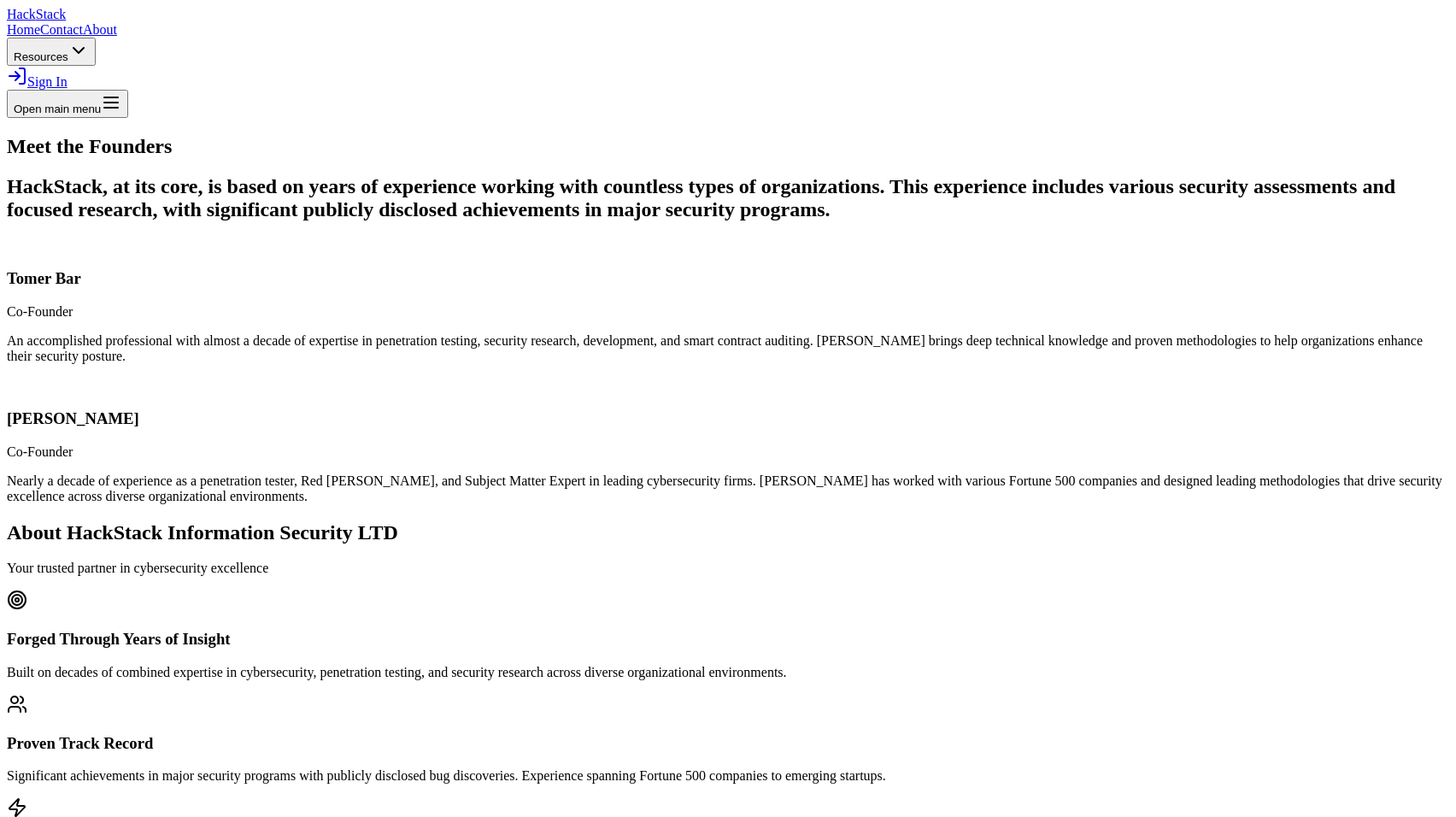
click at [66, 22] on span "Hack Stack" at bounding box center [36, 14] width 59 height 15
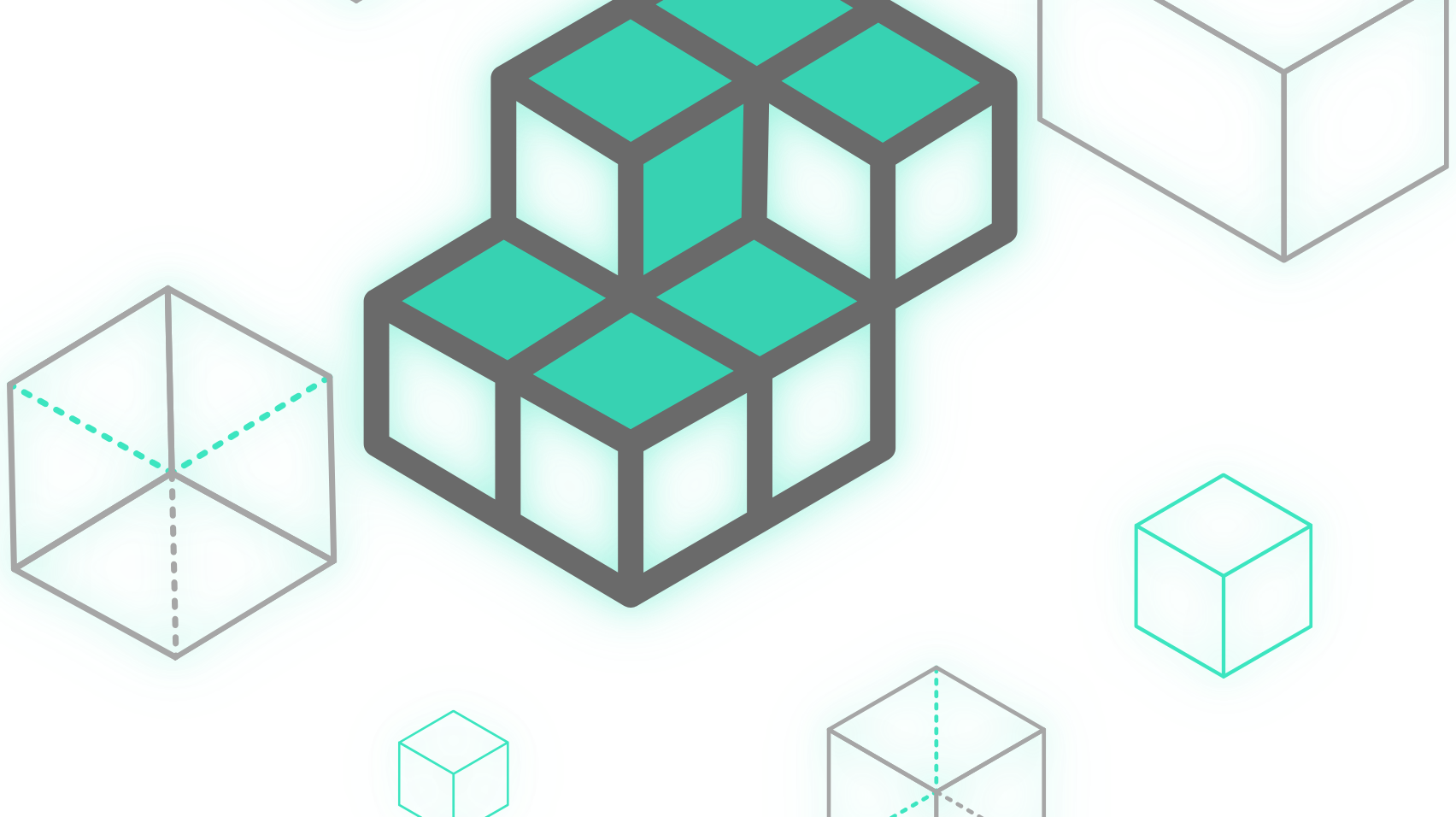
scroll to position [607, 0]
